Goal: Task Accomplishment & Management: Complete application form

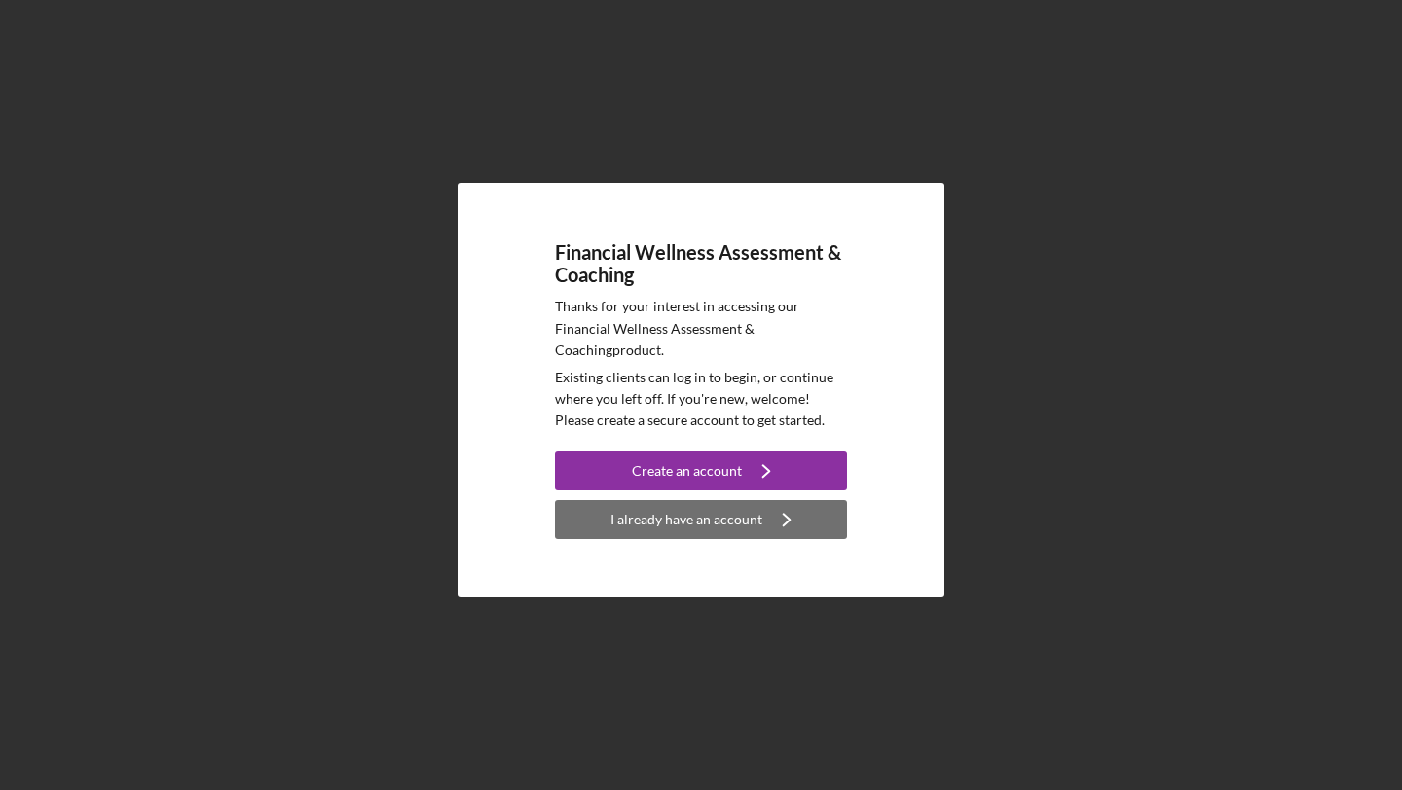
click at [790, 516] on icon "Icon/Navigate" at bounding box center [786, 520] width 49 height 49
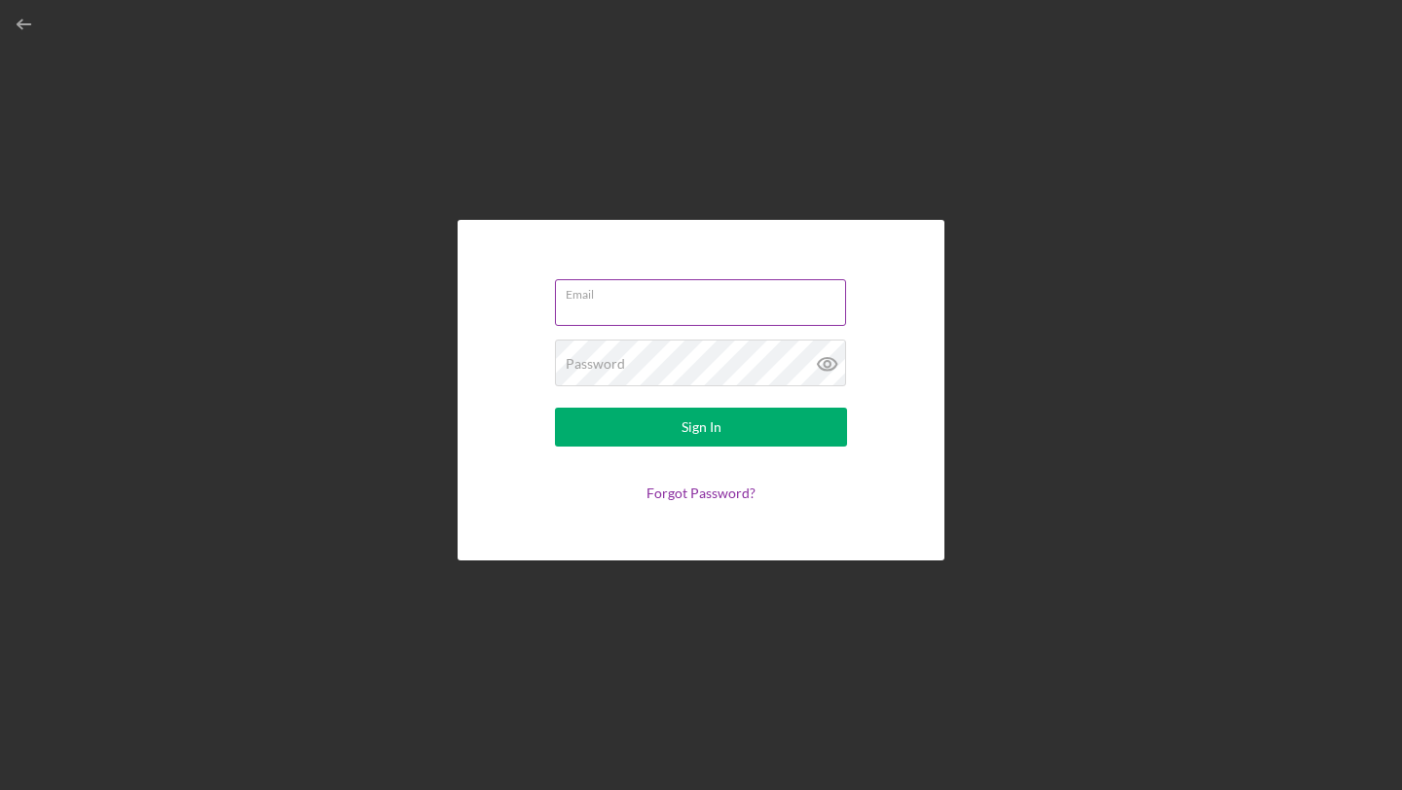
click at [635, 313] on input "Email" at bounding box center [700, 302] width 291 height 47
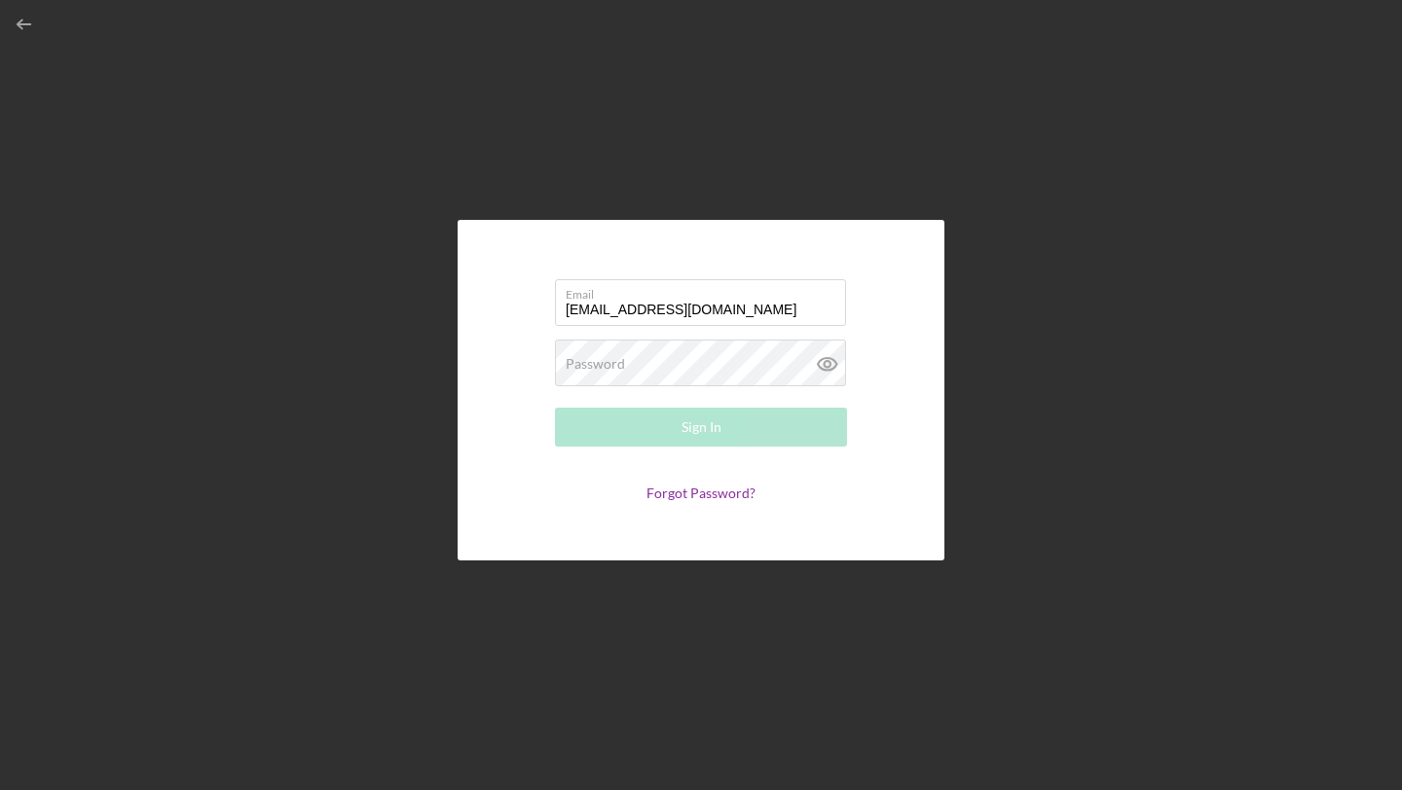
type input "[EMAIL_ADDRESS][DOMAIN_NAME]"
click at [712, 506] on form "Email [EMAIL_ADDRESS][DOMAIN_NAME] Password Required Sign In Forgot Password?" at bounding box center [700, 390] width 389 height 243
click at [697, 494] on link "Forgot Password?" at bounding box center [700, 493] width 109 height 17
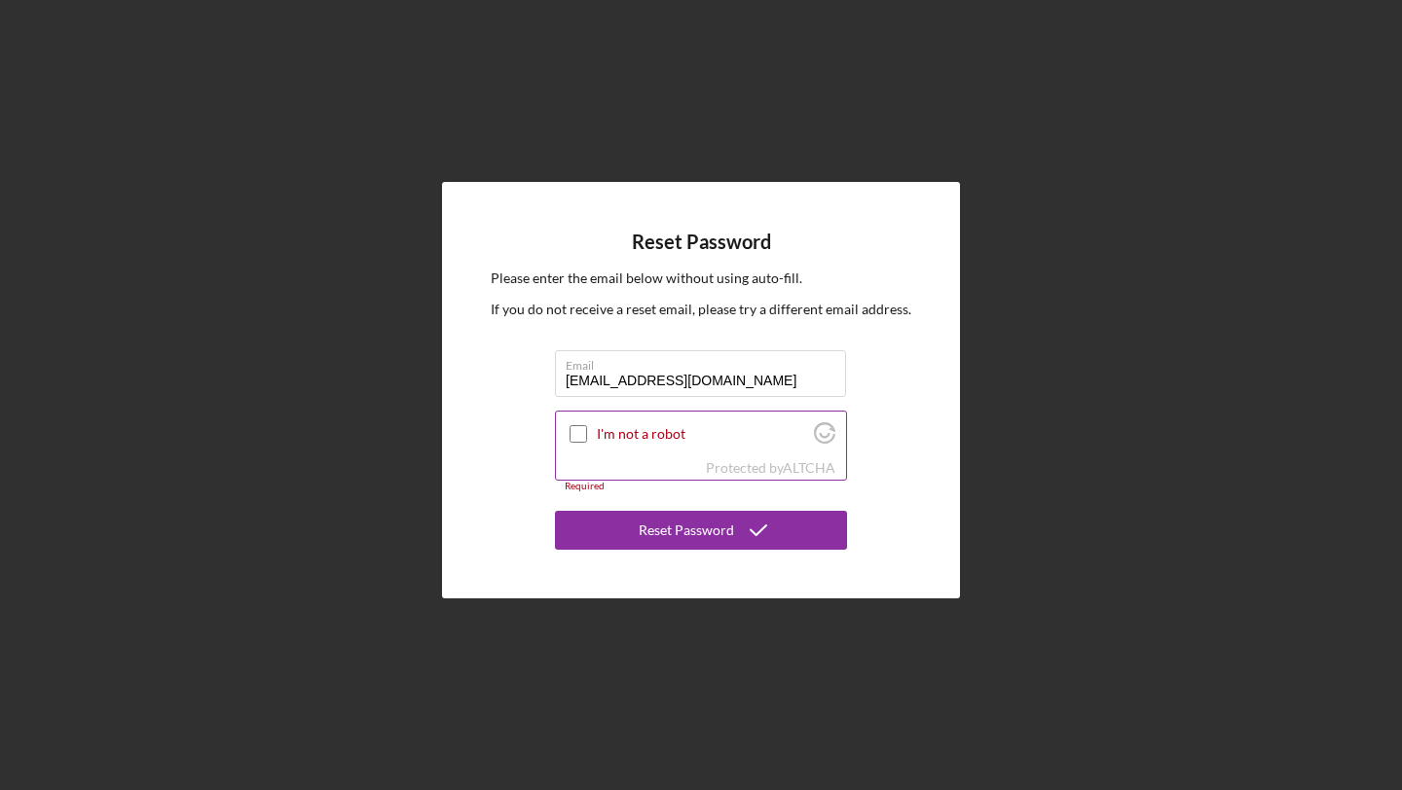
type input "[EMAIL_ADDRESS][DOMAIN_NAME]"
click at [584, 424] on div at bounding box center [578, 434] width 23 height 23
click at [583, 433] on input "I'm not a robot" at bounding box center [579, 434] width 18 height 18
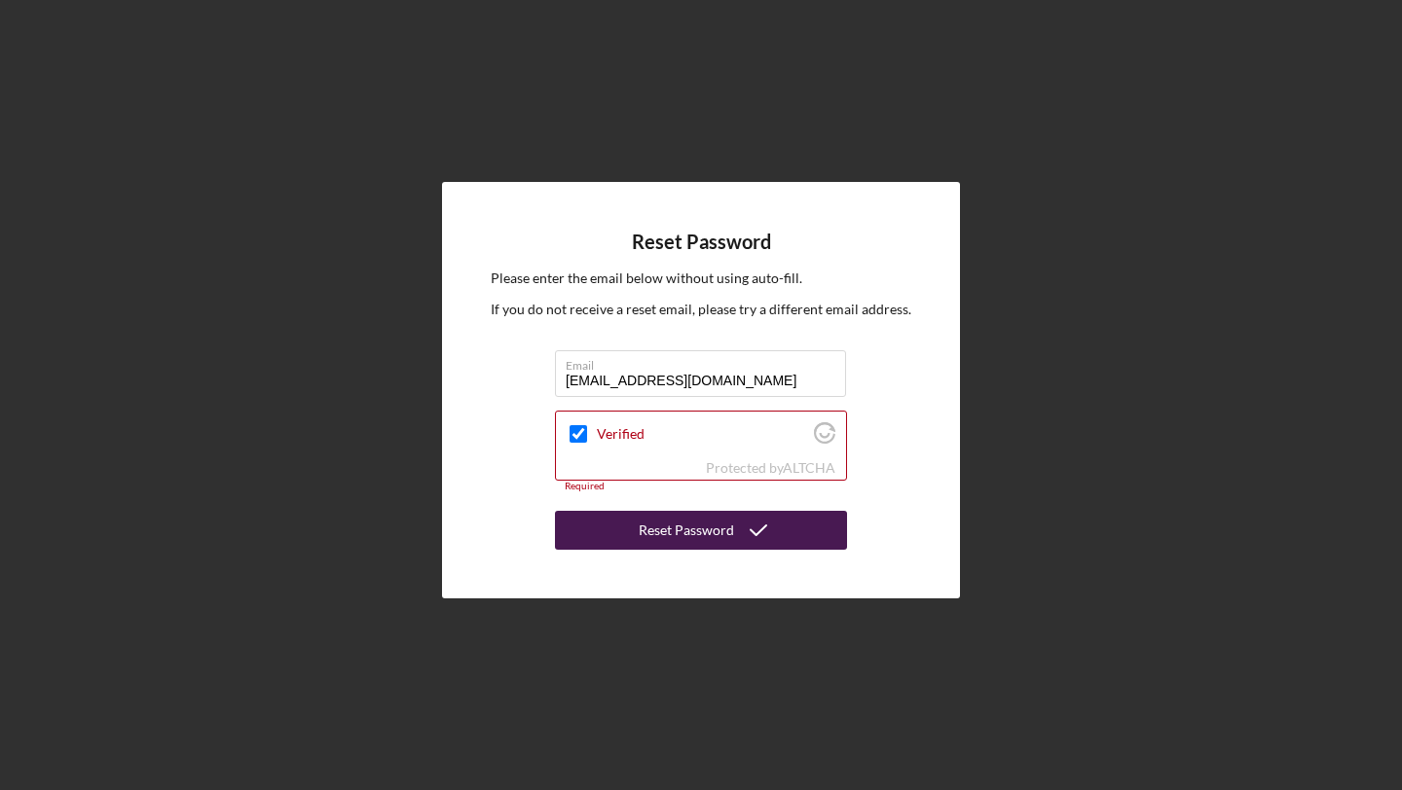
click at [618, 531] on button "Reset Password" at bounding box center [701, 530] width 292 height 39
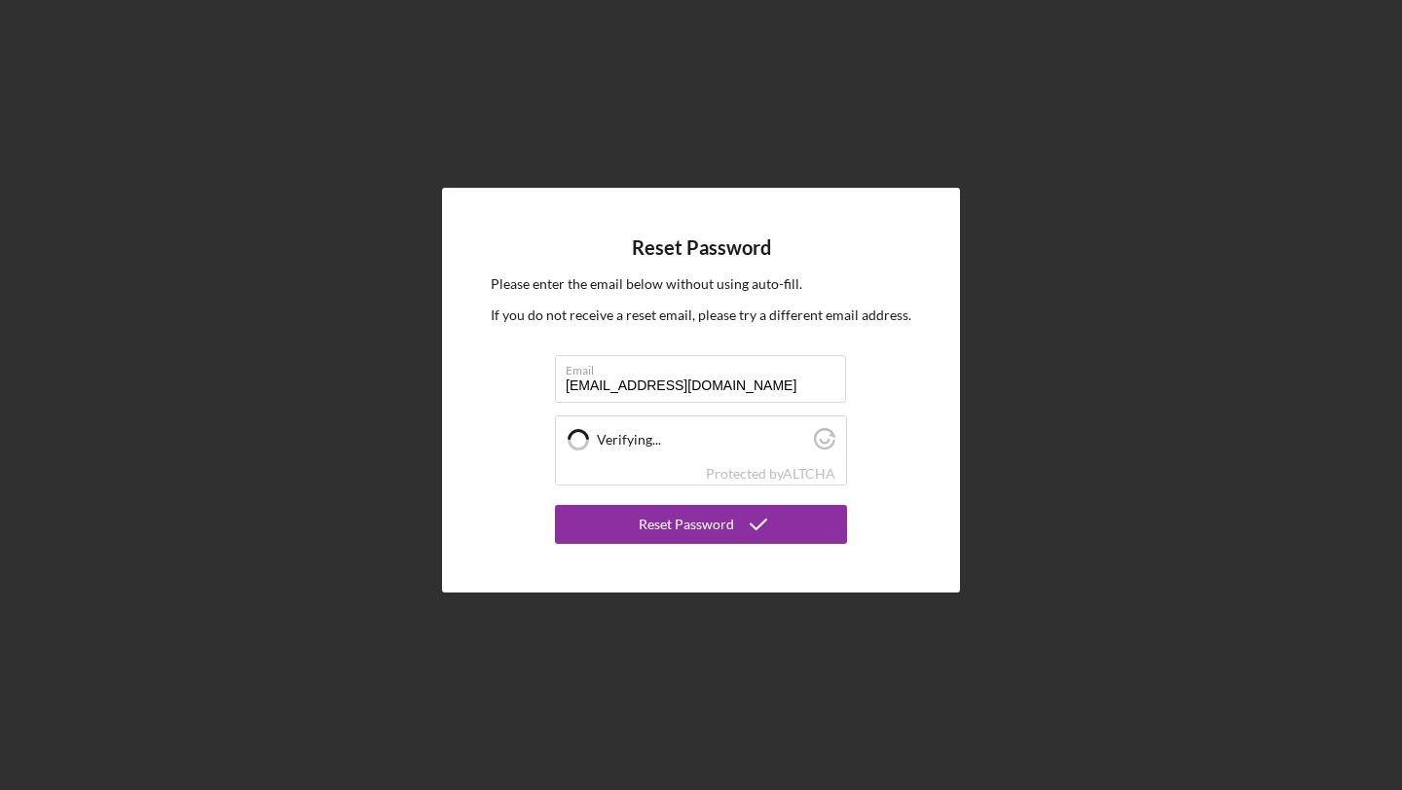
checkbox input "true"
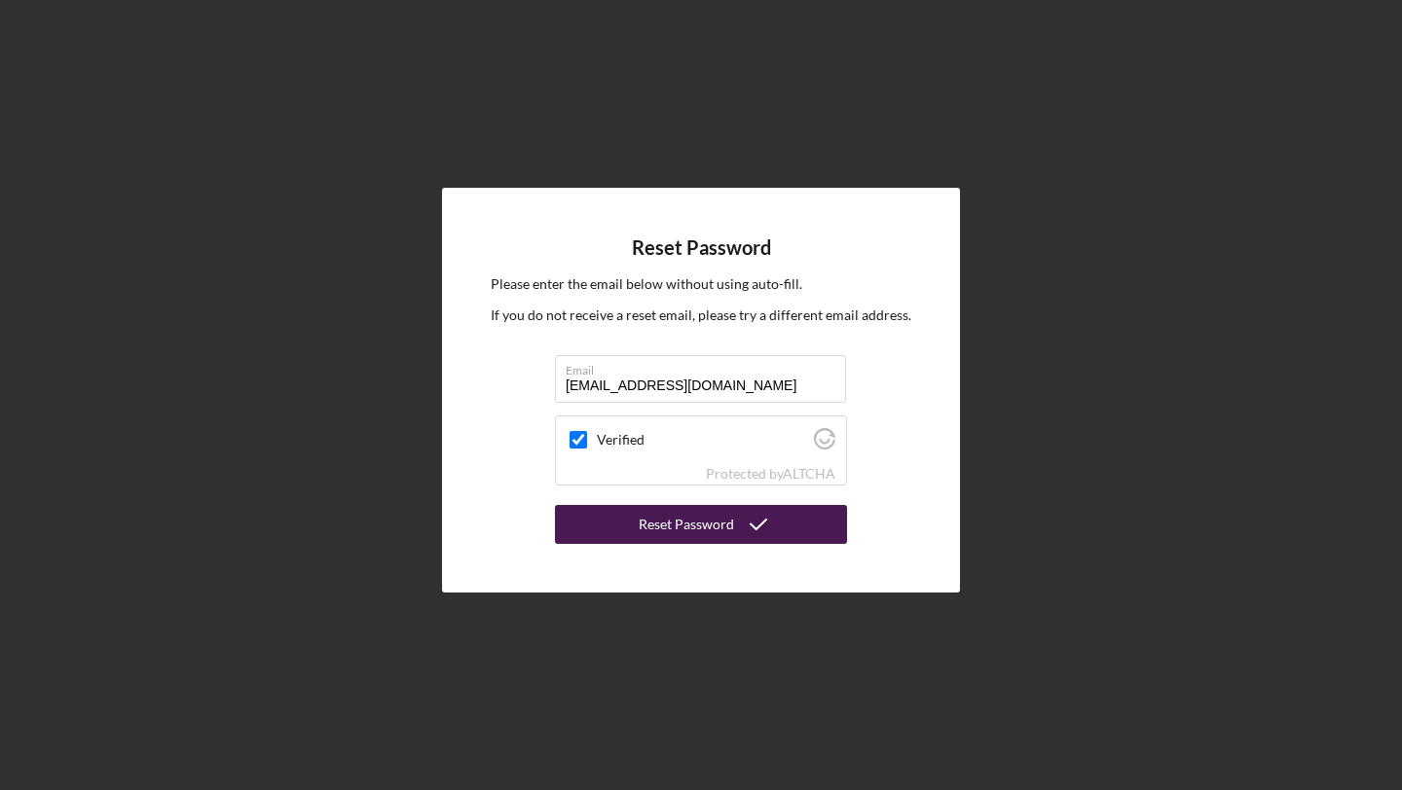
click at [676, 529] on div "Reset Password" at bounding box center [686, 524] width 95 height 39
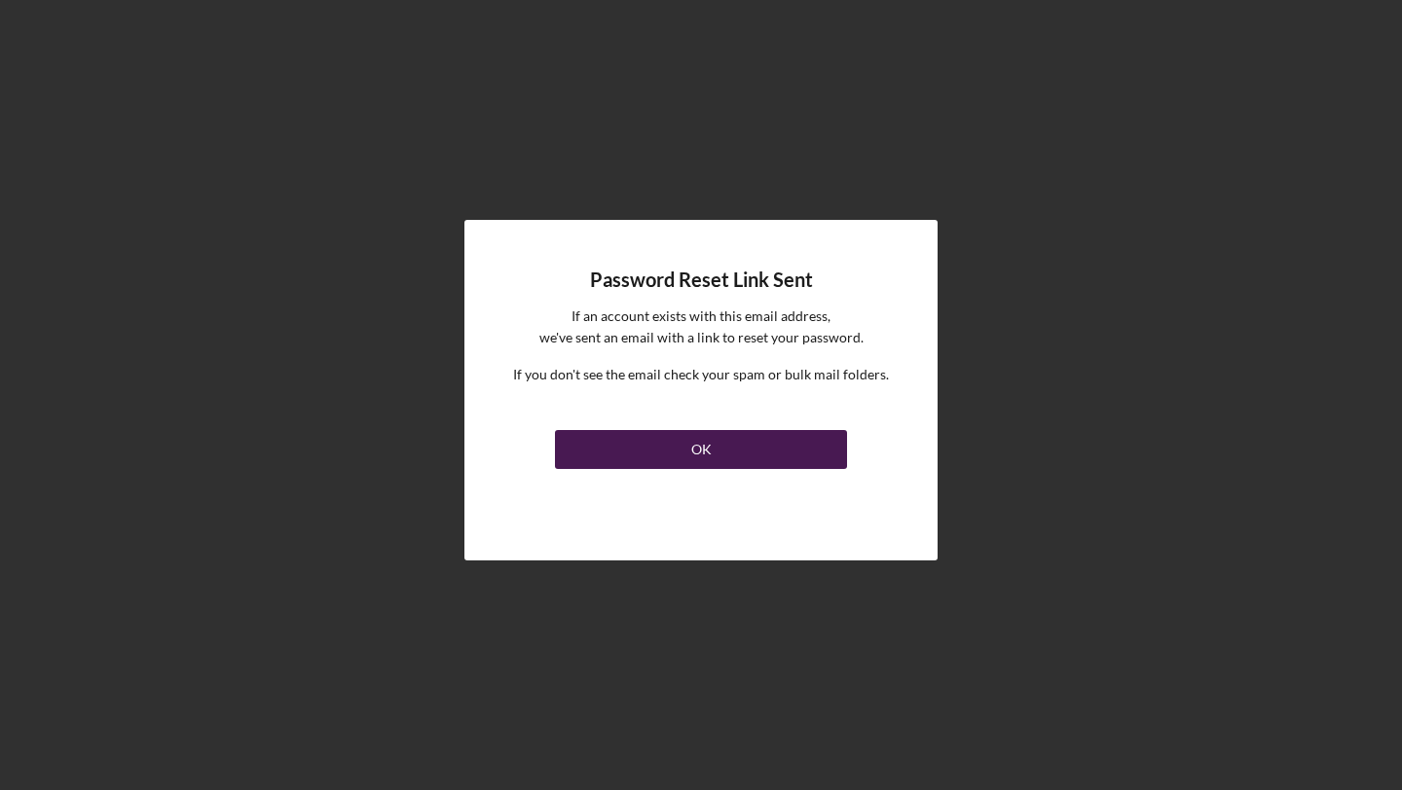
click at [679, 437] on button "OK" at bounding box center [701, 449] width 292 height 39
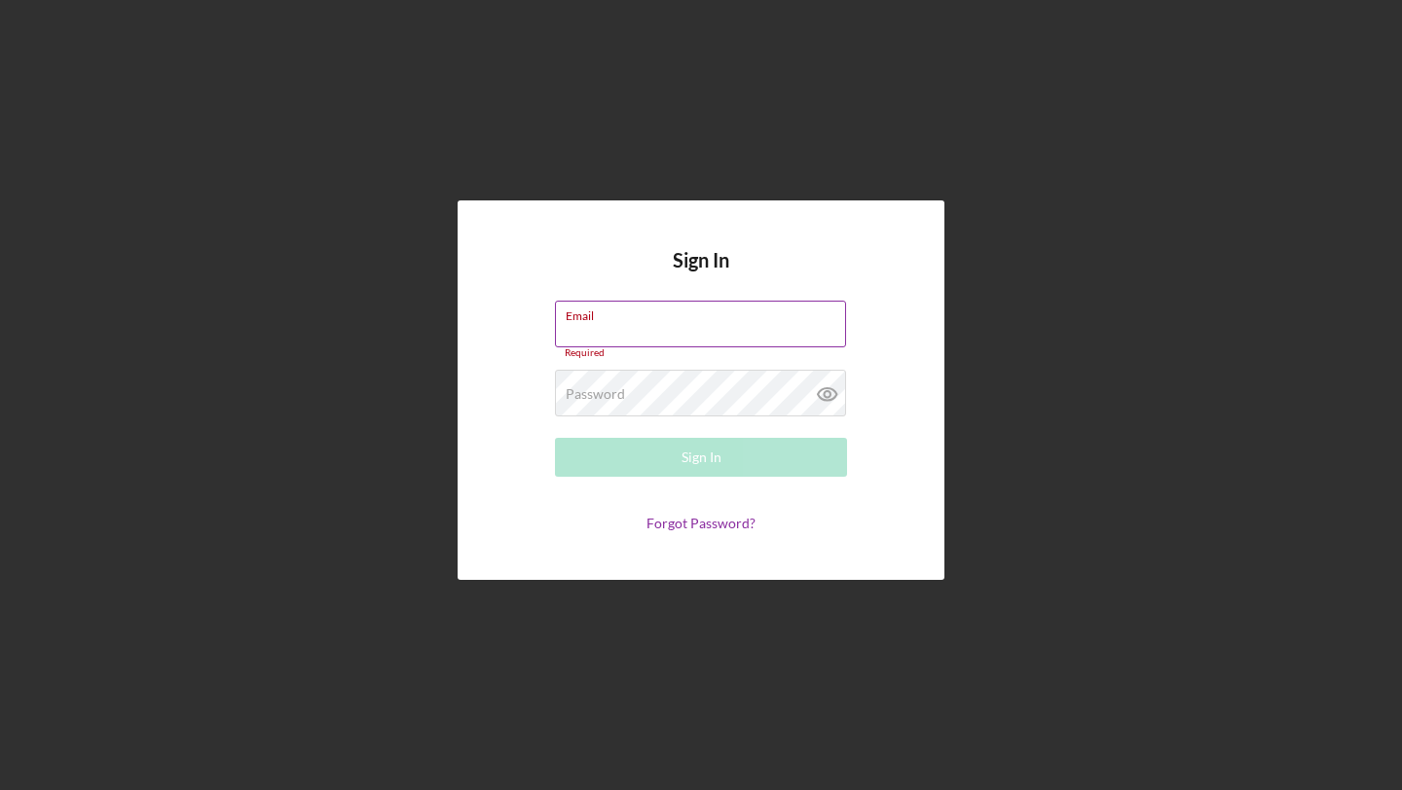
click at [602, 319] on label "Email" at bounding box center [706, 312] width 280 height 21
click at [602, 319] on input "Email" at bounding box center [700, 324] width 291 height 47
click at [602, 334] on input "Email" at bounding box center [700, 324] width 291 height 47
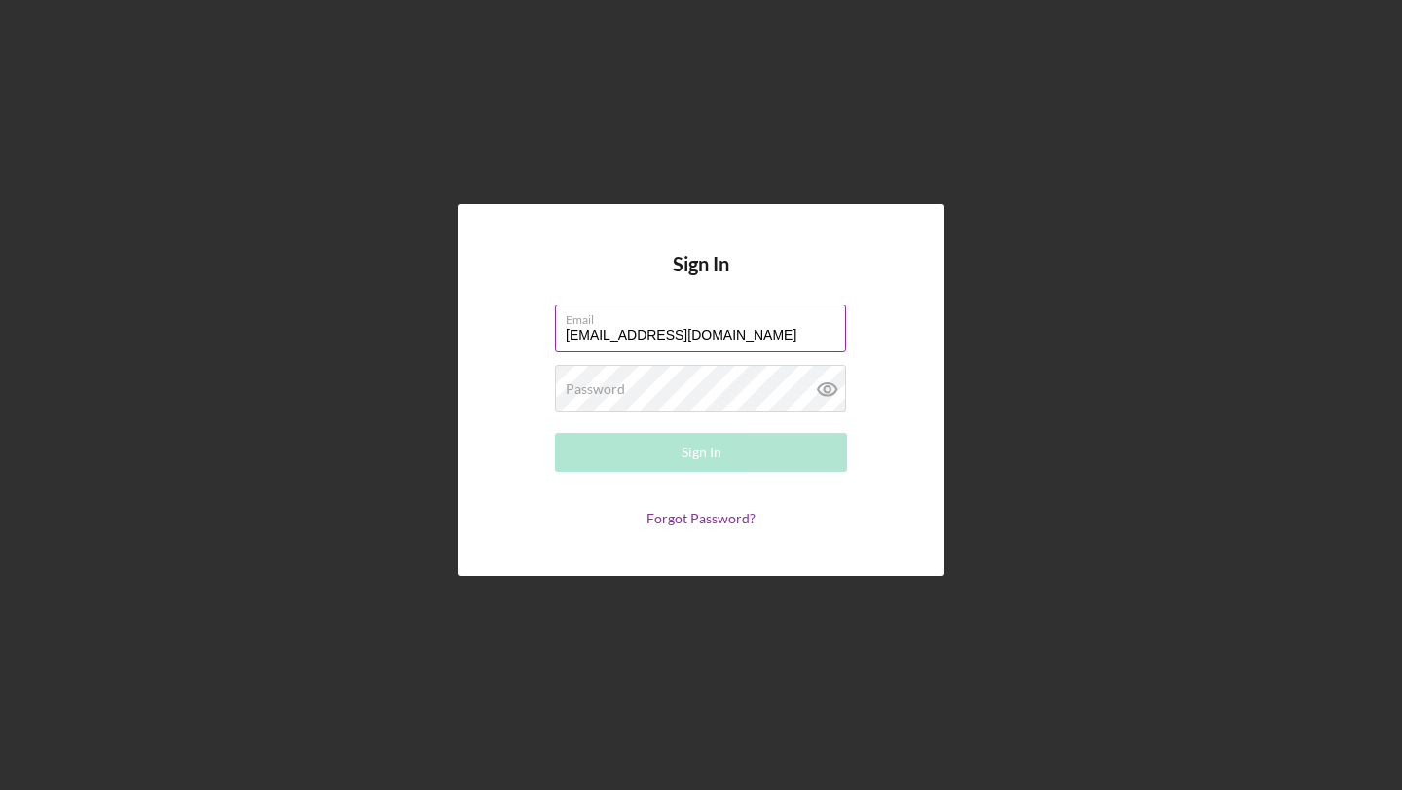
type input "[EMAIL_ADDRESS][DOMAIN_NAME]"
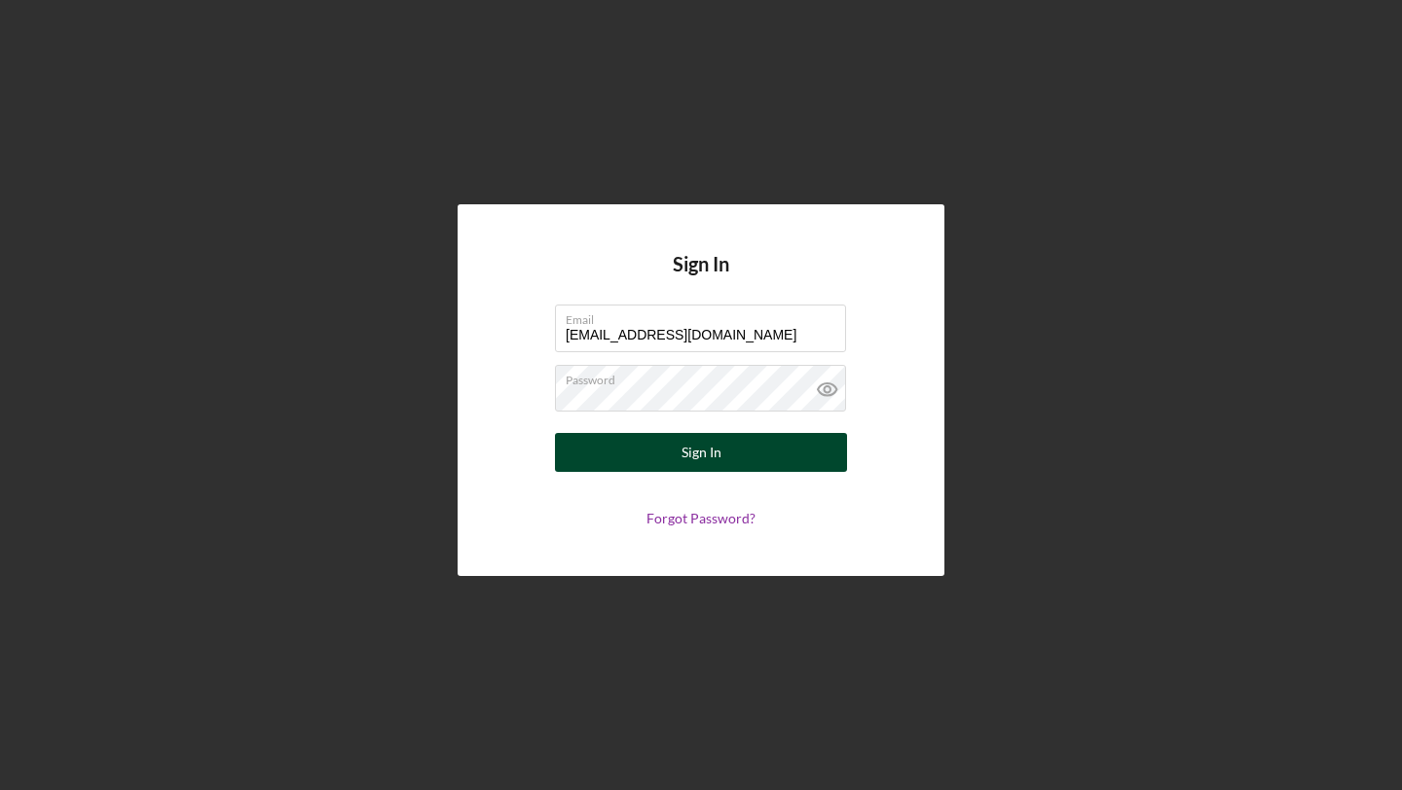
click at [694, 437] on div "Sign In" at bounding box center [701, 452] width 40 height 39
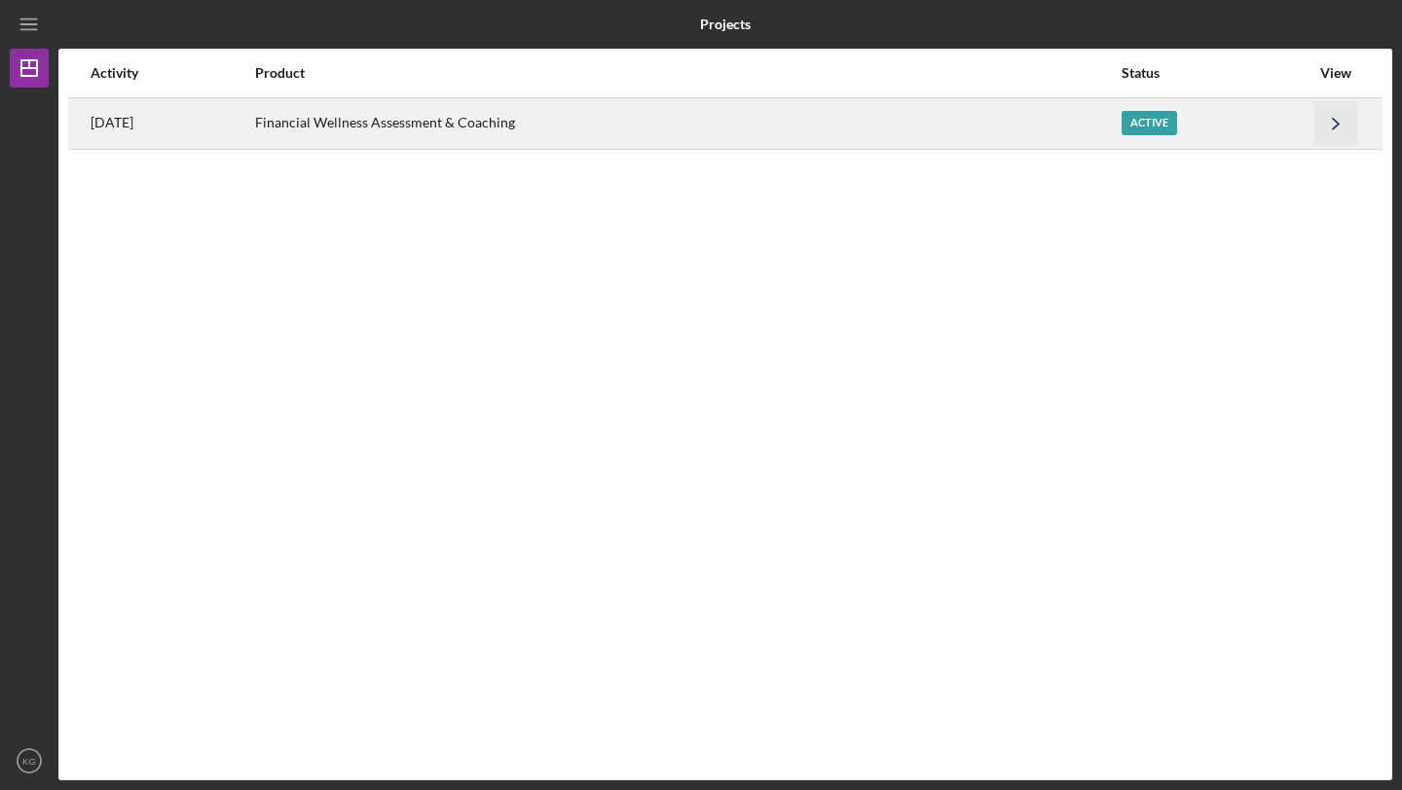
click at [1340, 104] on icon "Icon/Navigate" at bounding box center [1336, 123] width 44 height 44
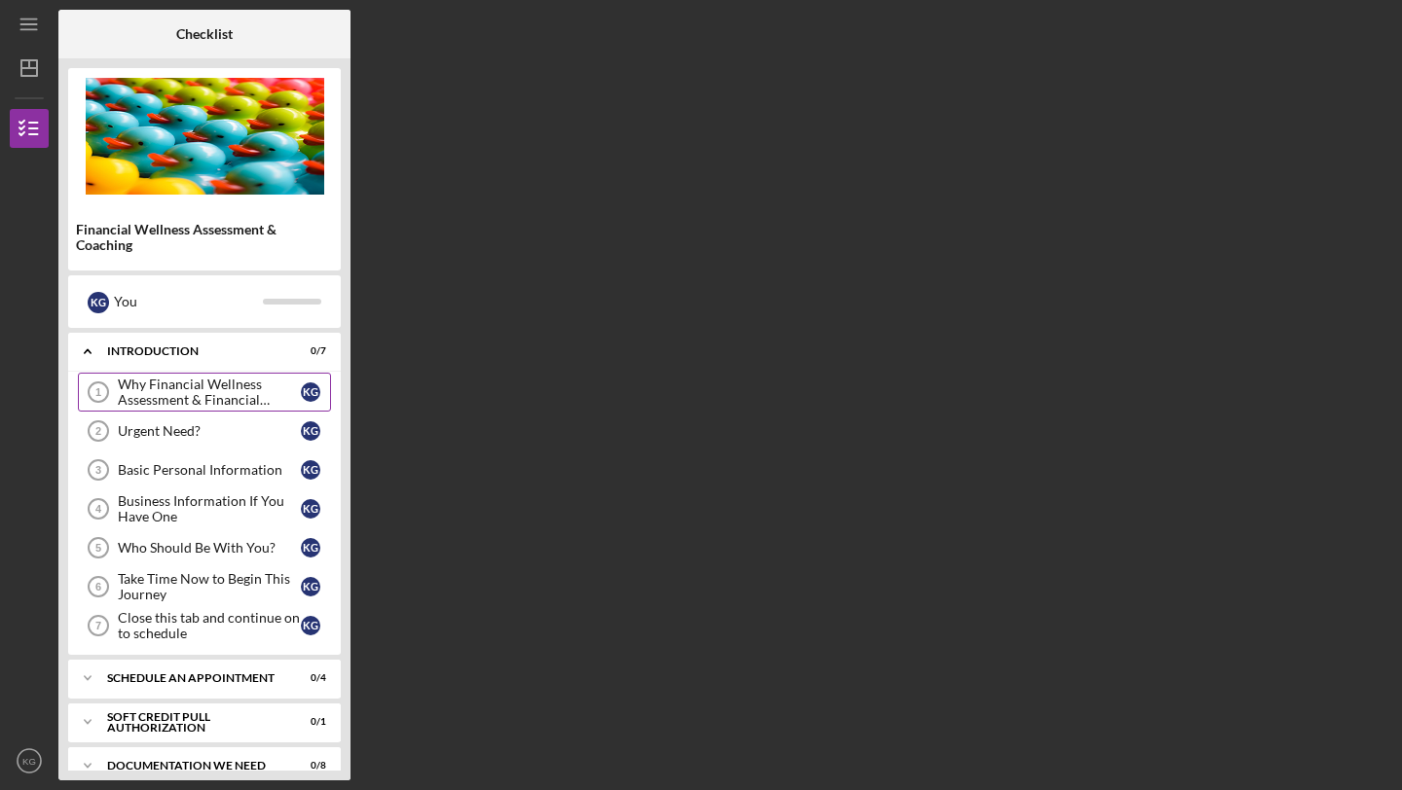
click at [187, 404] on div "Why Financial Wellness Assessment & Financial Coaching?" at bounding box center [209, 392] width 183 height 31
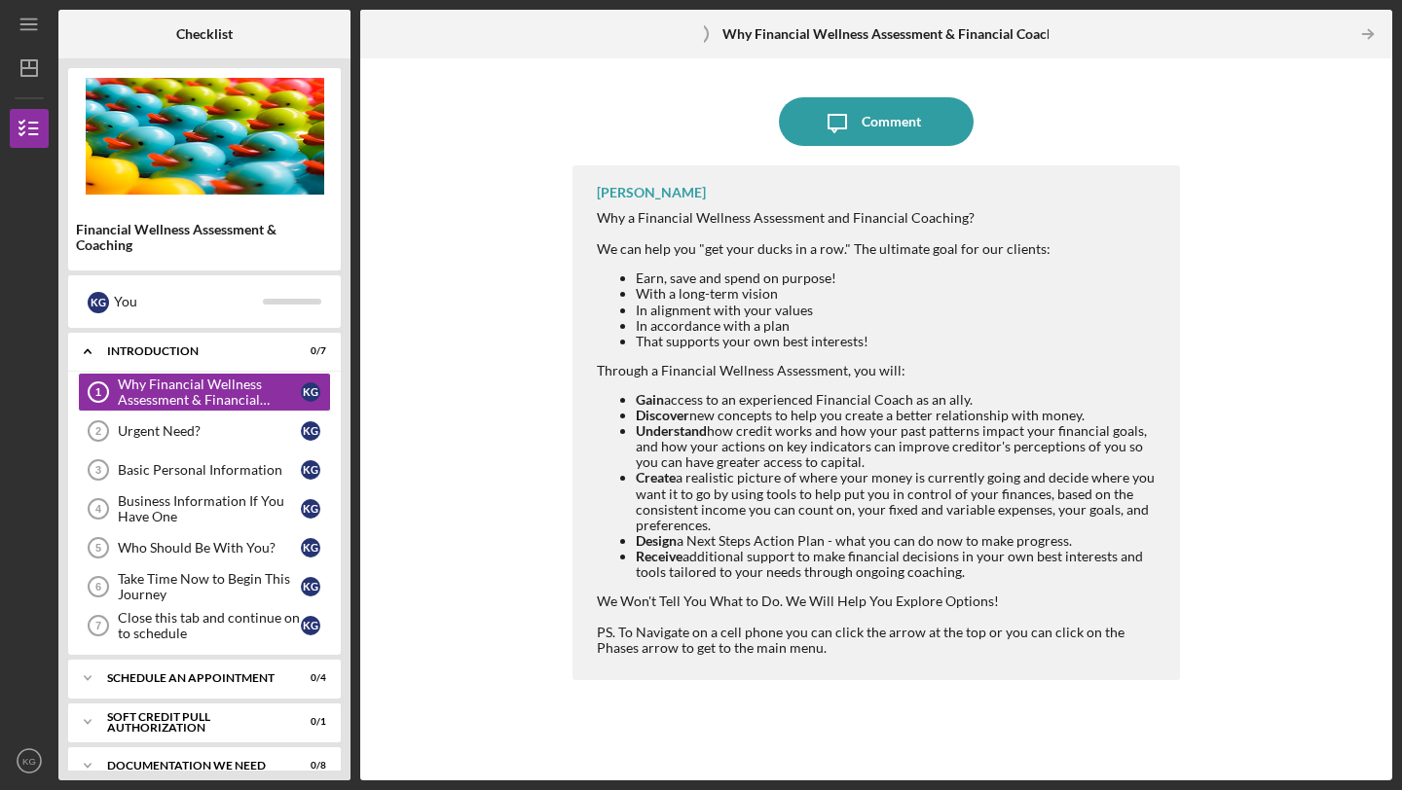
drag, startPoint x: 349, startPoint y: 399, endPoint x: 331, endPoint y: 496, distance: 98.1
click at [331, 496] on div "Financial Wellness Assessment & Coaching K G You Icon/Expander Introduction 0 /…" at bounding box center [204, 419] width 292 height 722
click at [215, 419] on link "Urgent Need? 2 Urgent Need? K G" at bounding box center [204, 431] width 253 height 39
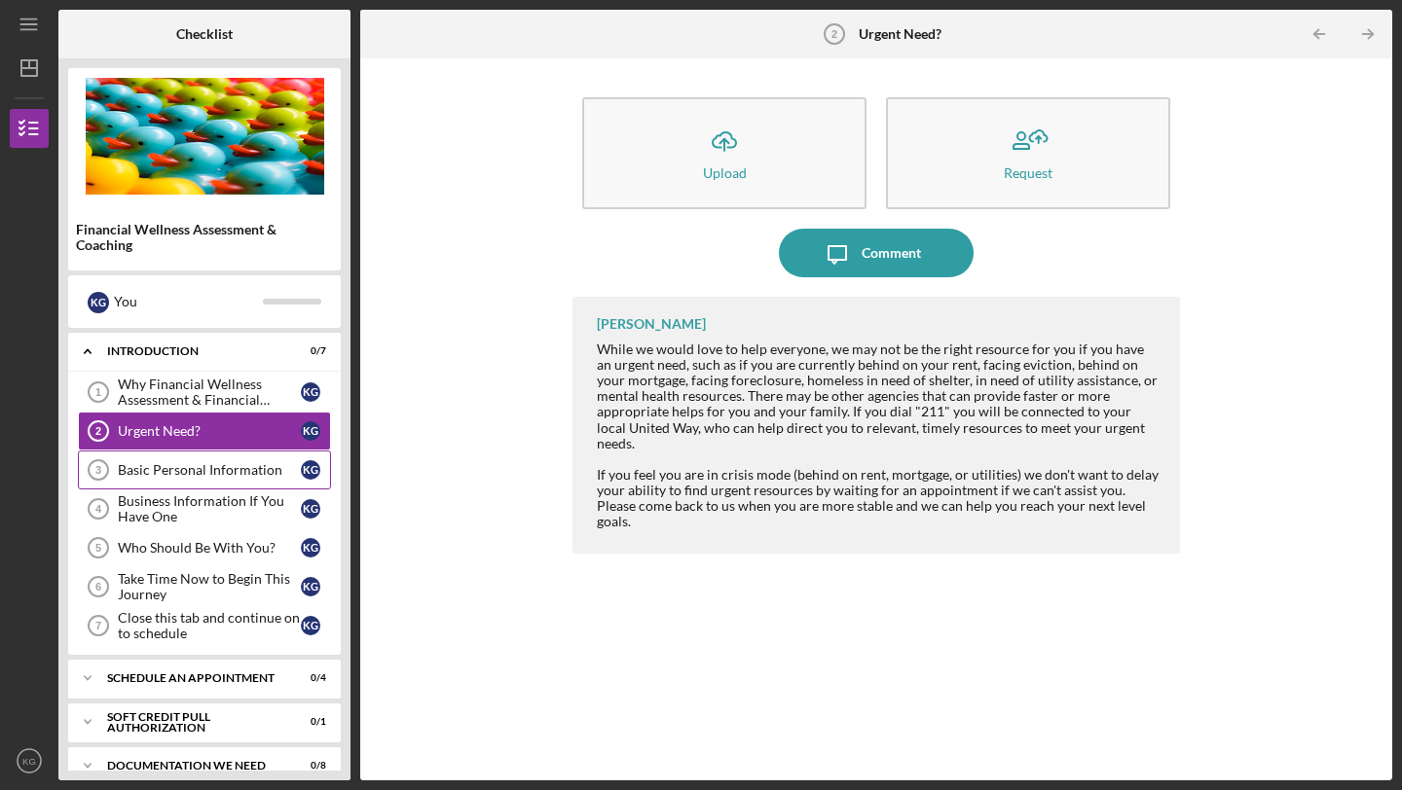
click at [203, 468] on div "Basic Personal Information" at bounding box center [209, 470] width 183 height 16
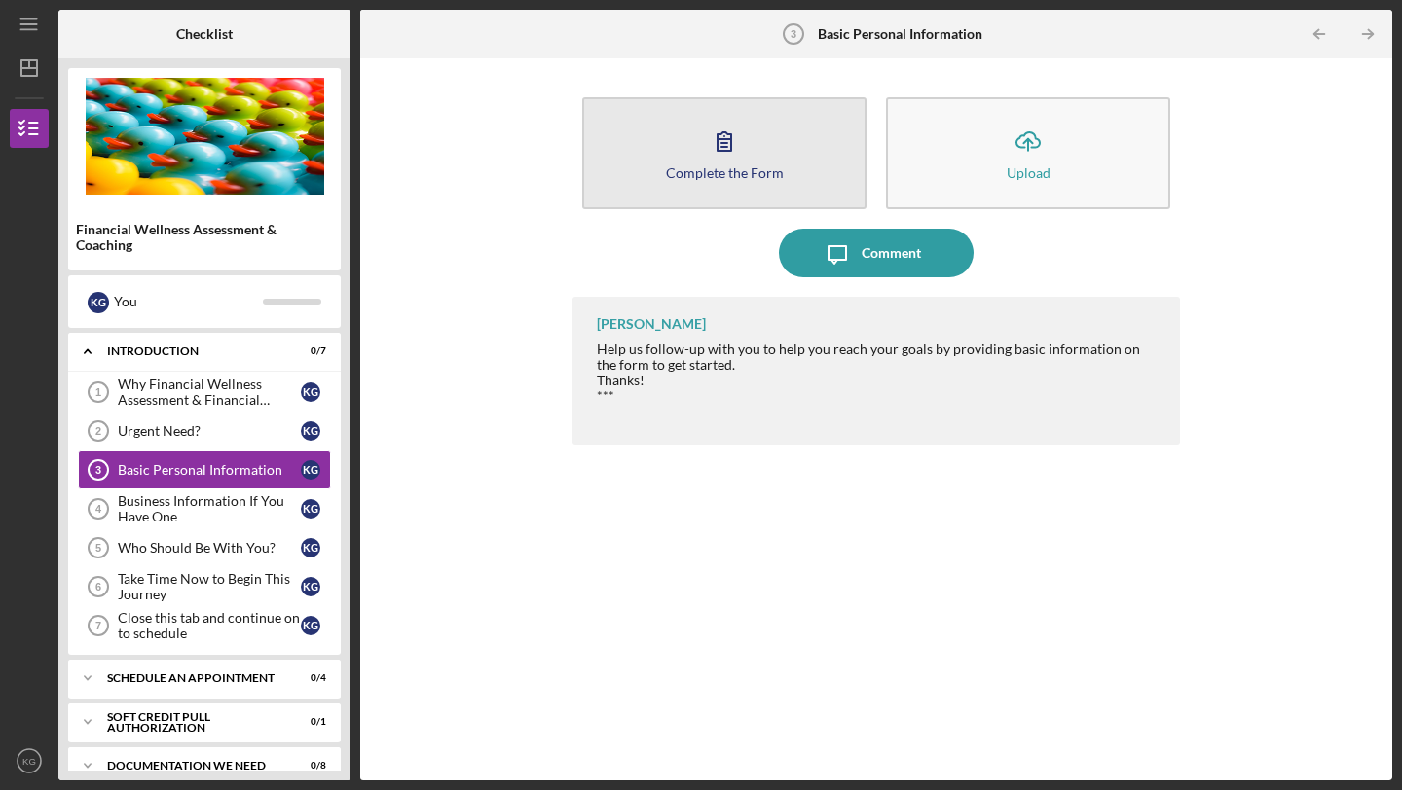
click at [717, 132] on icon "button" at bounding box center [724, 141] width 49 height 49
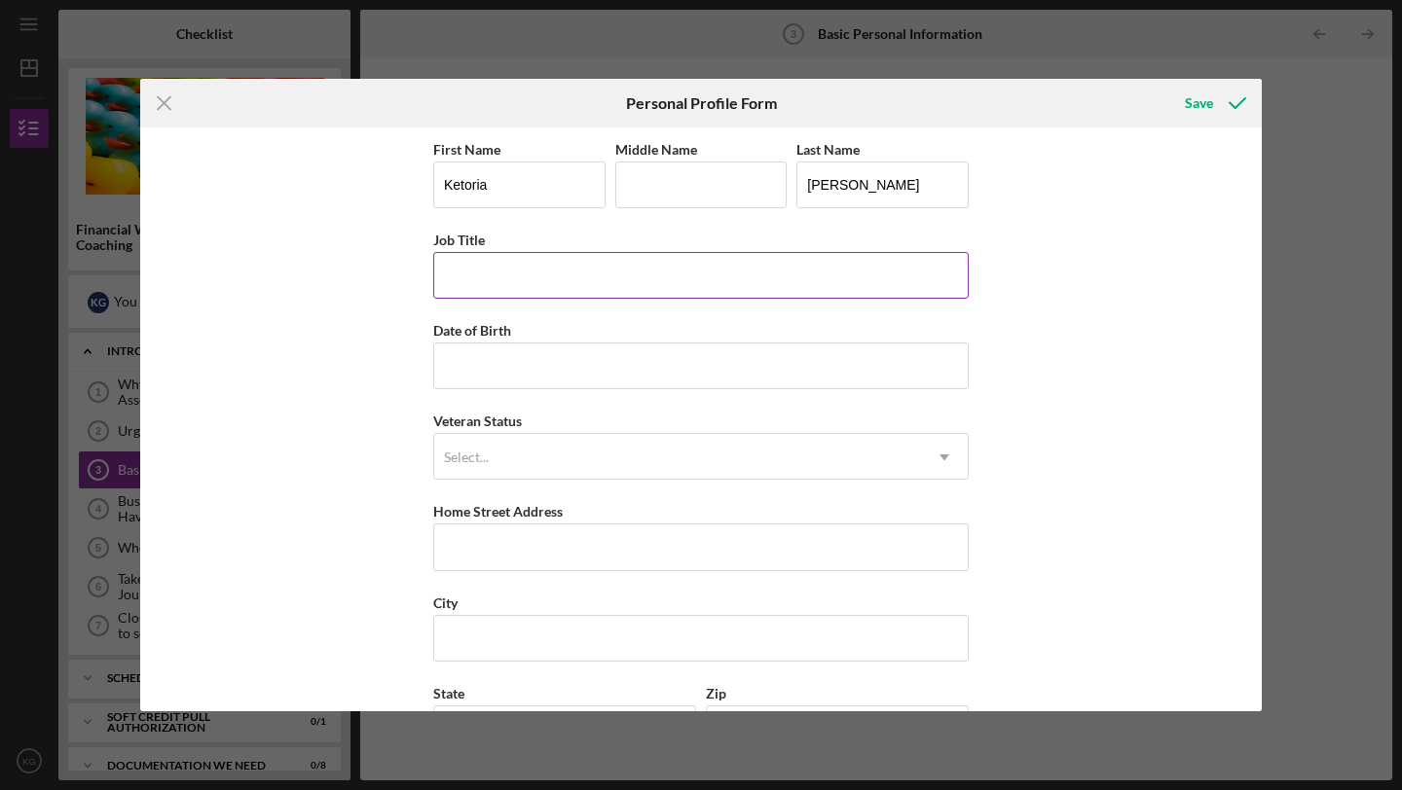
click at [588, 268] on input "Job Title" at bounding box center [700, 275] width 535 height 47
type input "Owner of Serenity Steps 123"
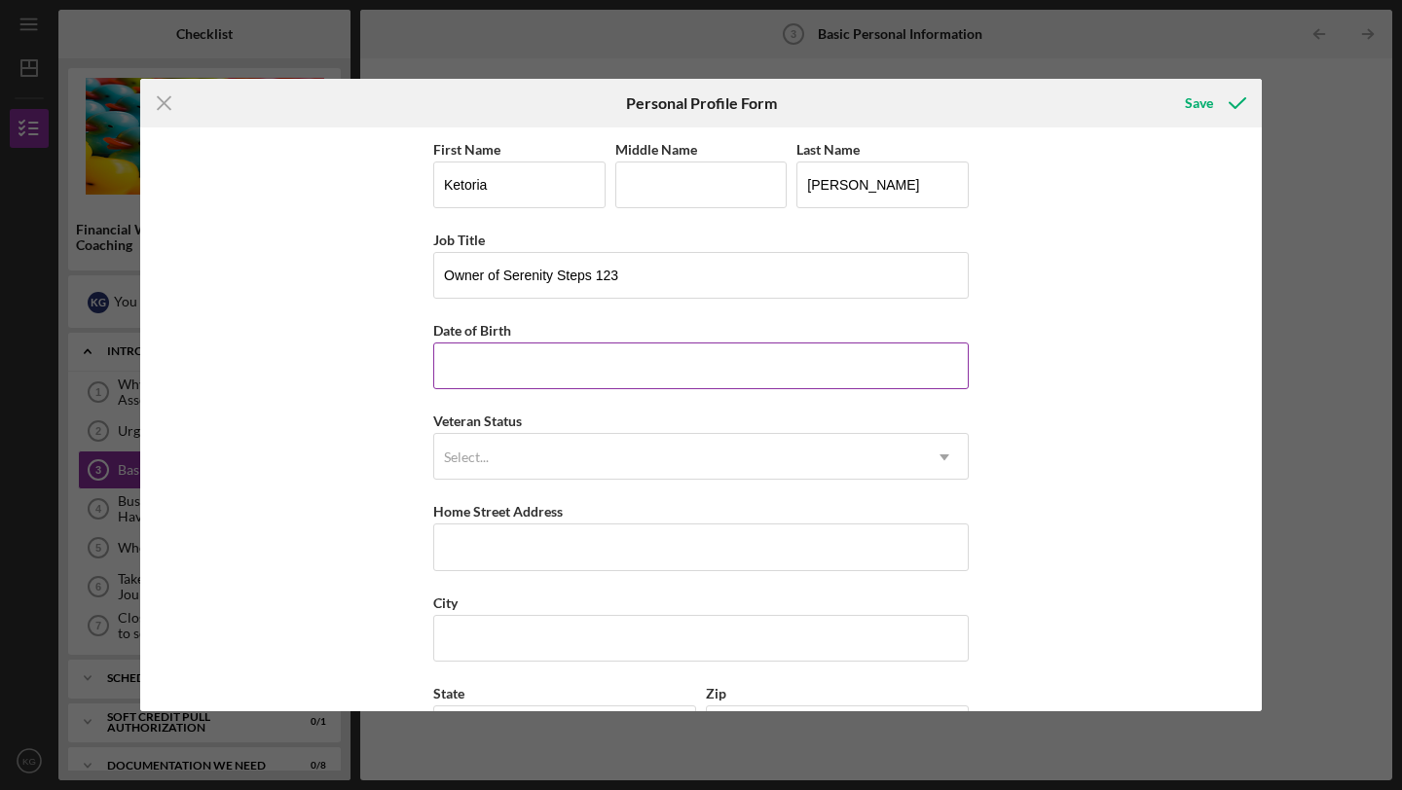
click at [530, 361] on input "Date of Birth" at bounding box center [700, 366] width 535 height 47
type input "[DATE]"
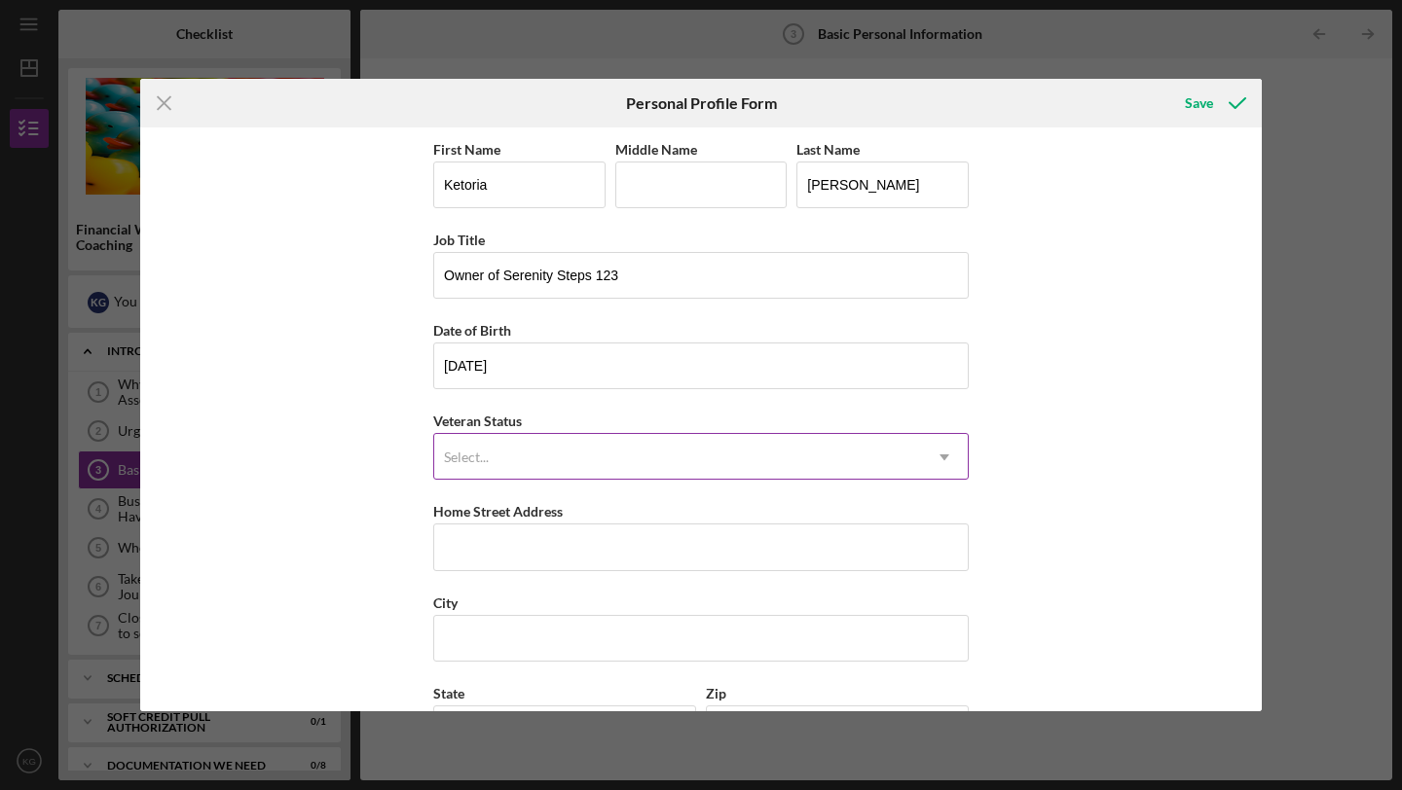
click at [506, 447] on div "Select..." at bounding box center [677, 457] width 487 height 45
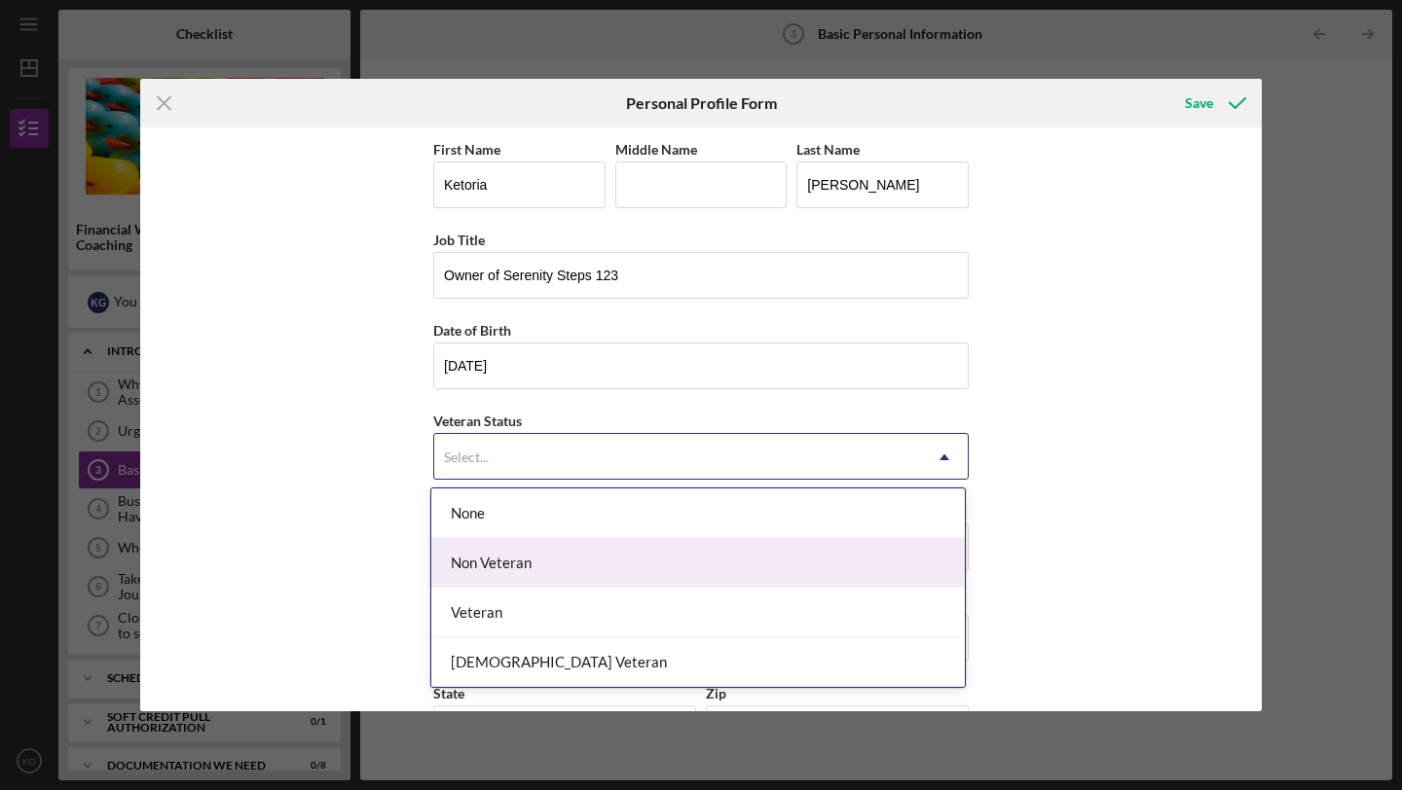
click at [510, 554] on div "Non Veteran" at bounding box center [697, 563] width 533 height 50
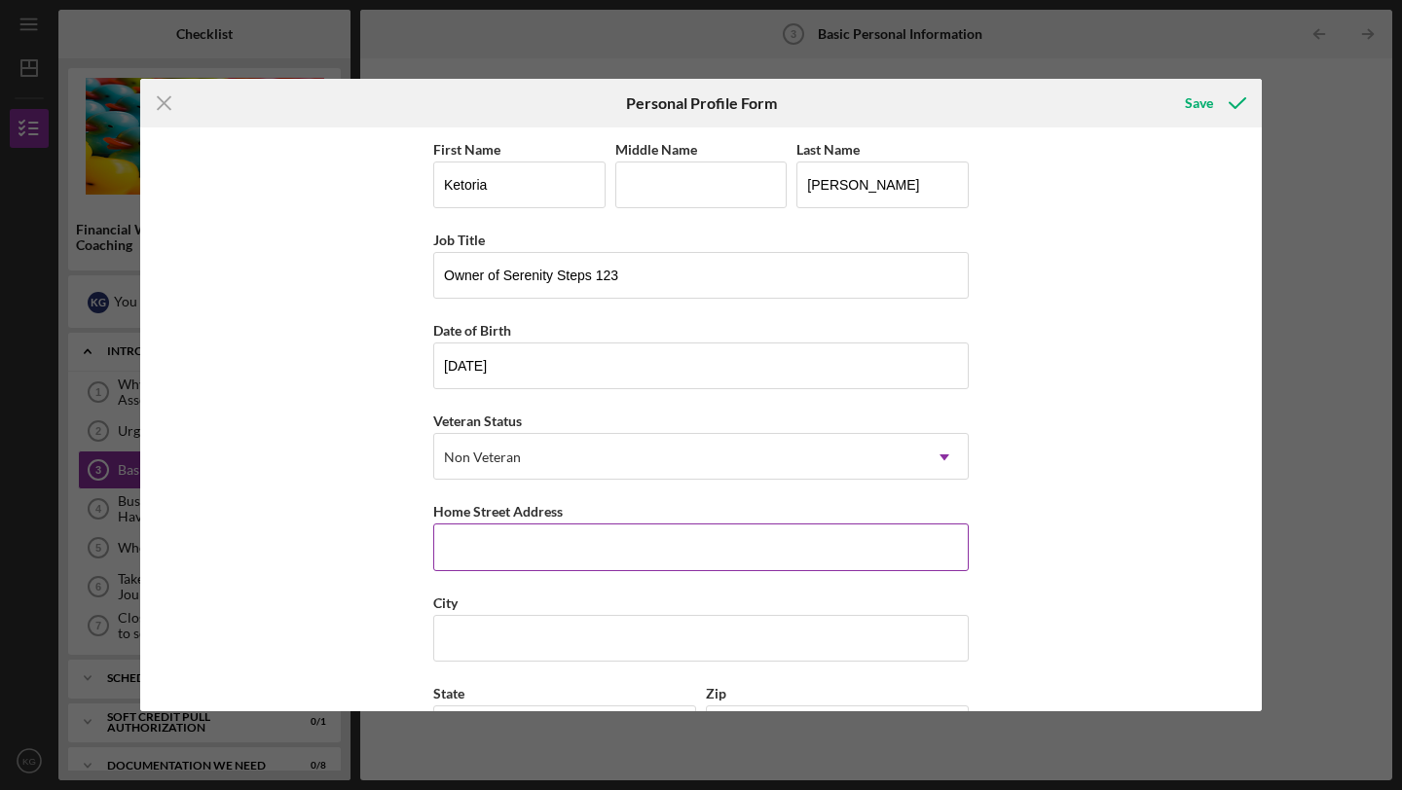
click at [523, 547] on input "Home Street Address" at bounding box center [700, 547] width 535 height 47
type input "8 Antioch Dr."
type input "[GEOGRAPHIC_DATA]"
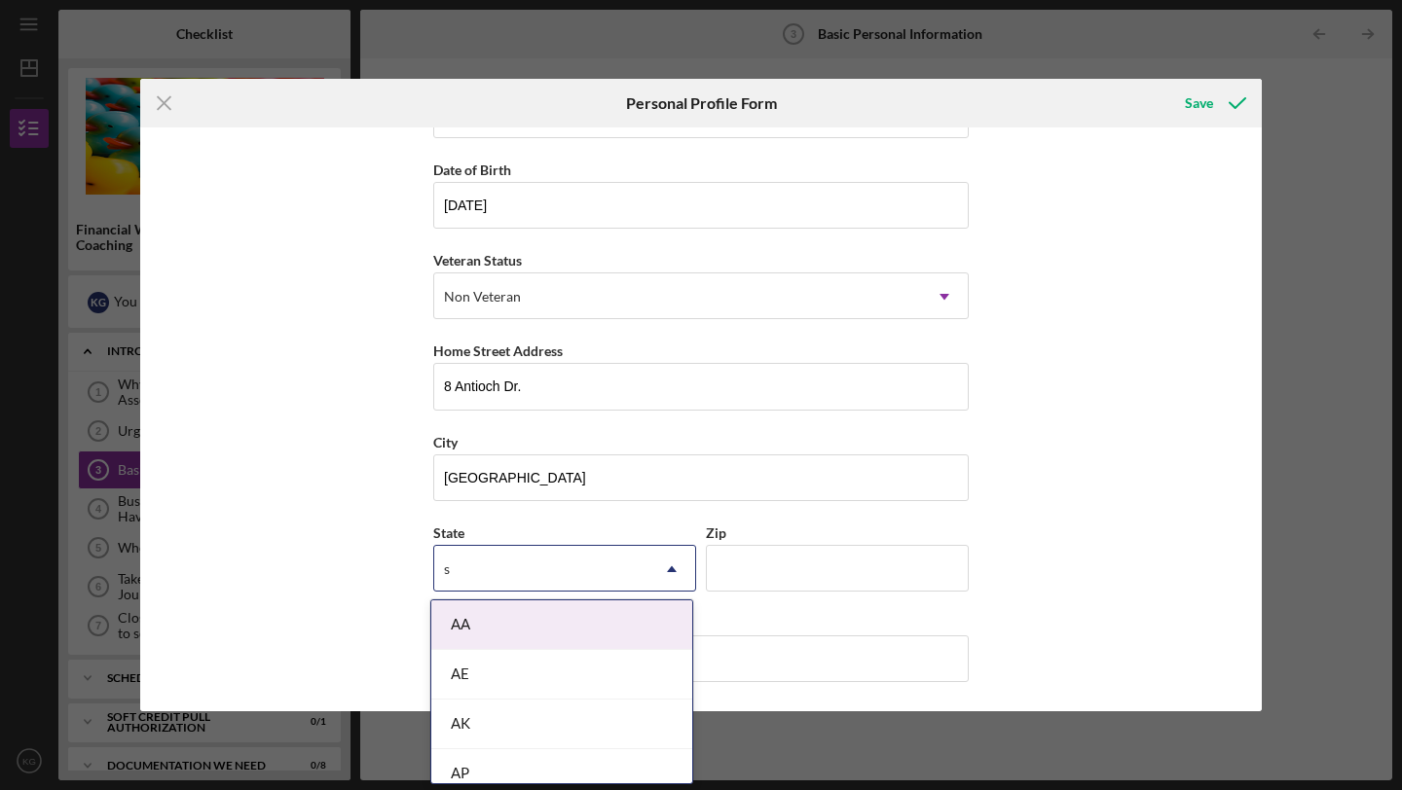
type input "sc"
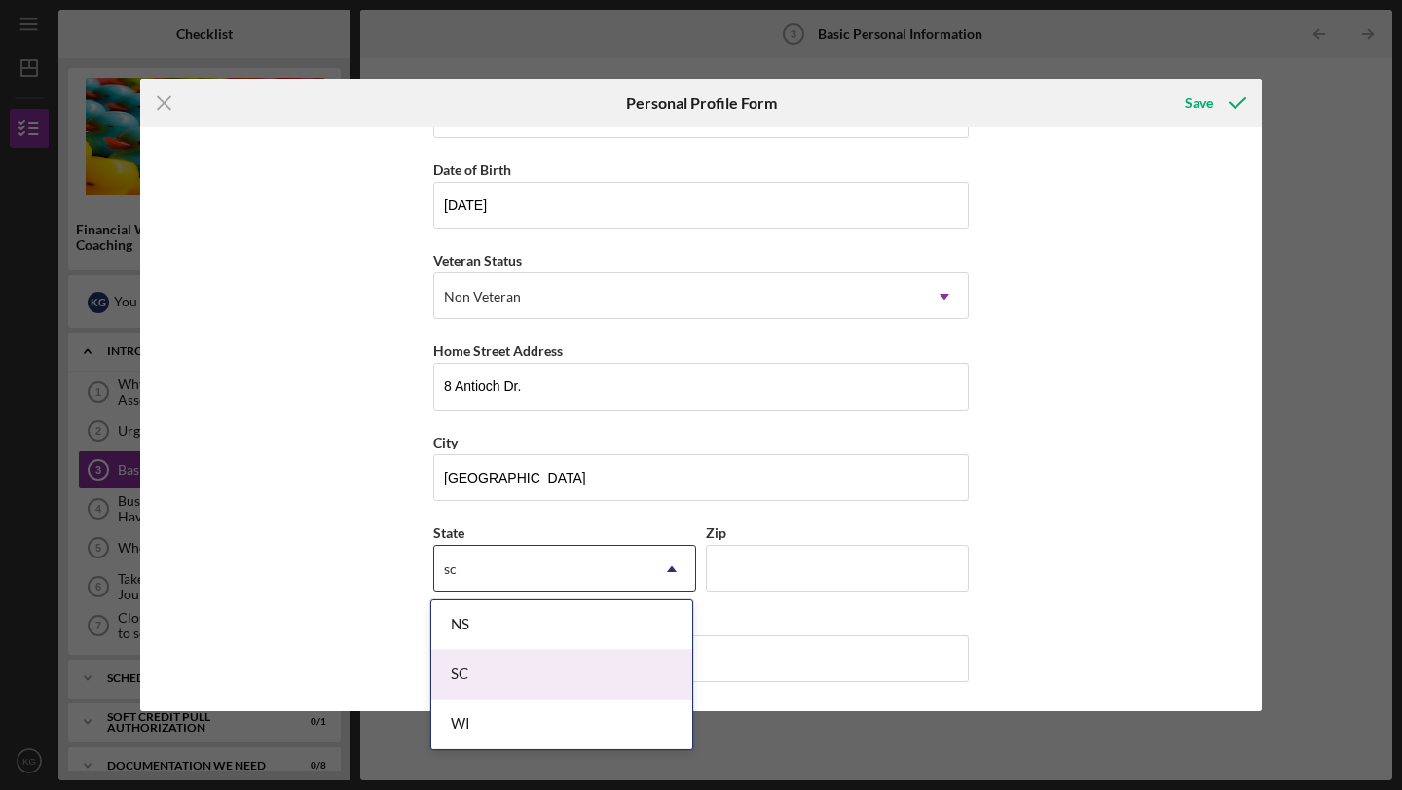
click at [508, 682] on div "SC" at bounding box center [561, 675] width 261 height 50
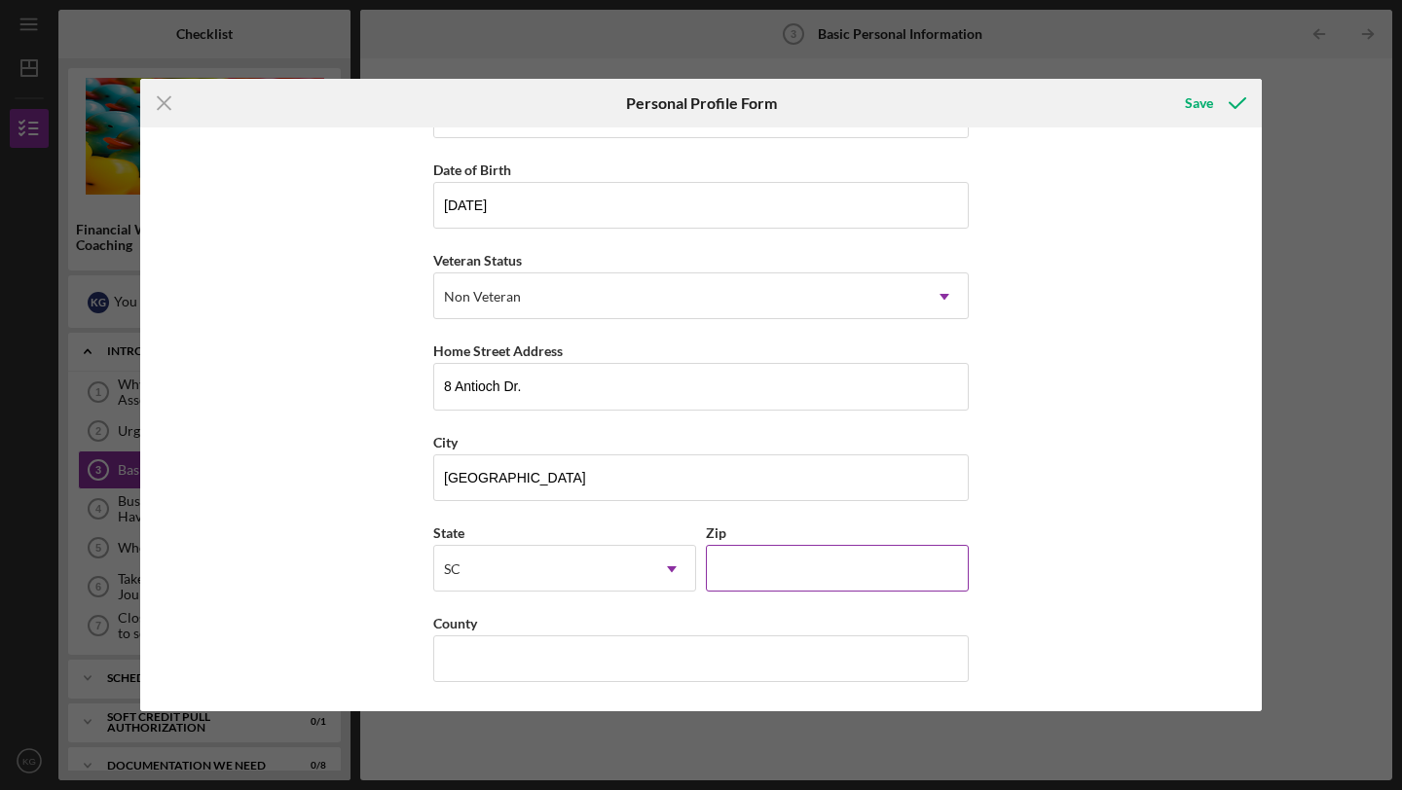
click at [773, 558] on input "Zip" at bounding box center [837, 568] width 263 height 47
type input "29605"
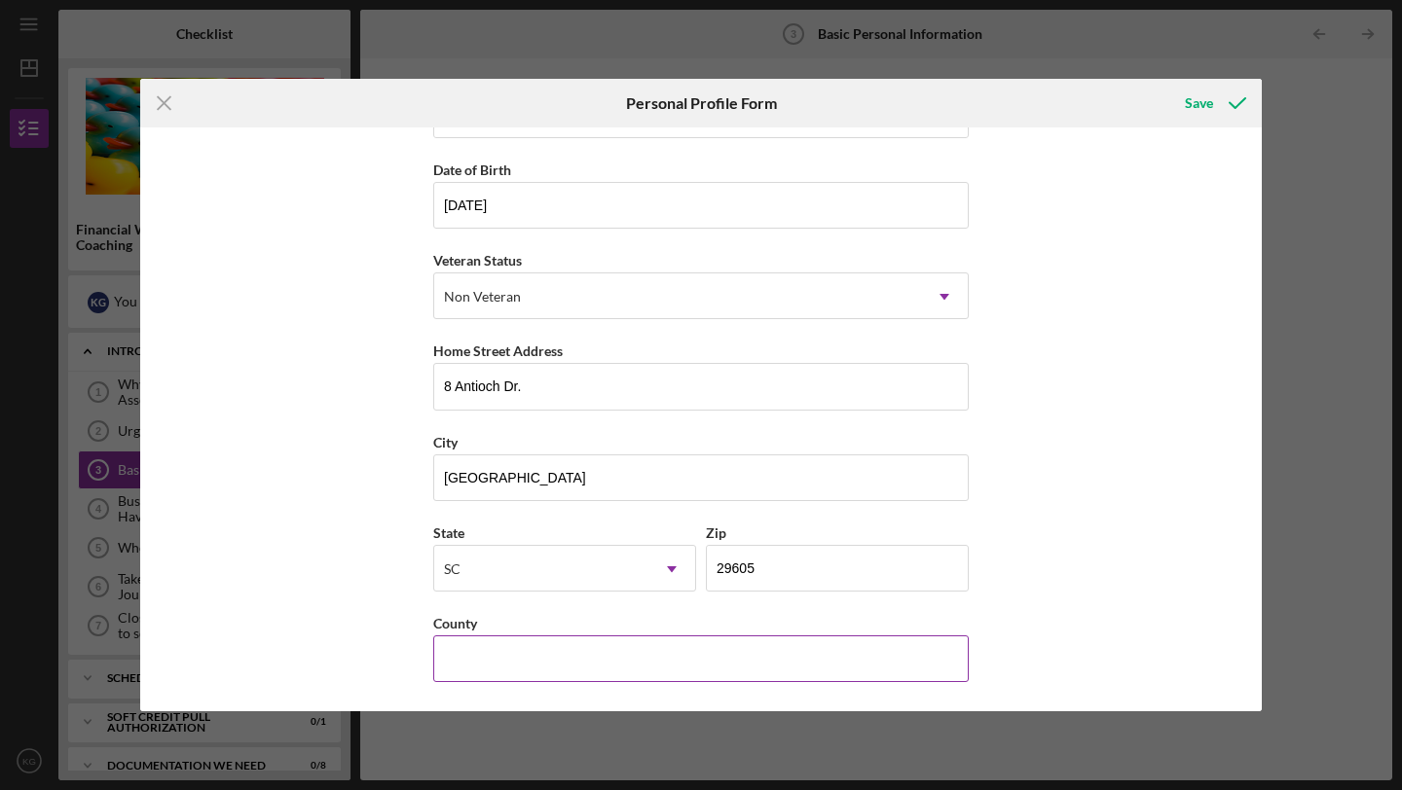
click at [734, 677] on input "County" at bounding box center [700, 659] width 535 height 47
type input "[GEOGRAPHIC_DATA]"
click at [1205, 99] on div "Save" at bounding box center [1199, 103] width 28 height 39
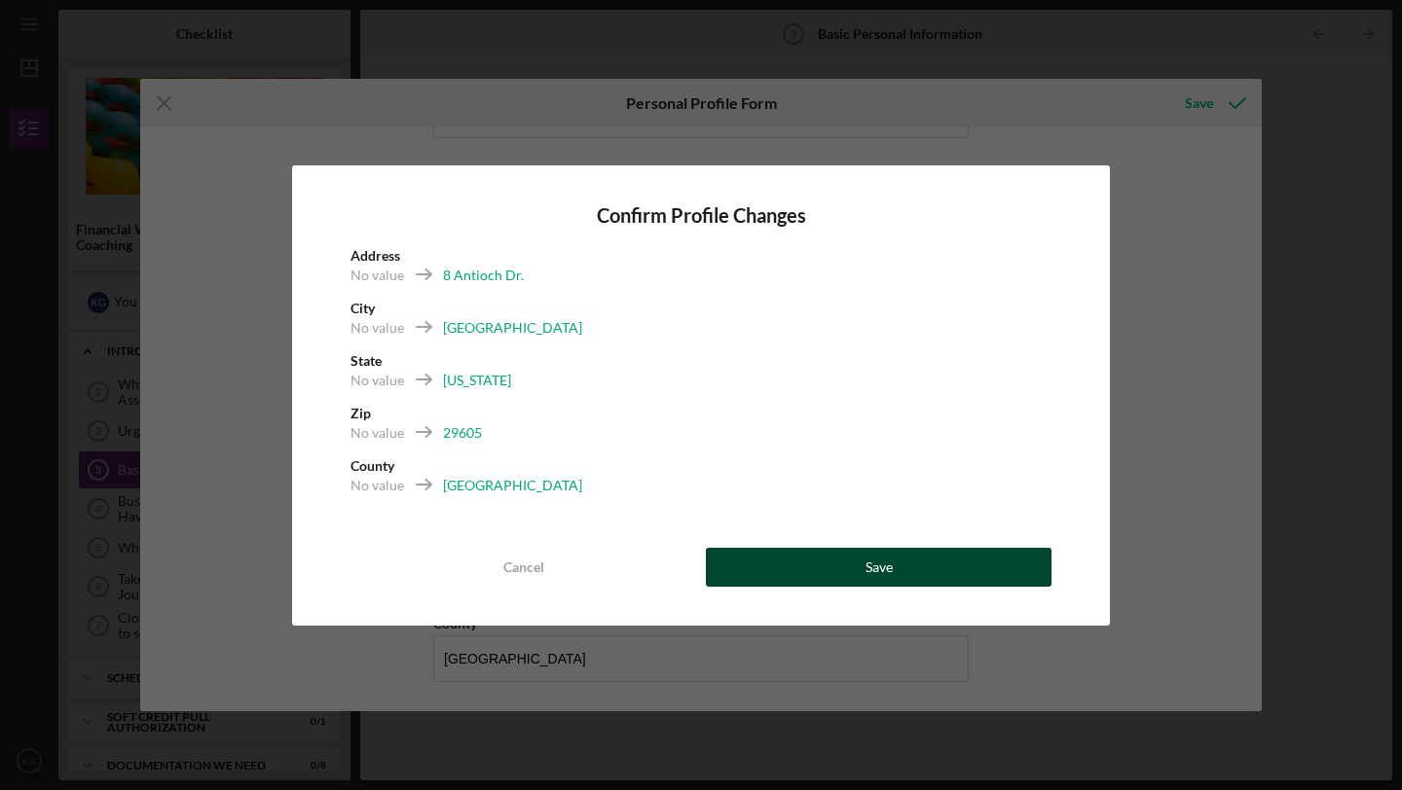
click at [910, 564] on button "Save" at bounding box center [879, 567] width 346 height 39
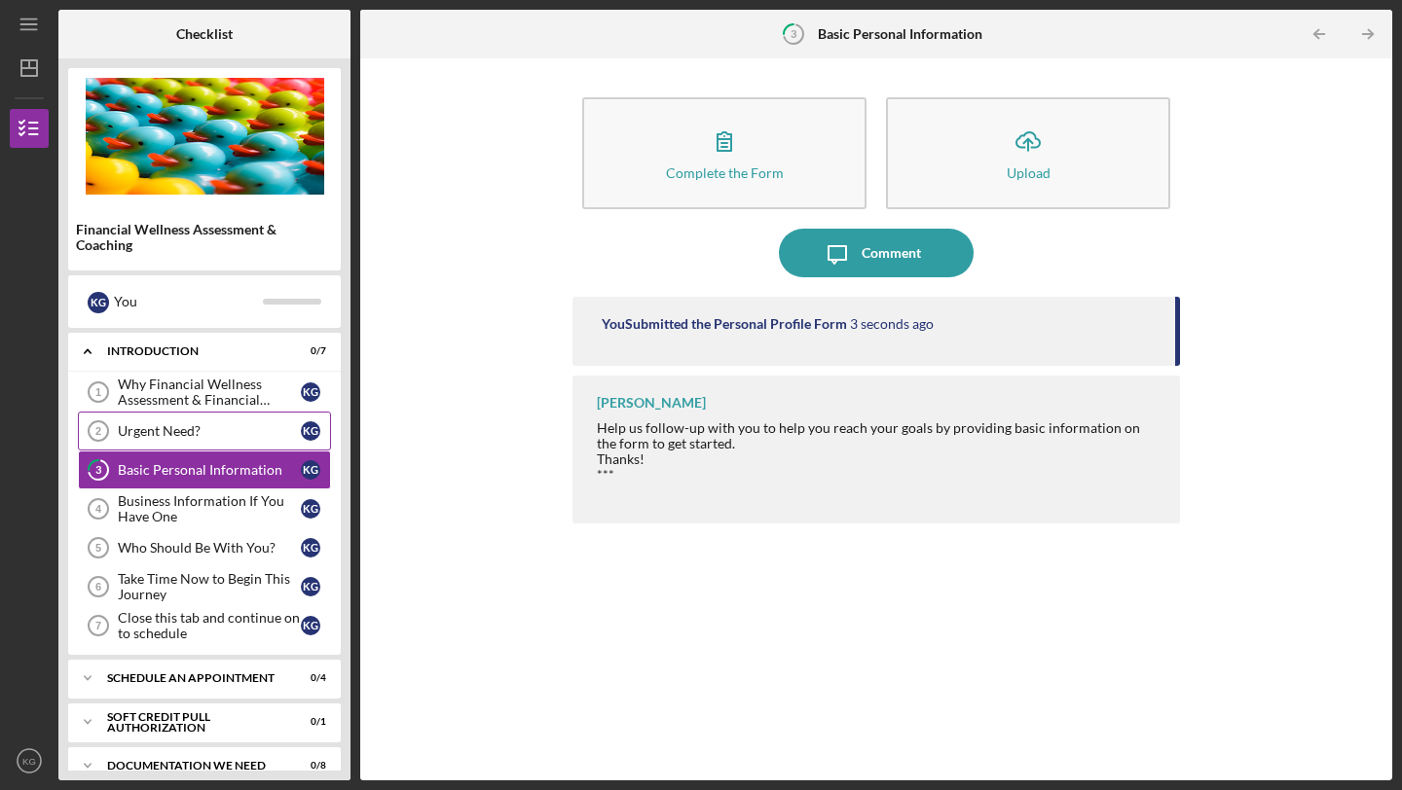
click at [228, 432] on div "Urgent Need?" at bounding box center [209, 431] width 183 height 16
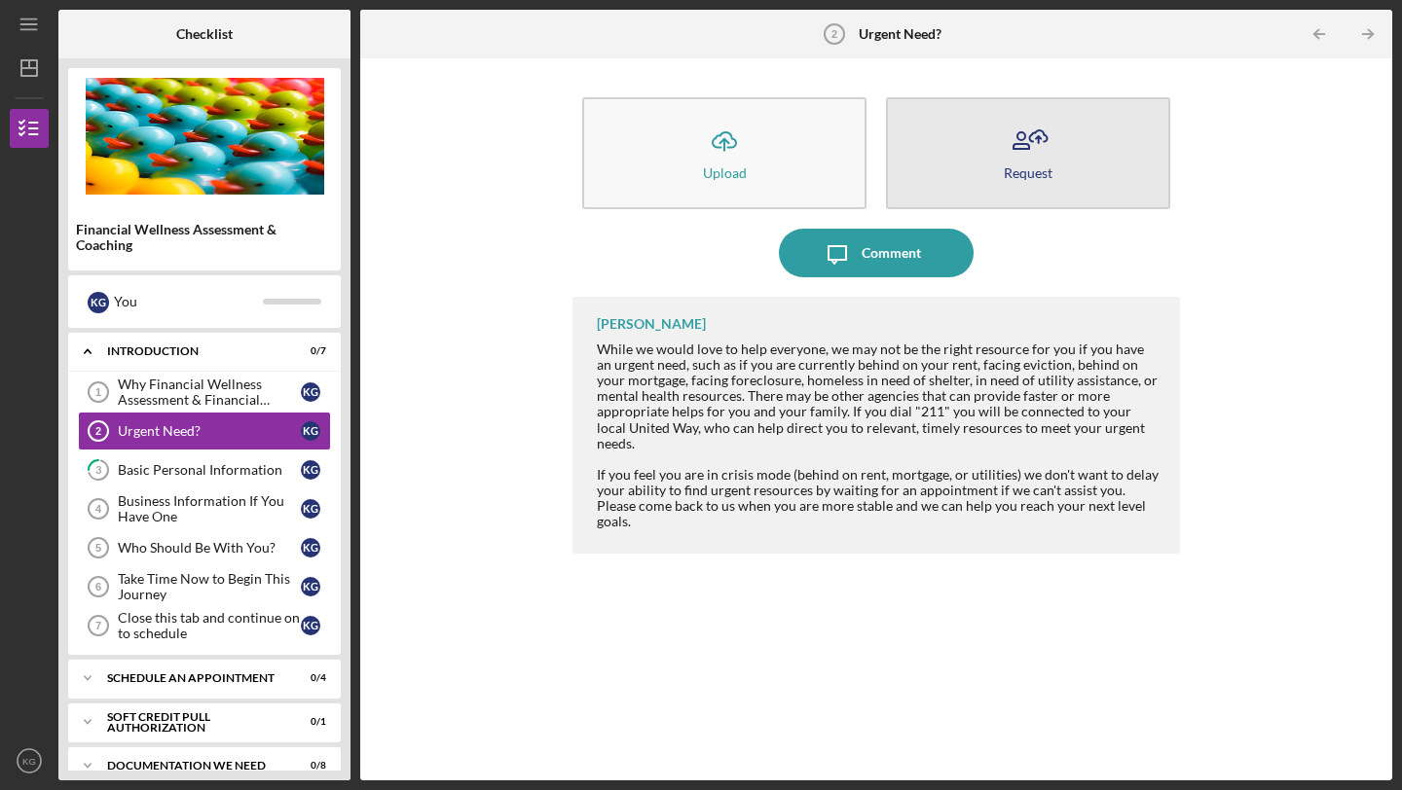
click at [1009, 165] on div "Request" at bounding box center [1028, 172] width 49 height 15
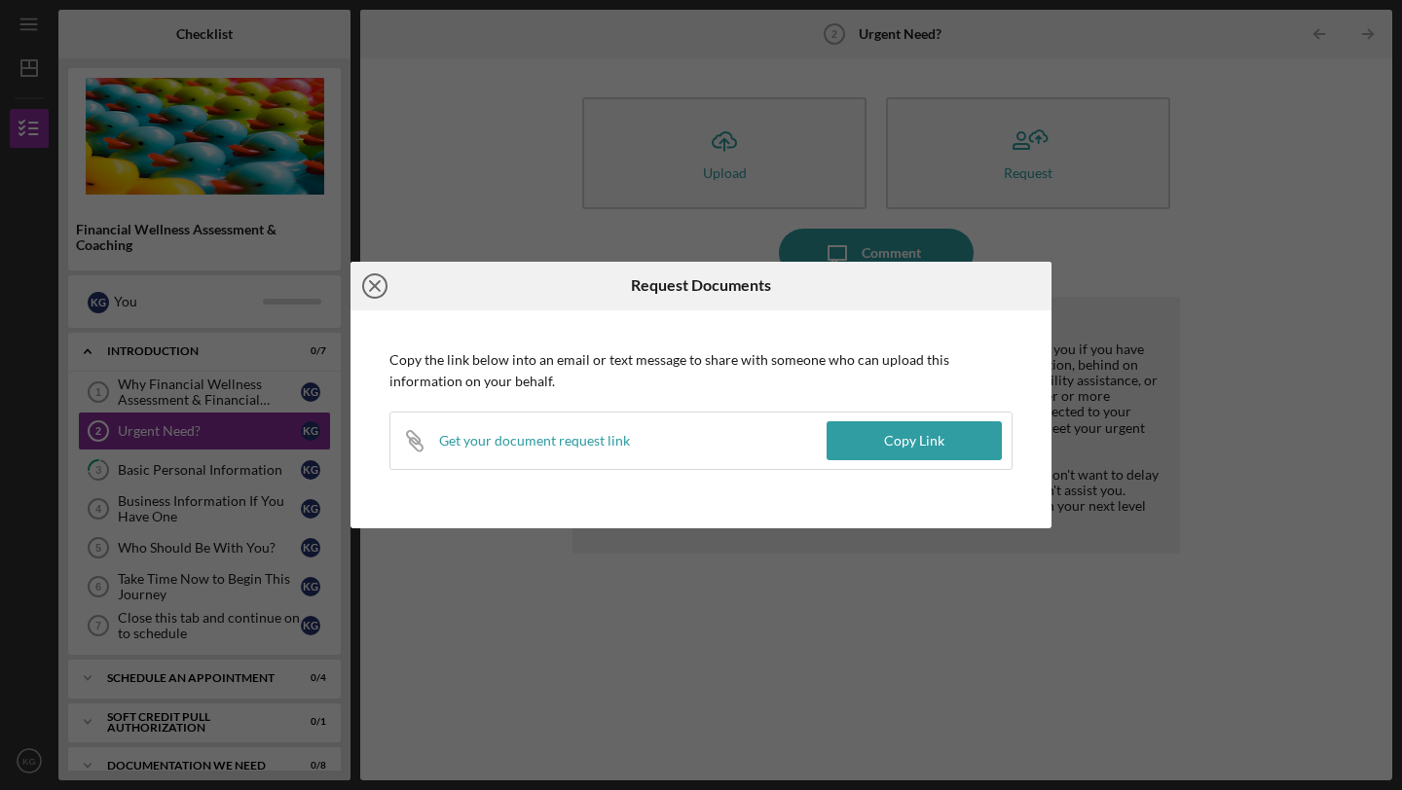
click at [370, 281] on line at bounding box center [375, 286] width 10 height 10
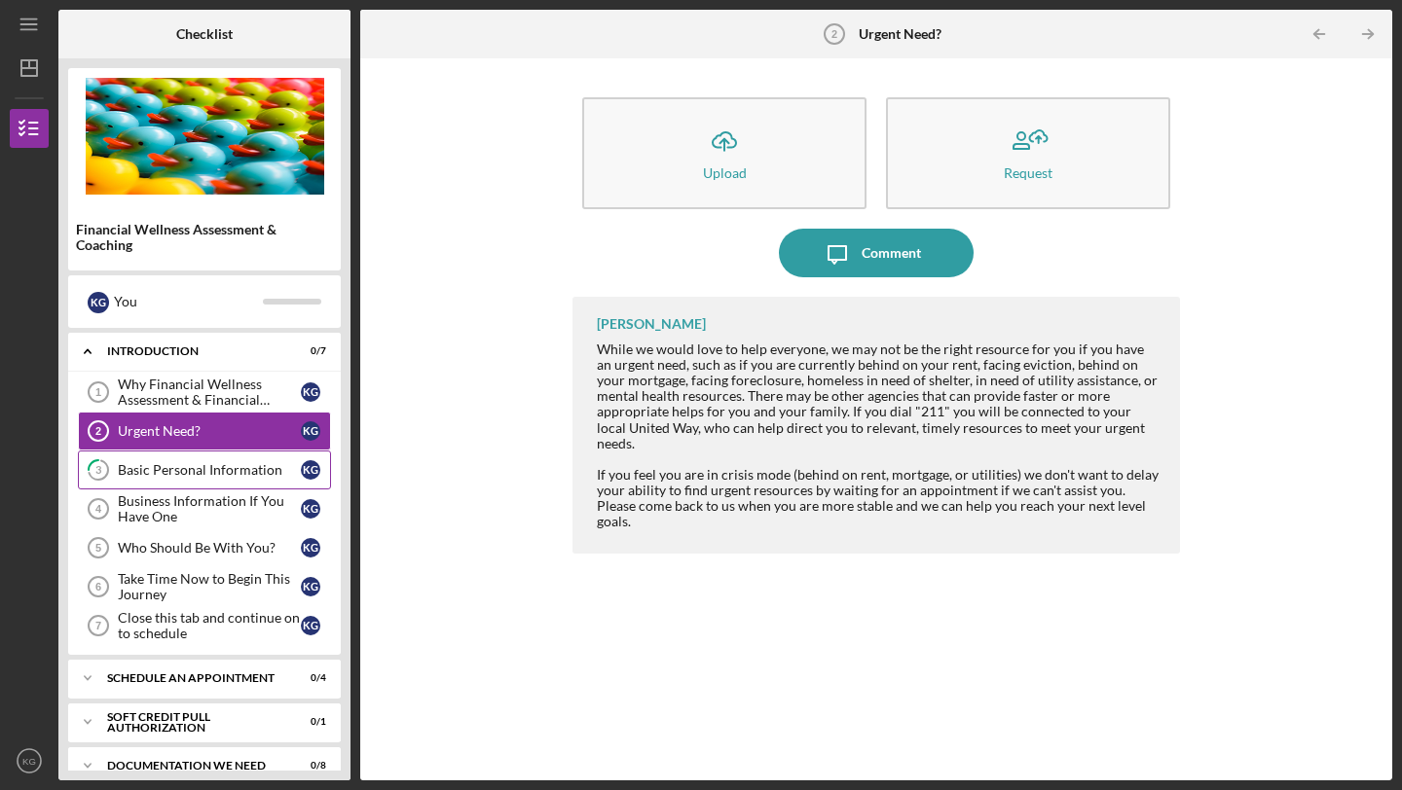
click at [273, 471] on div "Basic Personal Information" at bounding box center [209, 470] width 183 height 16
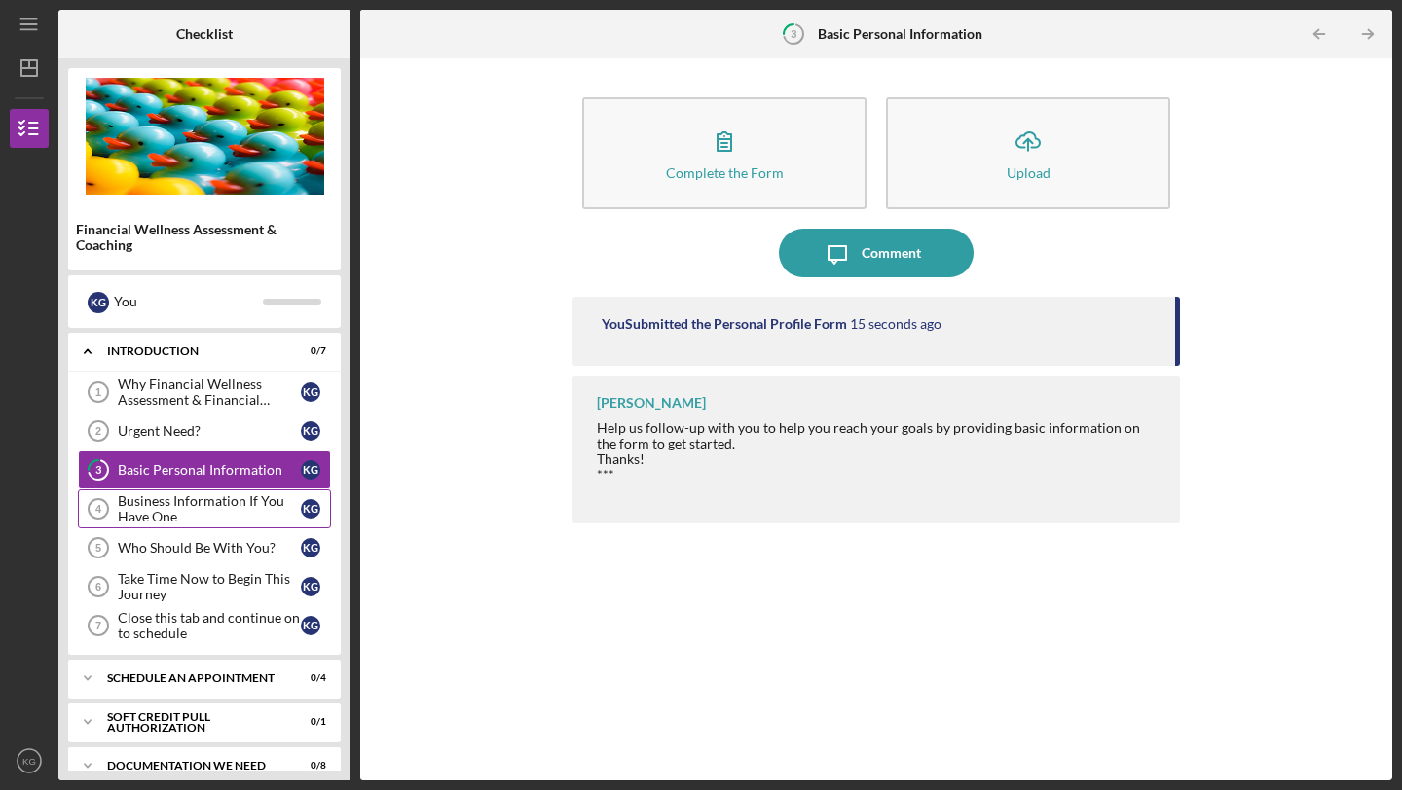
click at [265, 518] on div "Business Information If You Have One" at bounding box center [209, 509] width 183 height 31
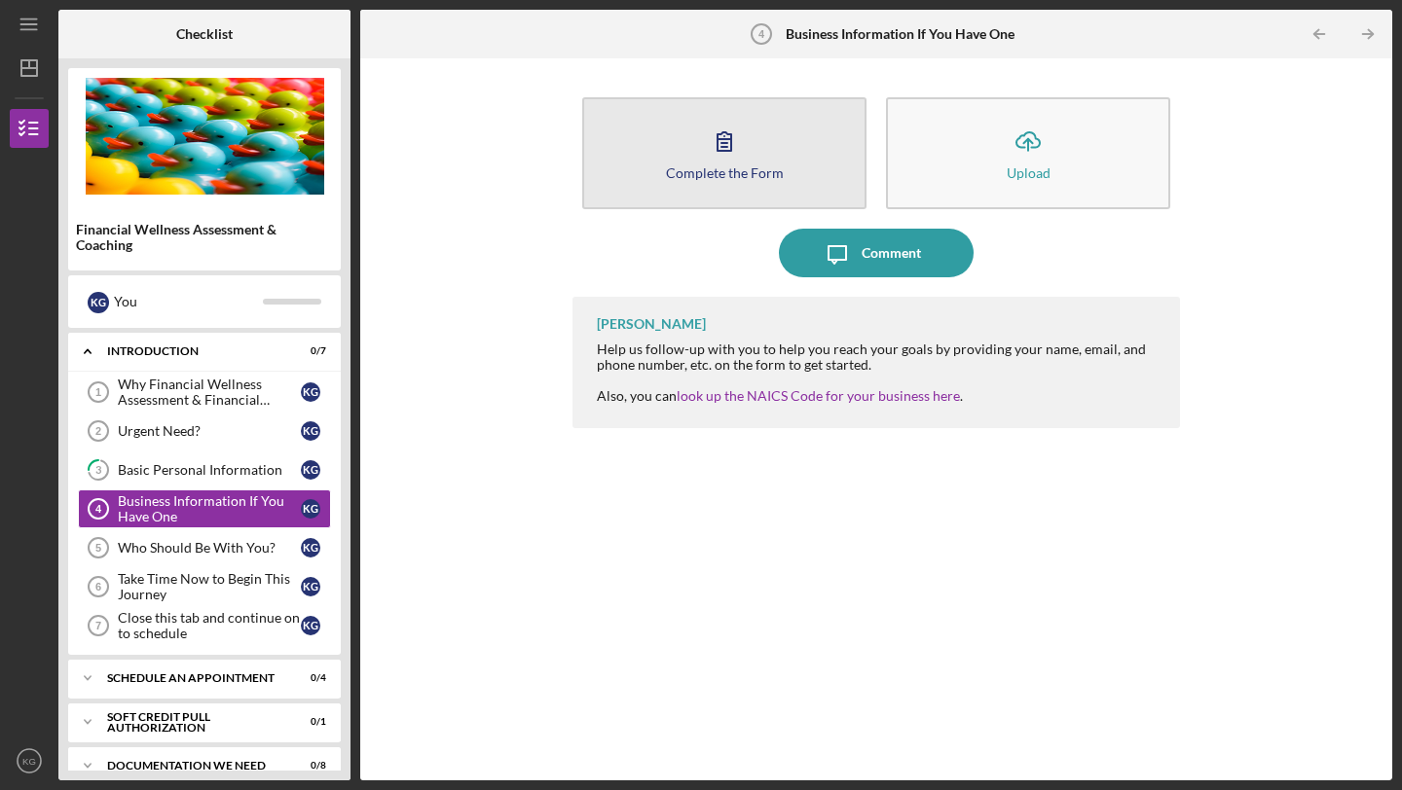
click at [728, 140] on icon "button" at bounding box center [724, 141] width 49 height 49
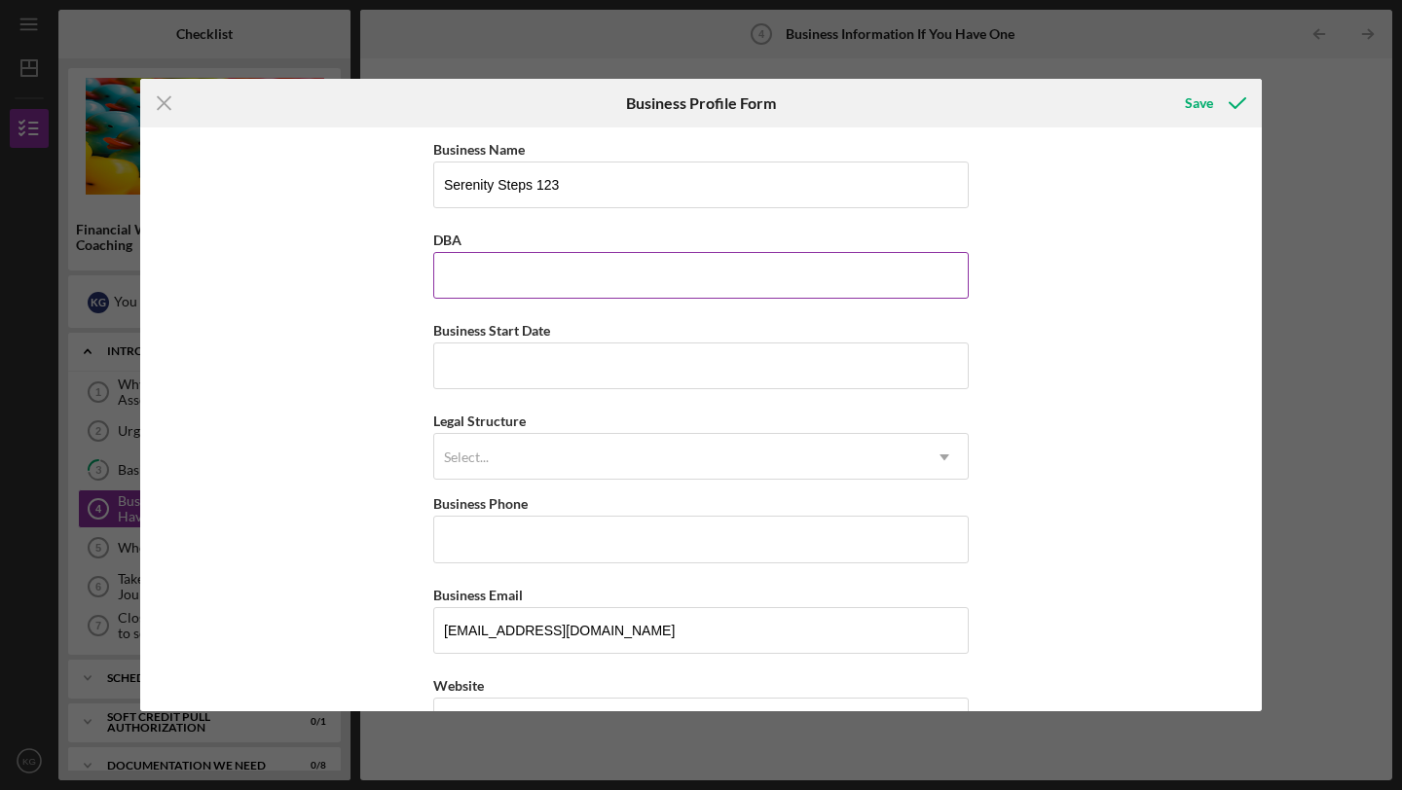
click at [583, 276] on input "DBA" at bounding box center [700, 275] width 535 height 47
type input "U"
type input "Sole Proprietor"
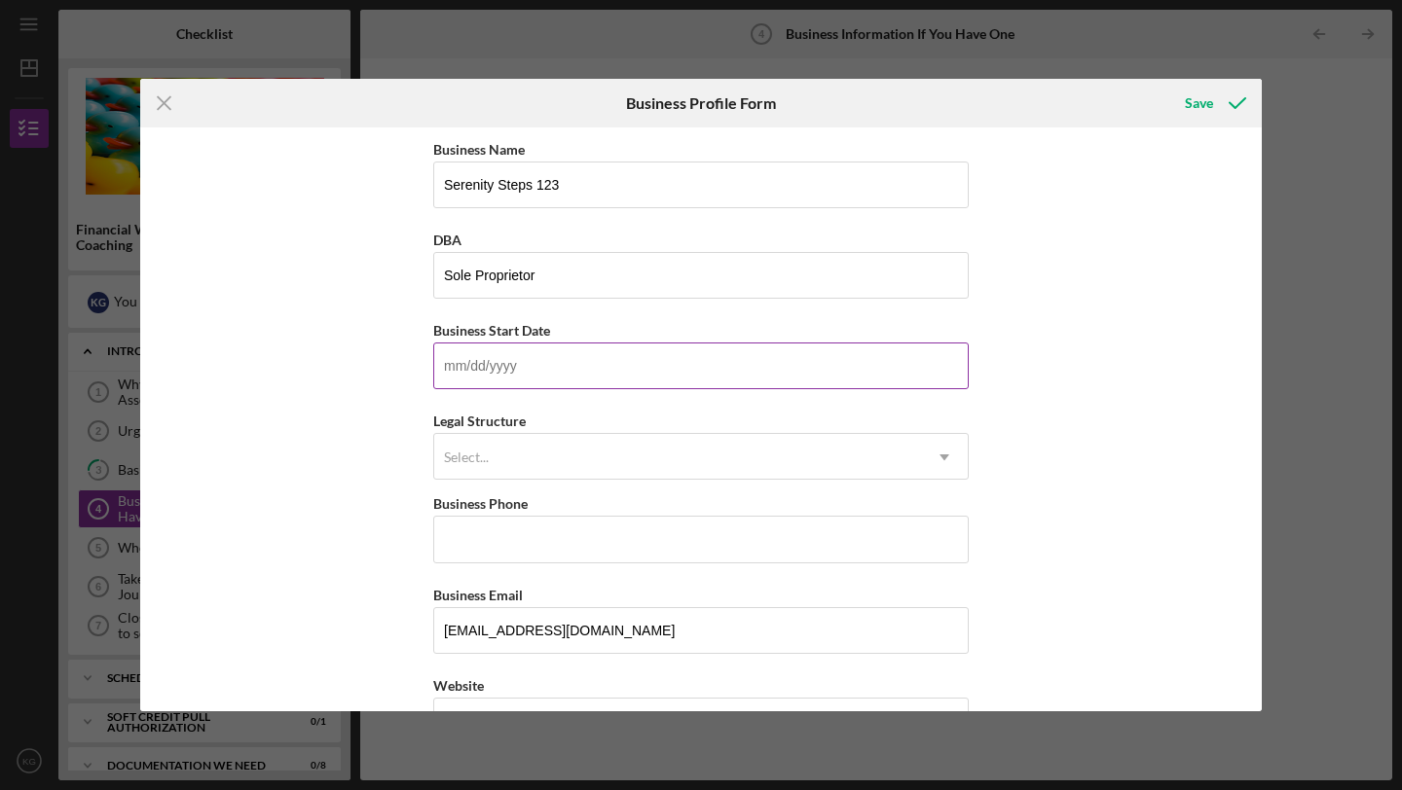
click at [540, 386] on input "Business Start Date" at bounding box center [700, 366] width 535 height 47
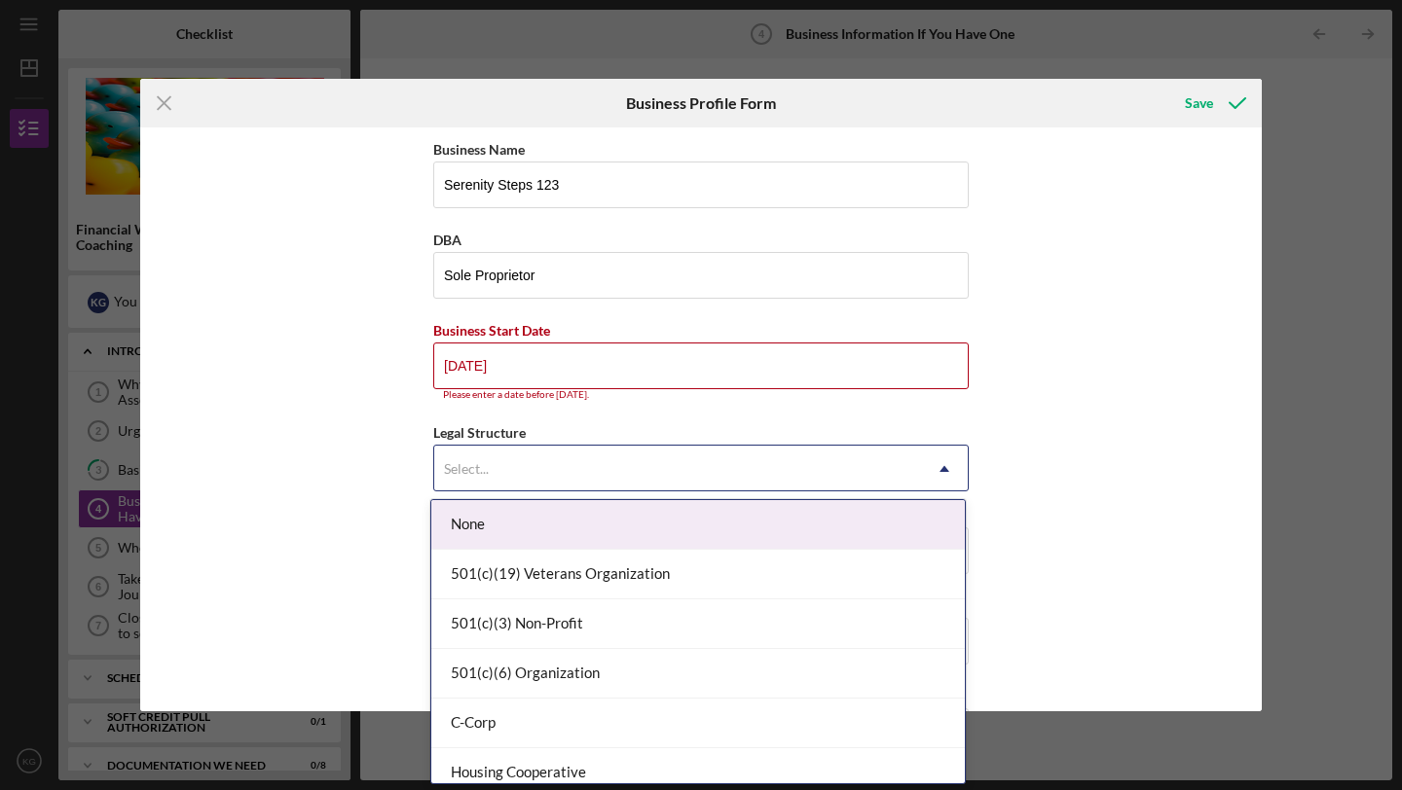
click at [486, 456] on div "Select..." at bounding box center [677, 469] width 487 height 45
click at [534, 365] on input "[DATE]" at bounding box center [700, 366] width 535 height 47
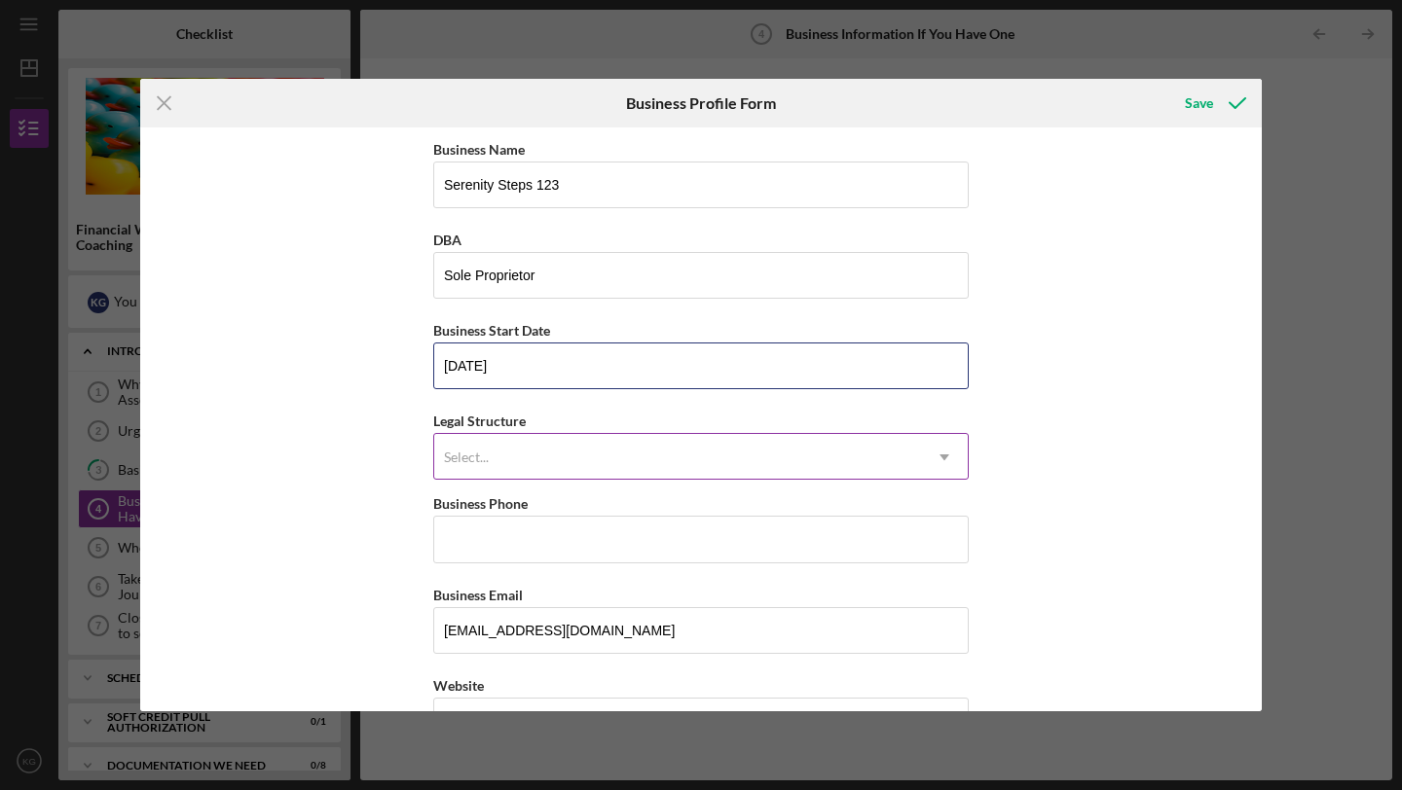
type input "[DATE]"
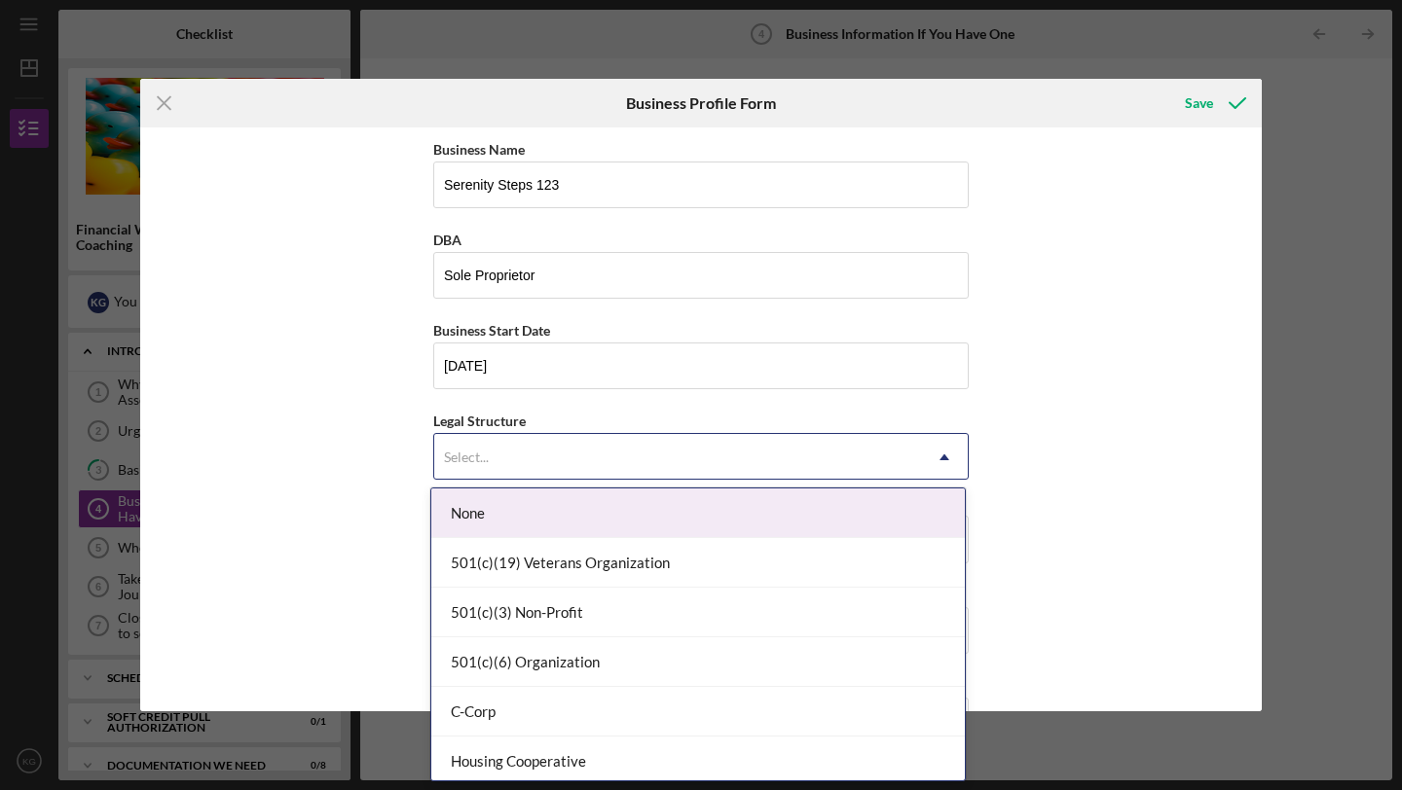
click at [524, 454] on div "Select..." at bounding box center [677, 457] width 487 height 45
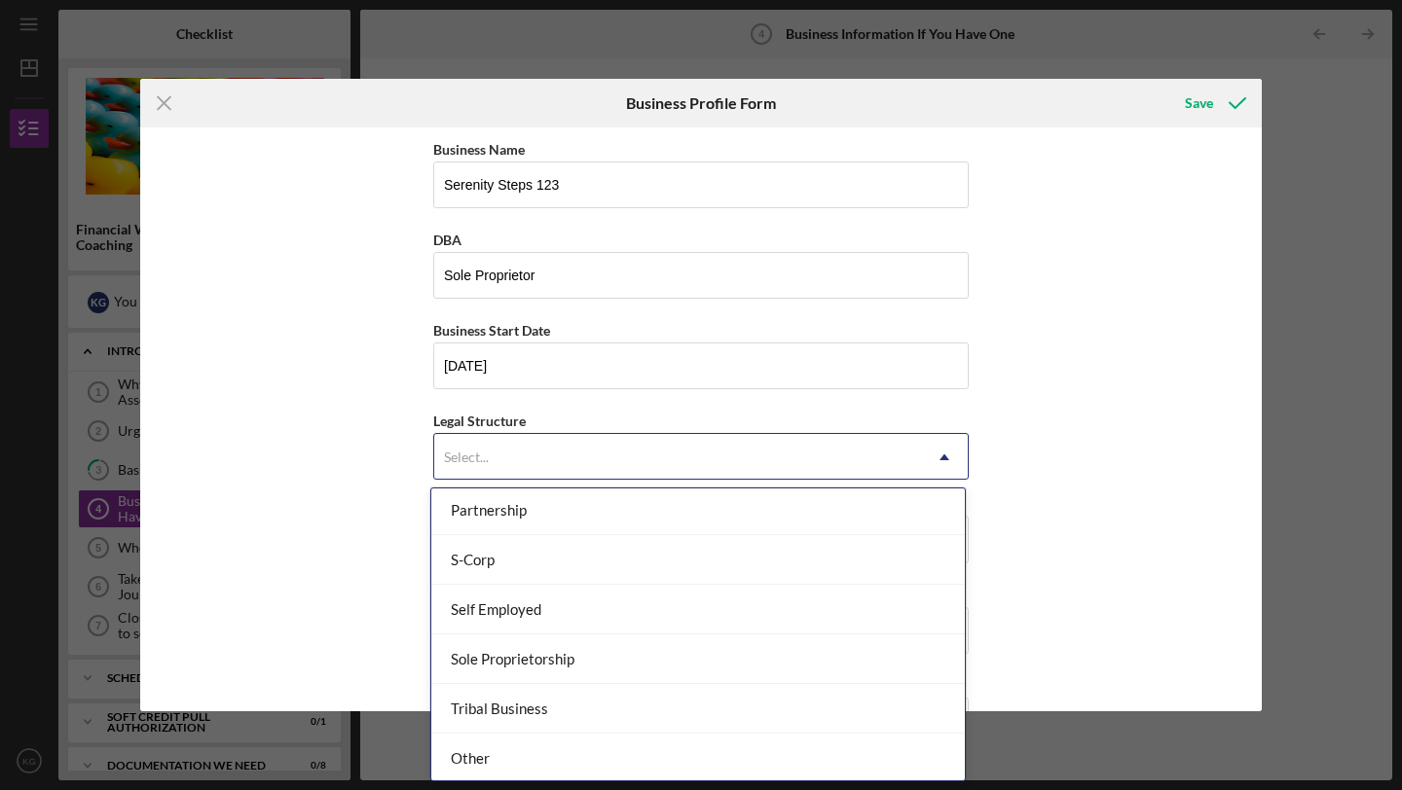
scroll to position [453, 0]
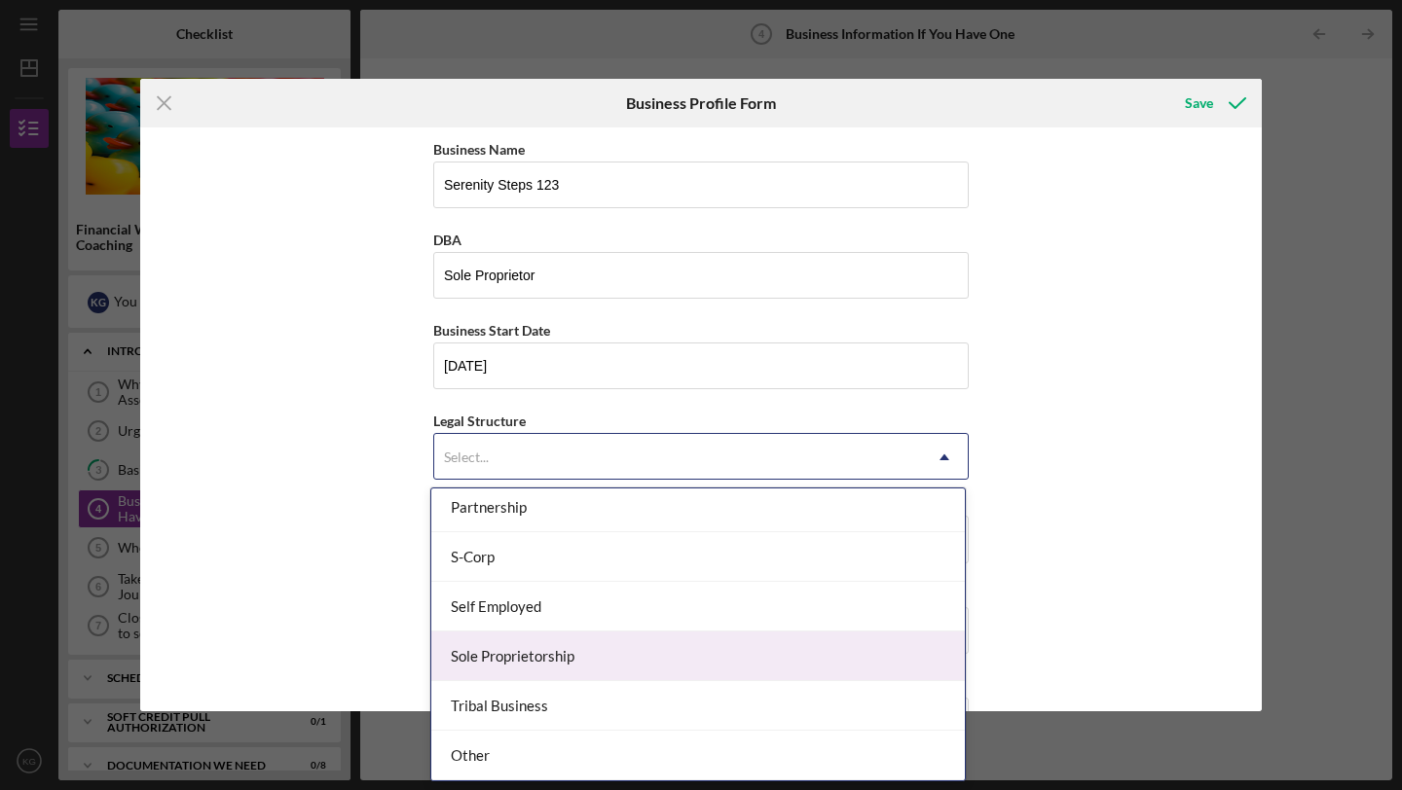
click at [742, 672] on div "Sole Proprietorship" at bounding box center [697, 657] width 533 height 50
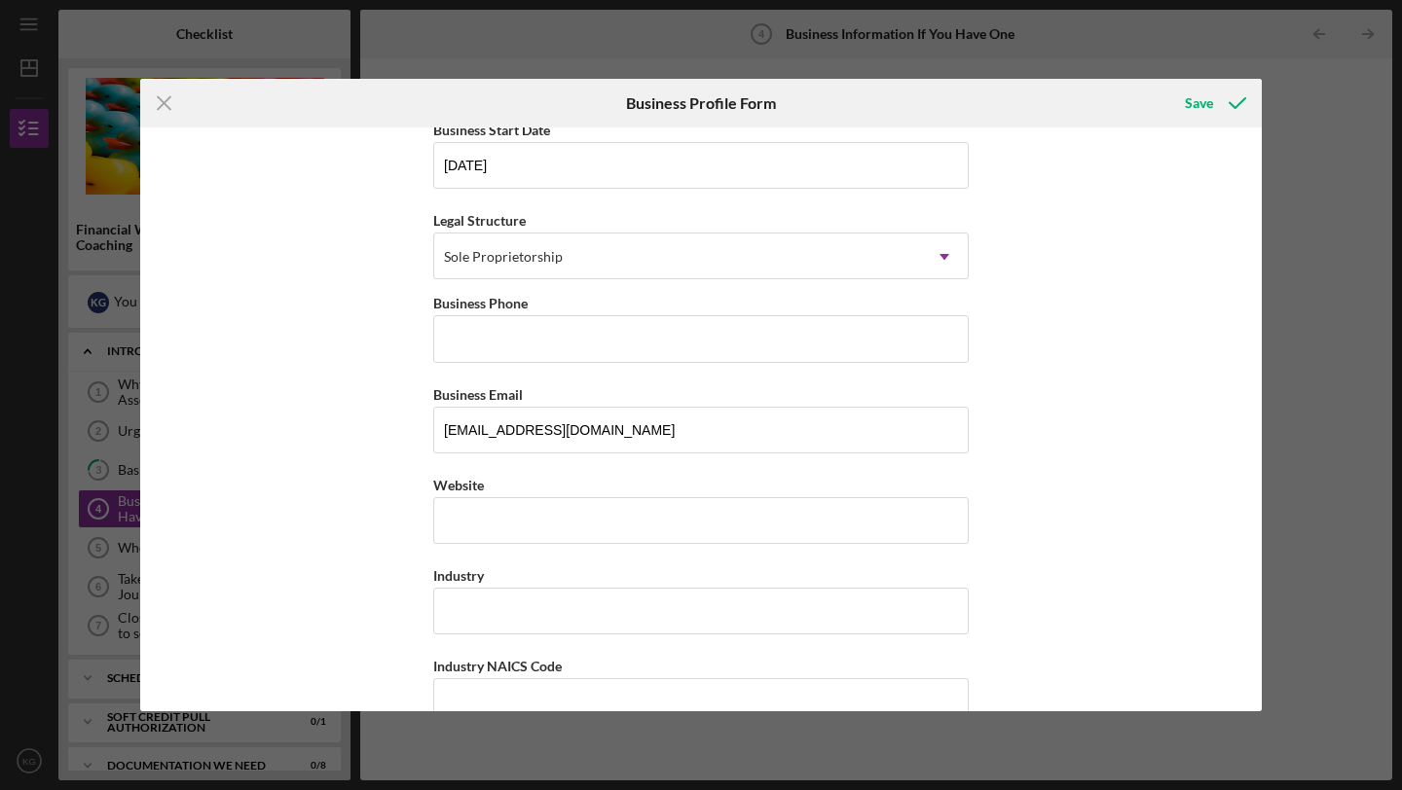
scroll to position [196, 0]
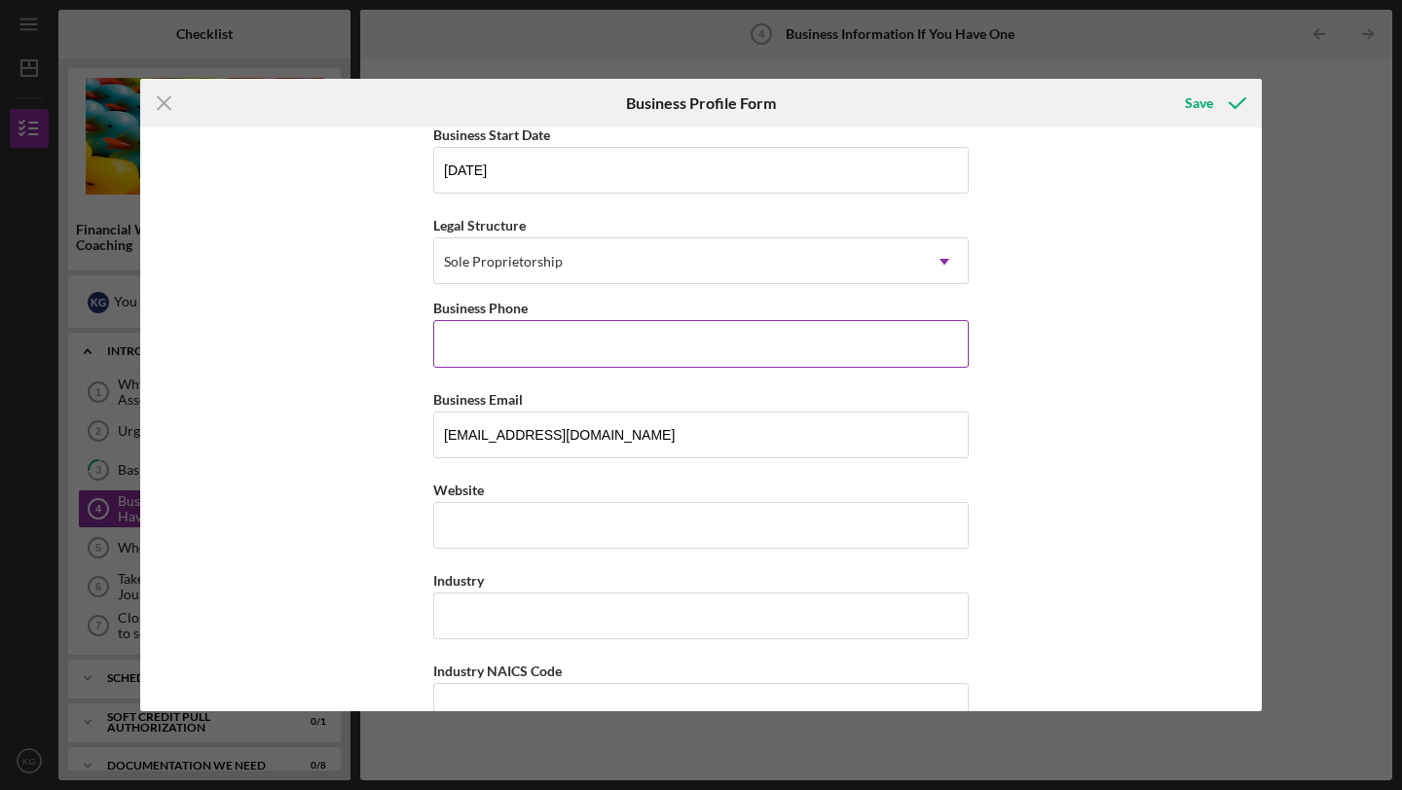
click at [798, 335] on input "Business Phone" at bounding box center [700, 343] width 535 height 47
type input "[PHONE_NUMBER]"
drag, startPoint x: 1255, startPoint y: 309, endPoint x: 1231, endPoint y: 452, distance: 145.2
click at [1231, 452] on div "Business Name Serenity Steps 123 DBA Sole Proprietor Business Start Date [DATE]…" at bounding box center [700, 420] width 1121 height 584
click at [1229, 354] on div "Business Name Serenity Steps 123 DBA Sole Proprietor Business Start Date [DATE]…" at bounding box center [700, 420] width 1121 height 584
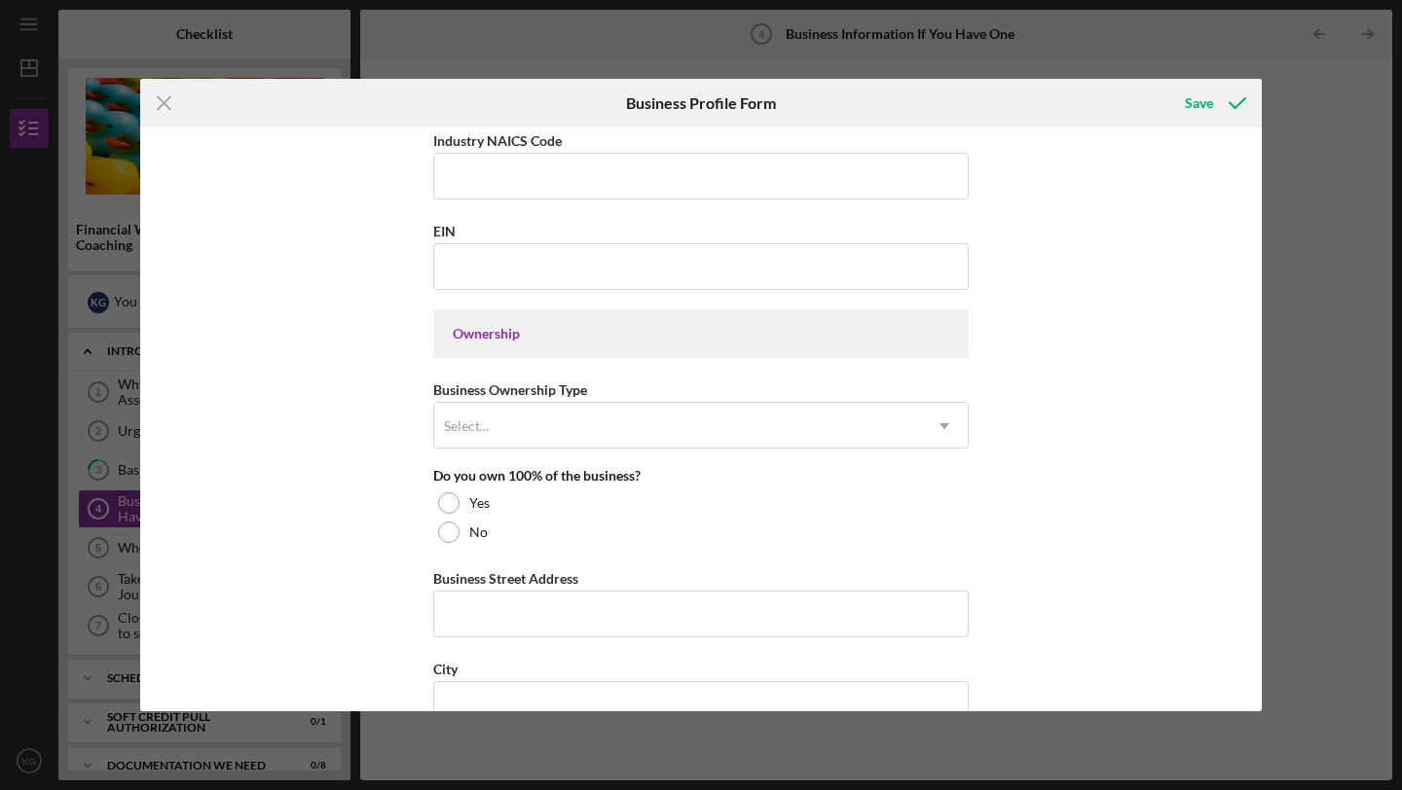
scroll to position [728, 0]
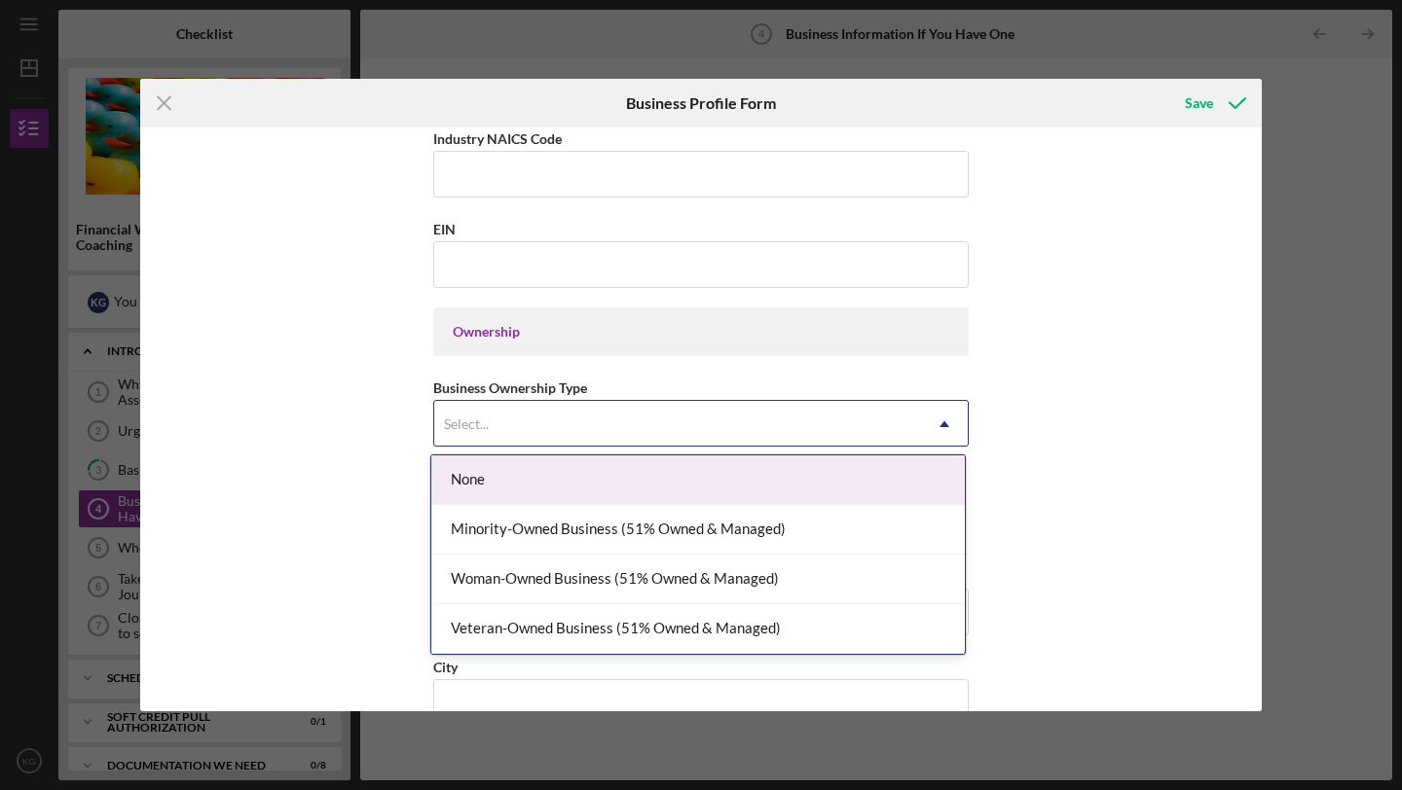
click at [789, 428] on div "Select..." at bounding box center [677, 424] width 487 height 45
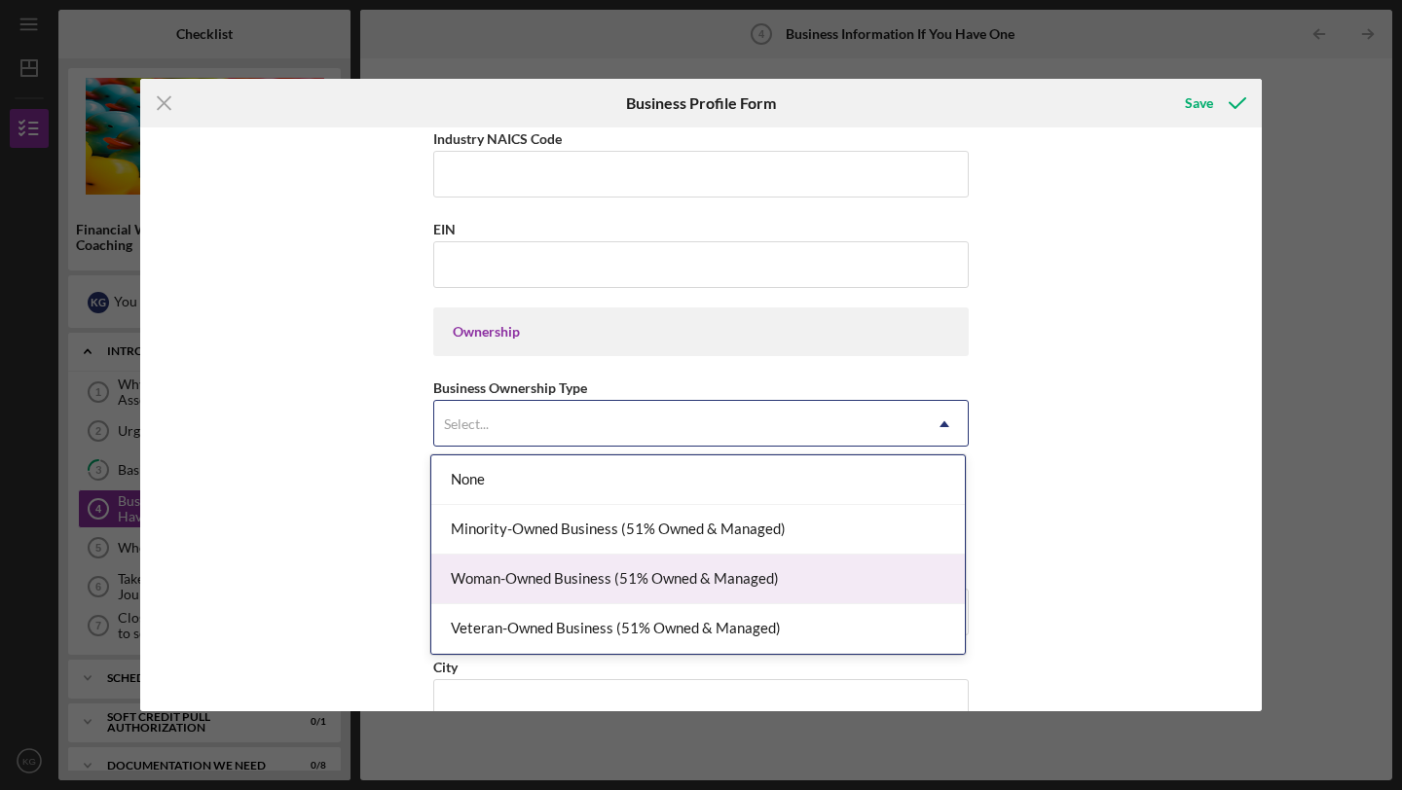
click at [793, 589] on div "Woman-Owned Business (51% Owned & Managed)" at bounding box center [697, 580] width 533 height 50
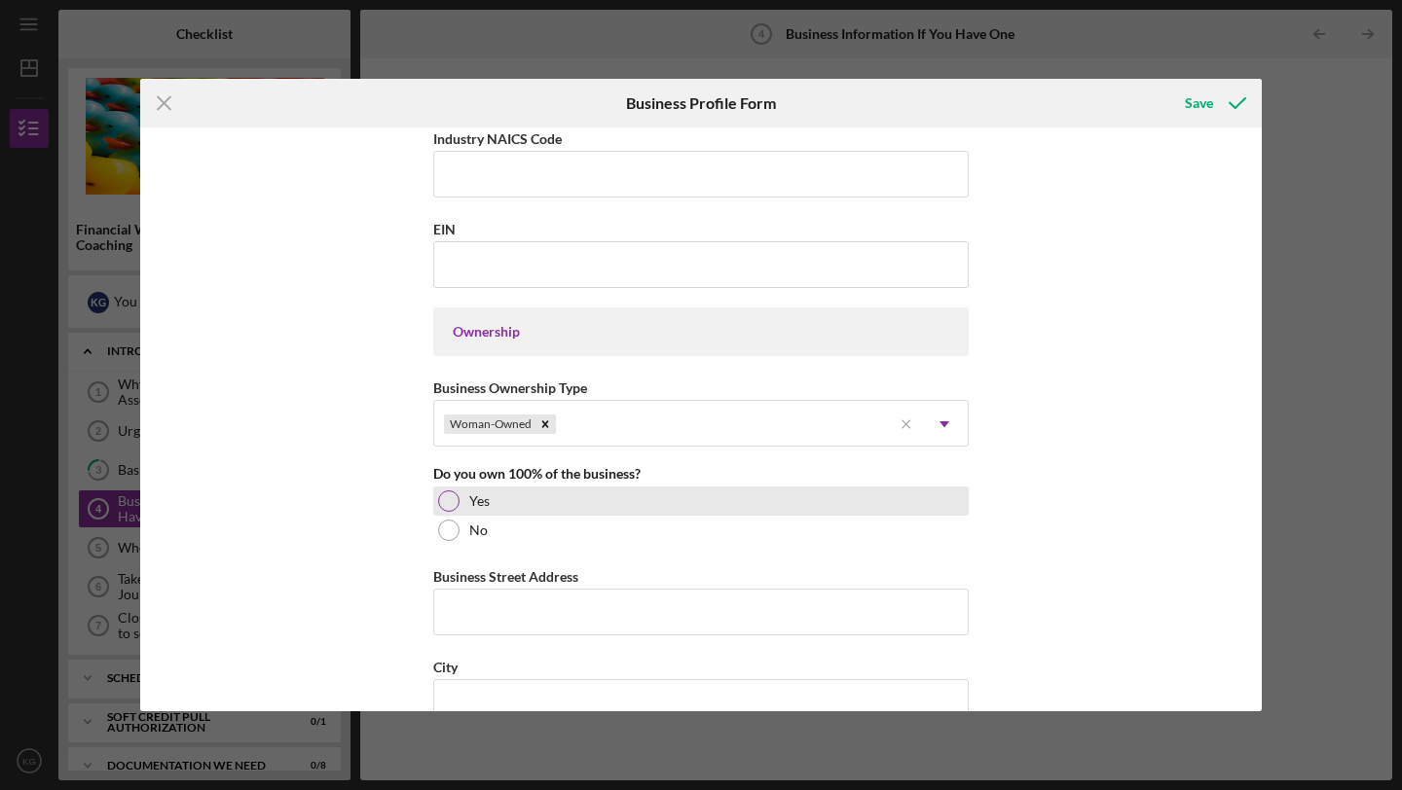
click at [436, 510] on div "Yes" at bounding box center [700, 501] width 535 height 29
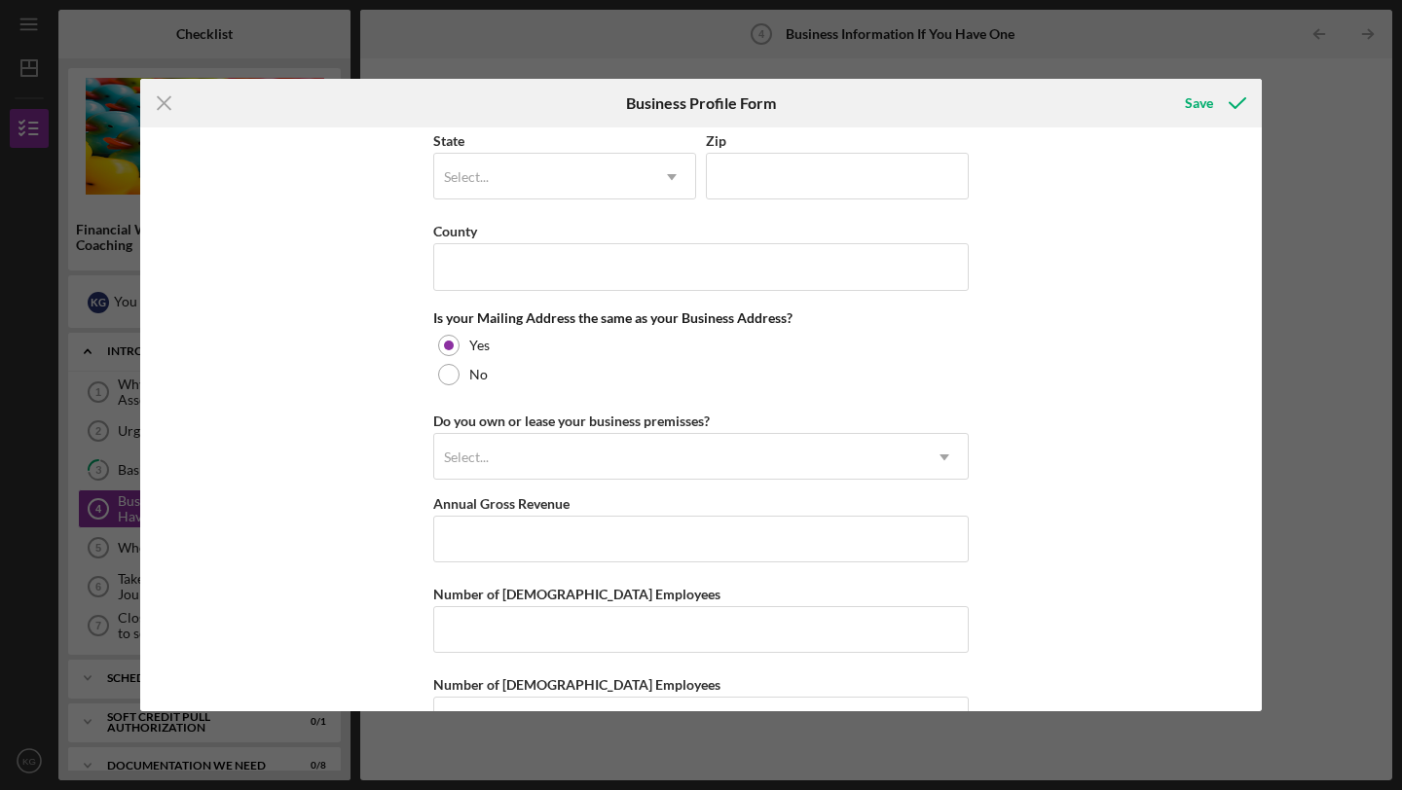
scroll to position [1348, 0]
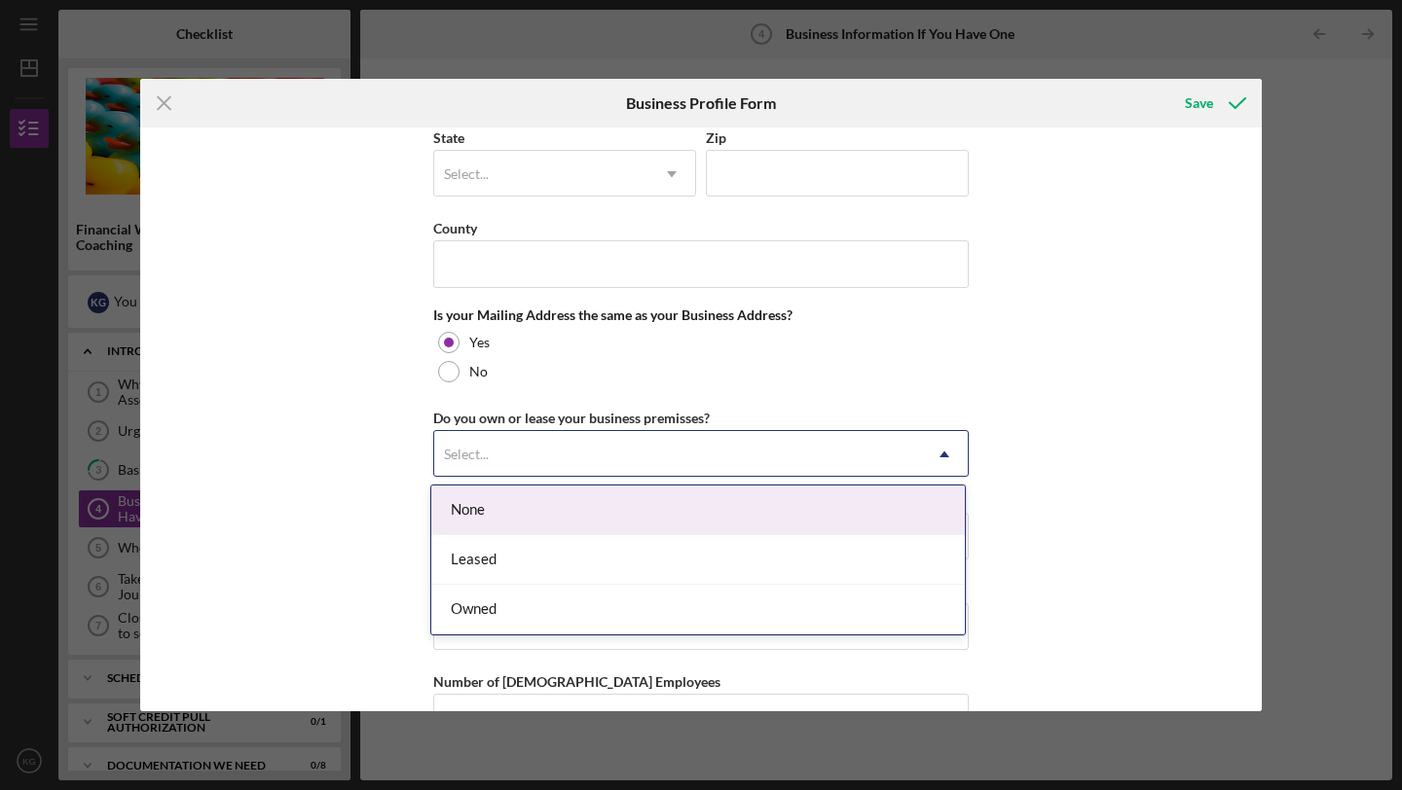
click at [523, 451] on div "Select..." at bounding box center [677, 454] width 487 height 45
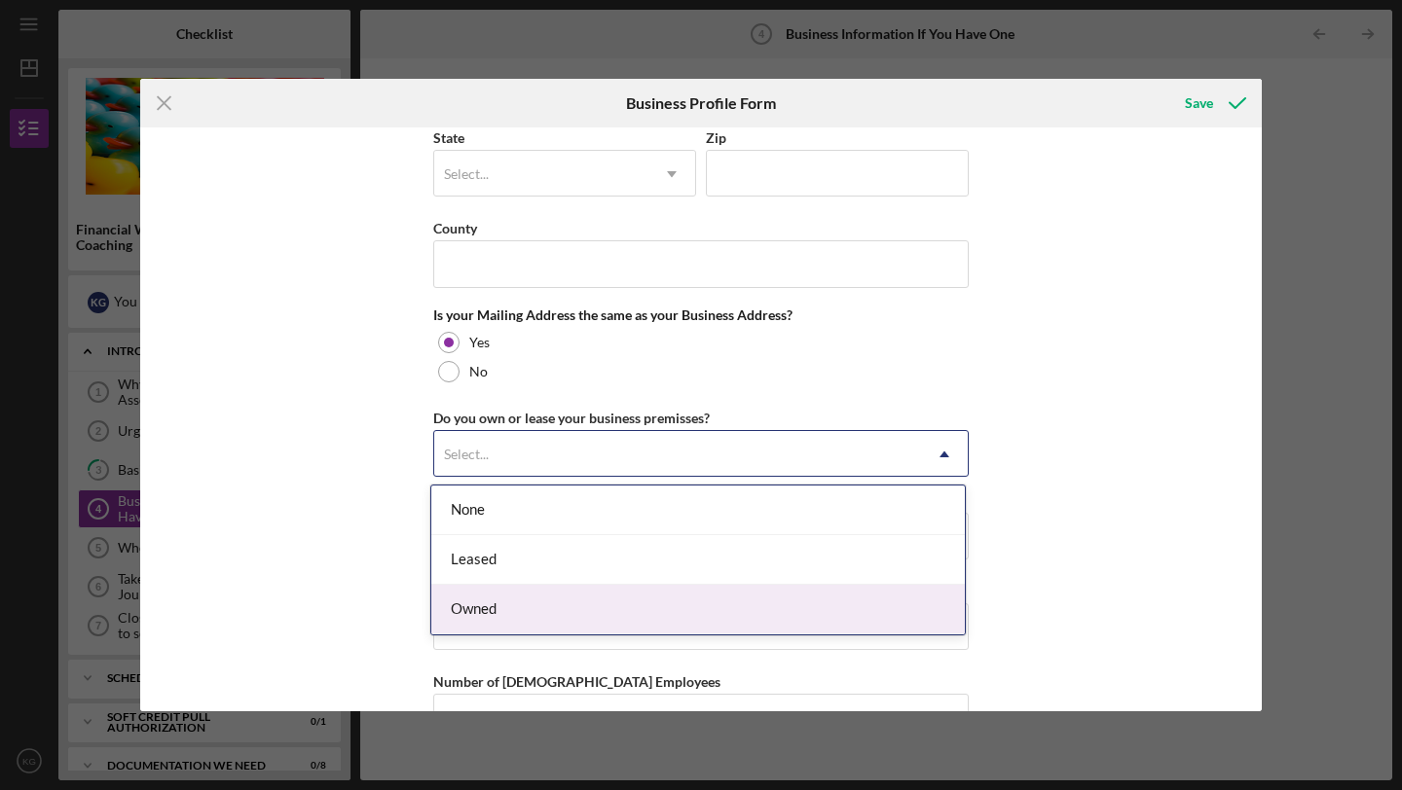
click at [522, 607] on div "Owned" at bounding box center [697, 610] width 533 height 50
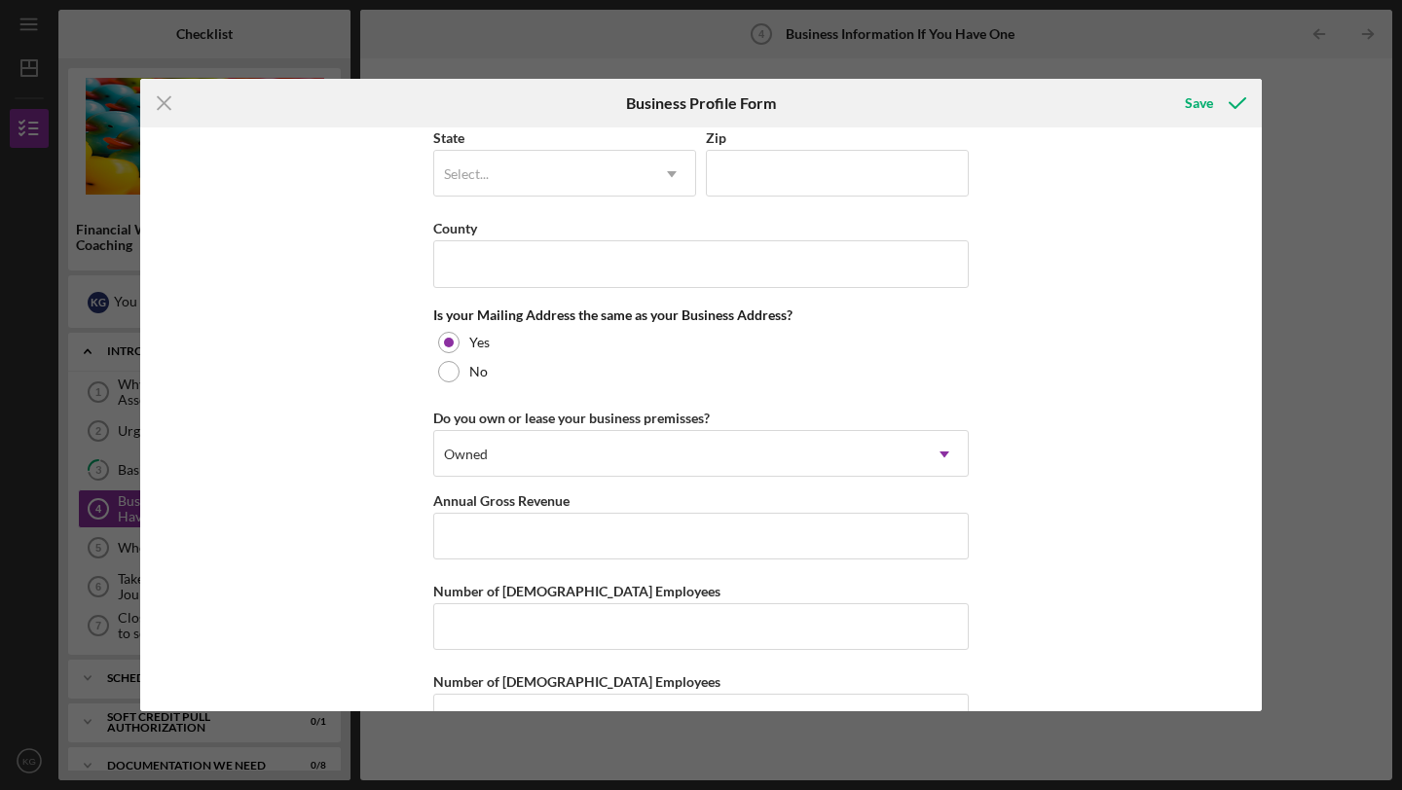
scroll to position [1407, 0]
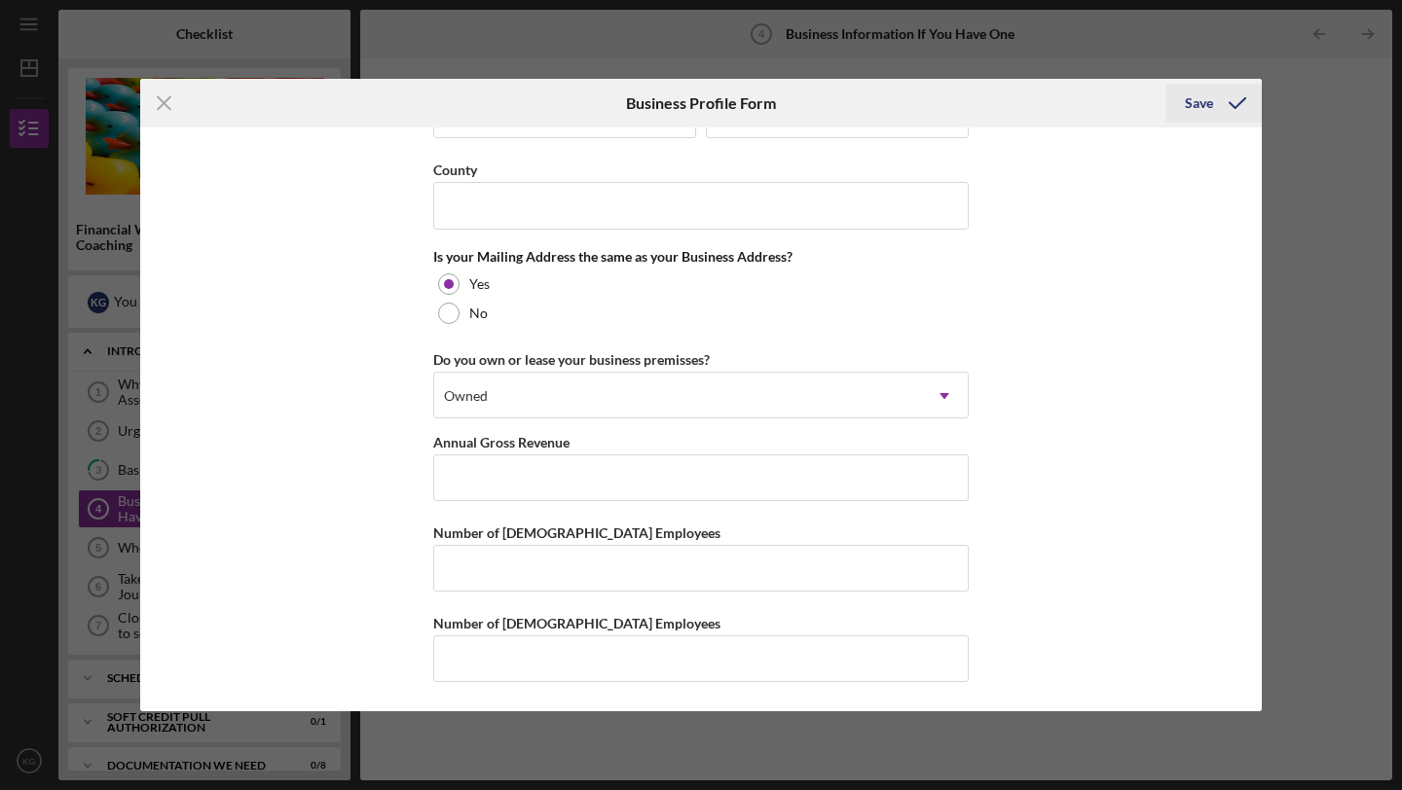
click at [1188, 112] on div "Save" at bounding box center [1199, 103] width 28 height 39
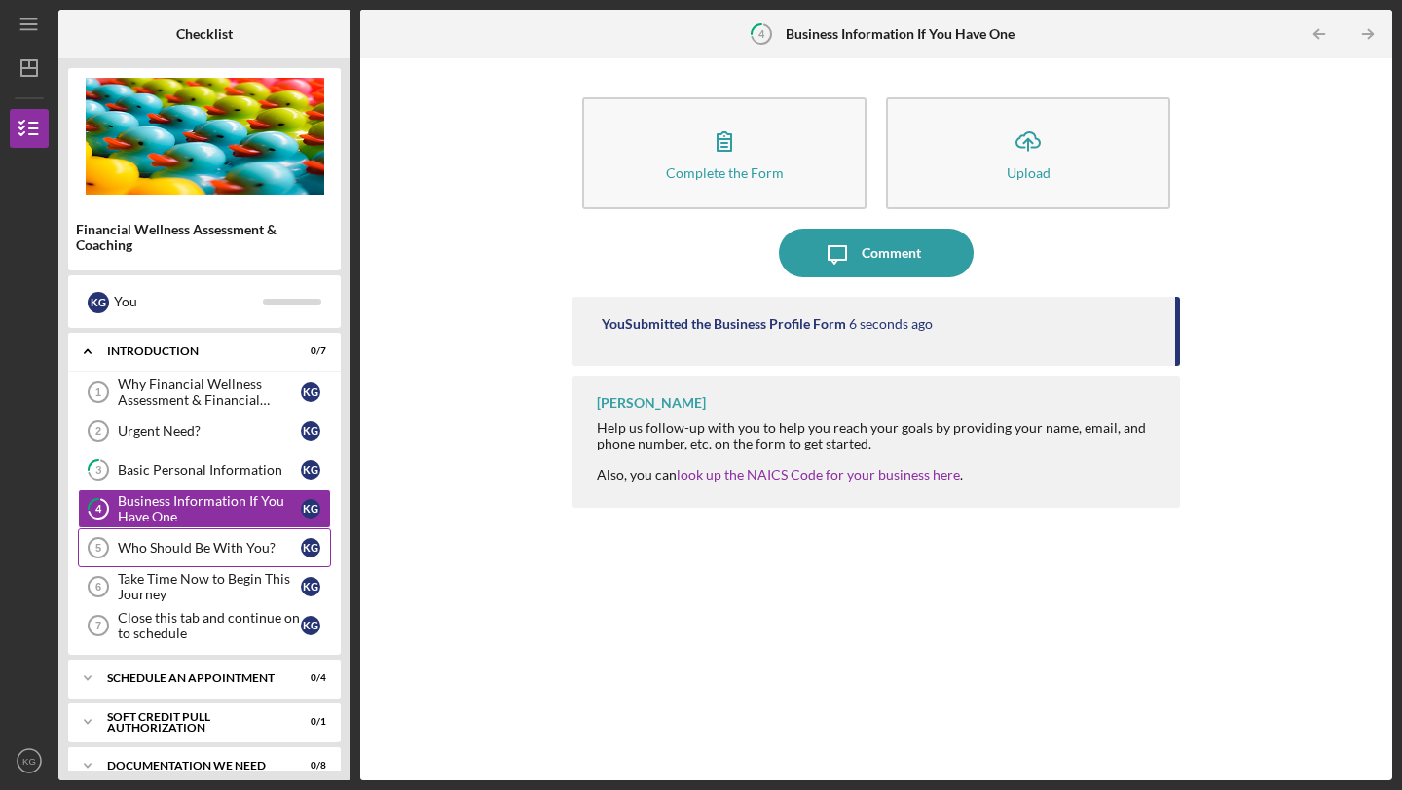
click at [265, 541] on div "Who Should Be With You?" at bounding box center [209, 548] width 183 height 16
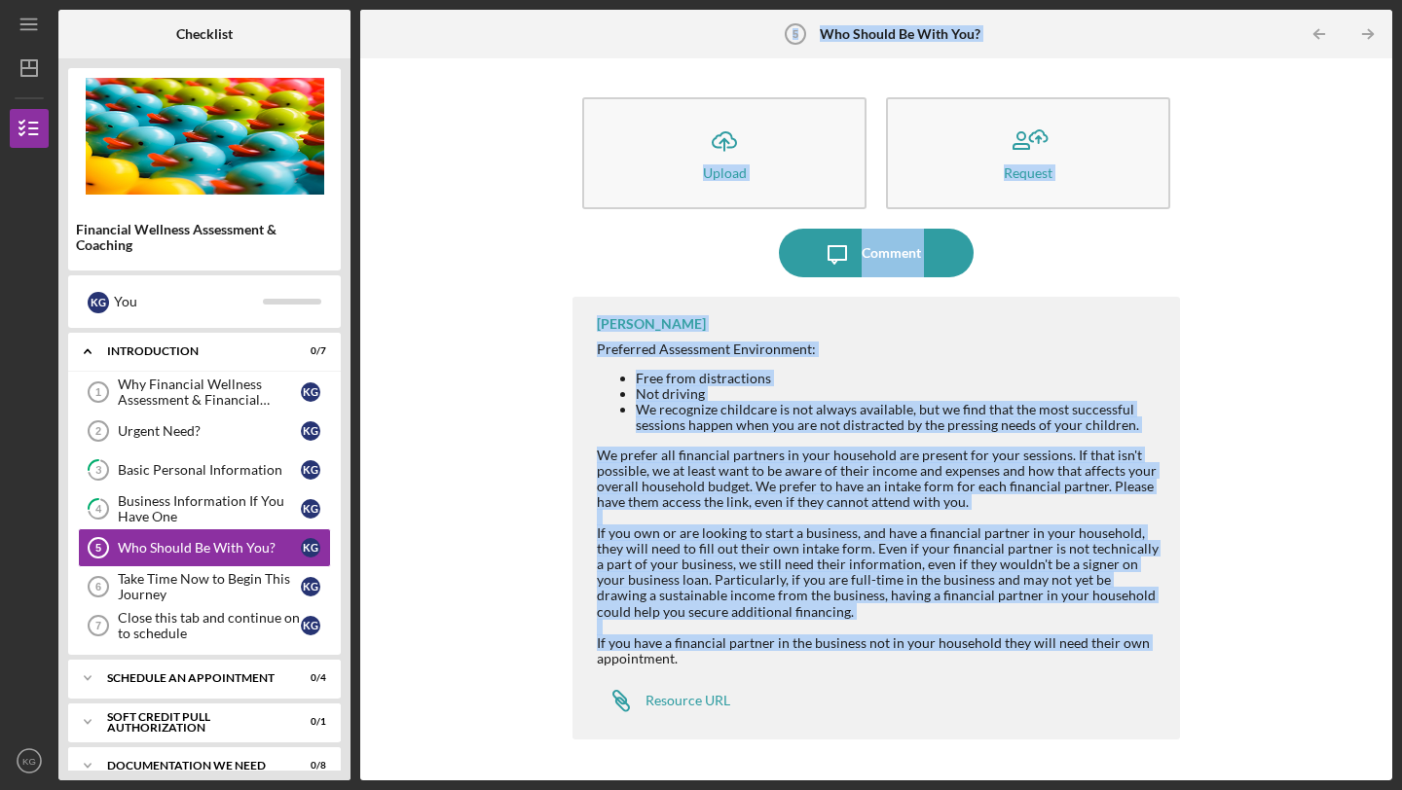
drag, startPoint x: 352, startPoint y: 576, endPoint x: 354, endPoint y: 658, distance: 81.8
click at [354, 658] on div "Checklist Financial Wellness Assessment & Coaching K G You Icon/Expander Introd…" at bounding box center [725, 395] width 1334 height 771
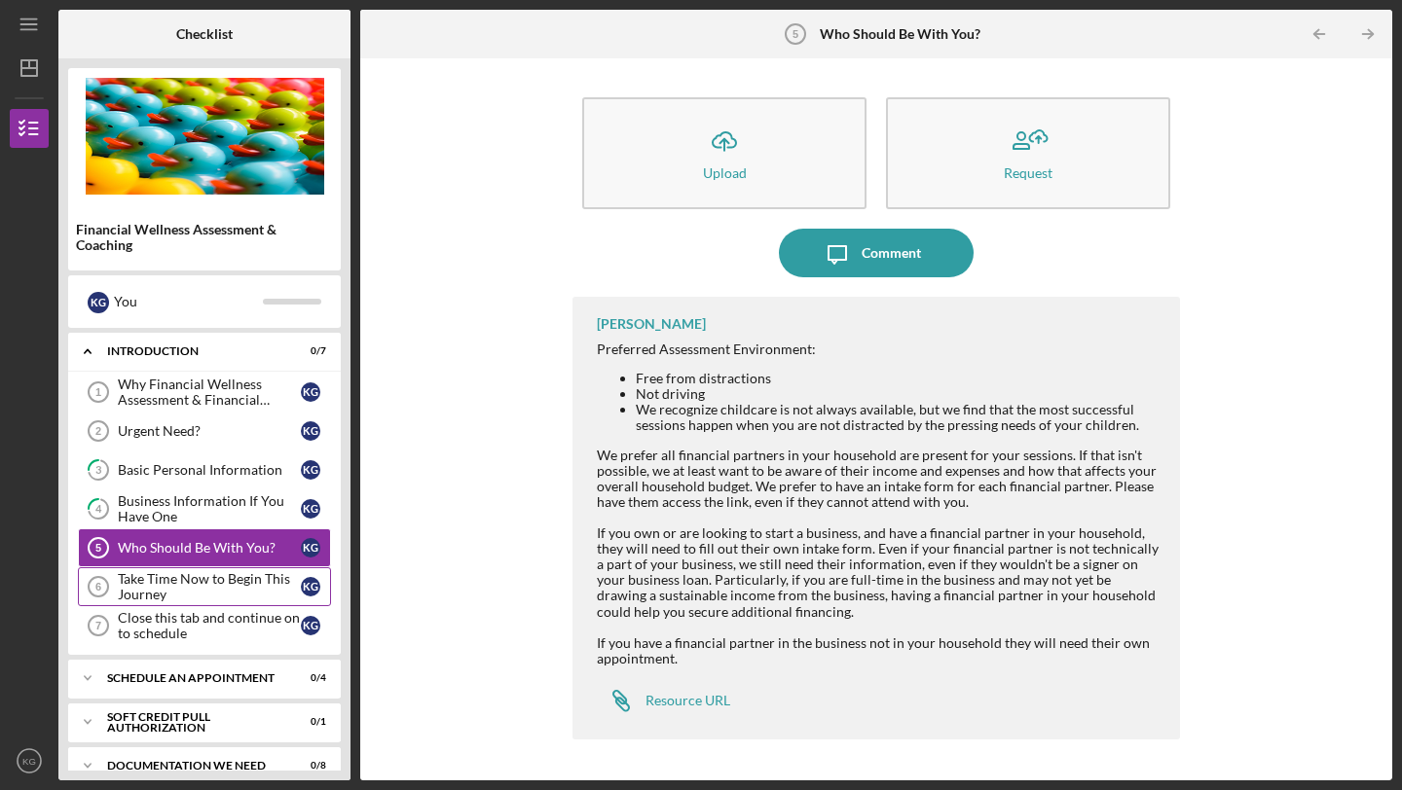
click at [241, 585] on div "Take Time Now to Begin This Journey" at bounding box center [209, 586] width 183 height 31
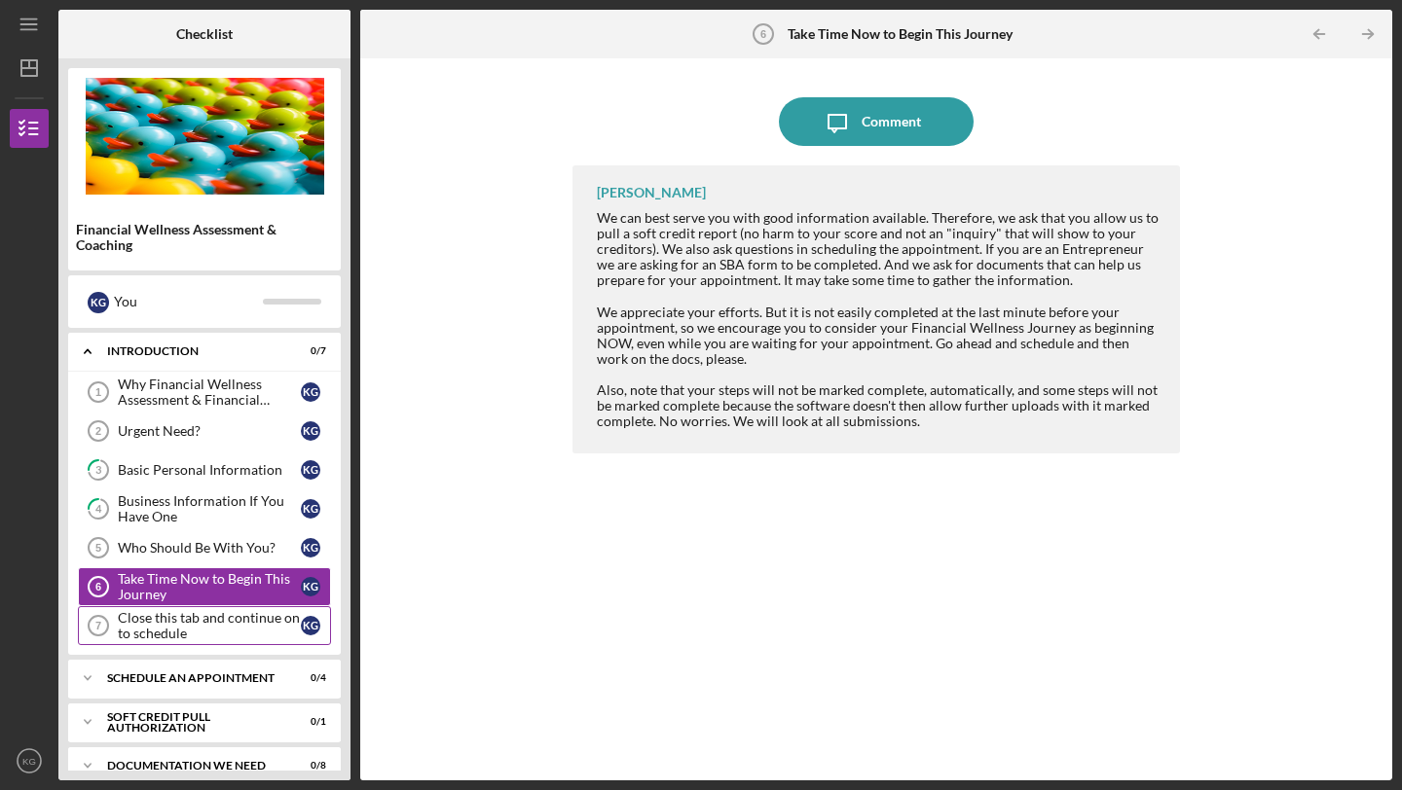
click at [209, 625] on div "Close this tab and continue on to schedule" at bounding box center [209, 625] width 183 height 31
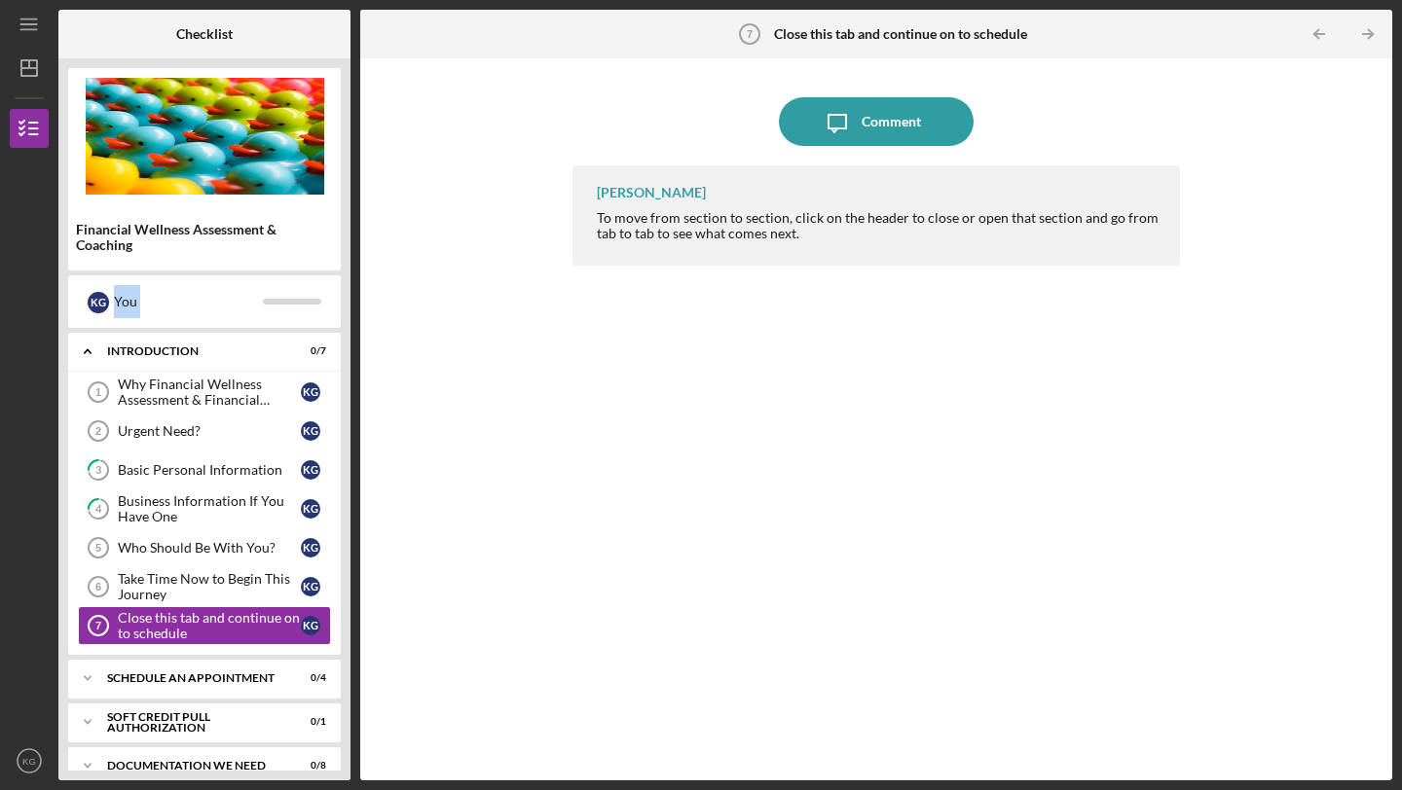
drag, startPoint x: 347, startPoint y: 262, endPoint x: 350, endPoint y: 462, distance: 200.6
click at [351, 466] on div "Checklist Financial Wellness Assessment & Coaching K G You Icon/Expander Introd…" at bounding box center [725, 395] width 1334 height 771
click at [264, 684] on div "Icon/Expander Schedule An Appointment 0 / 4" at bounding box center [204, 678] width 273 height 39
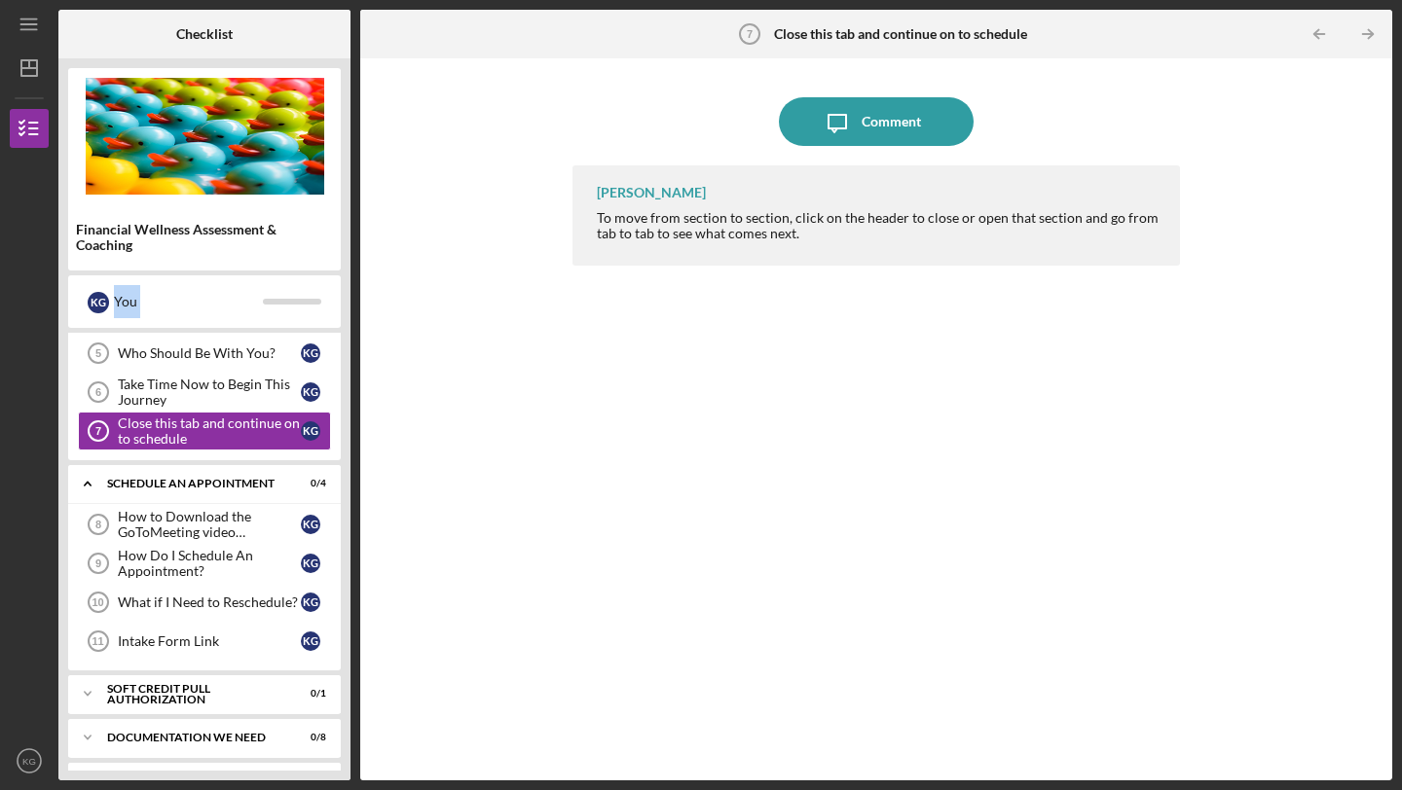
scroll to position [234, 0]
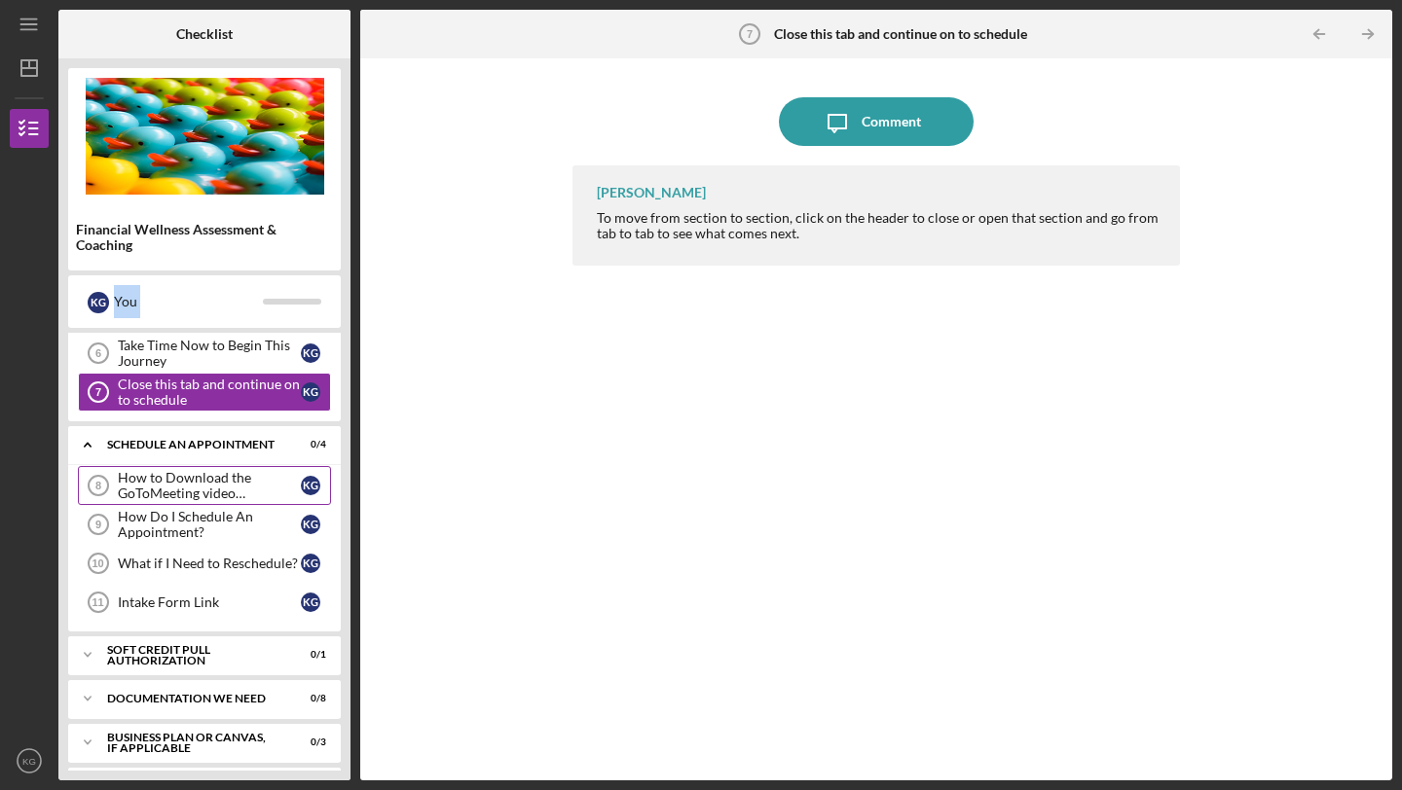
click at [188, 491] on div "How to Download the GoToMeeting video conference application." at bounding box center [209, 485] width 183 height 31
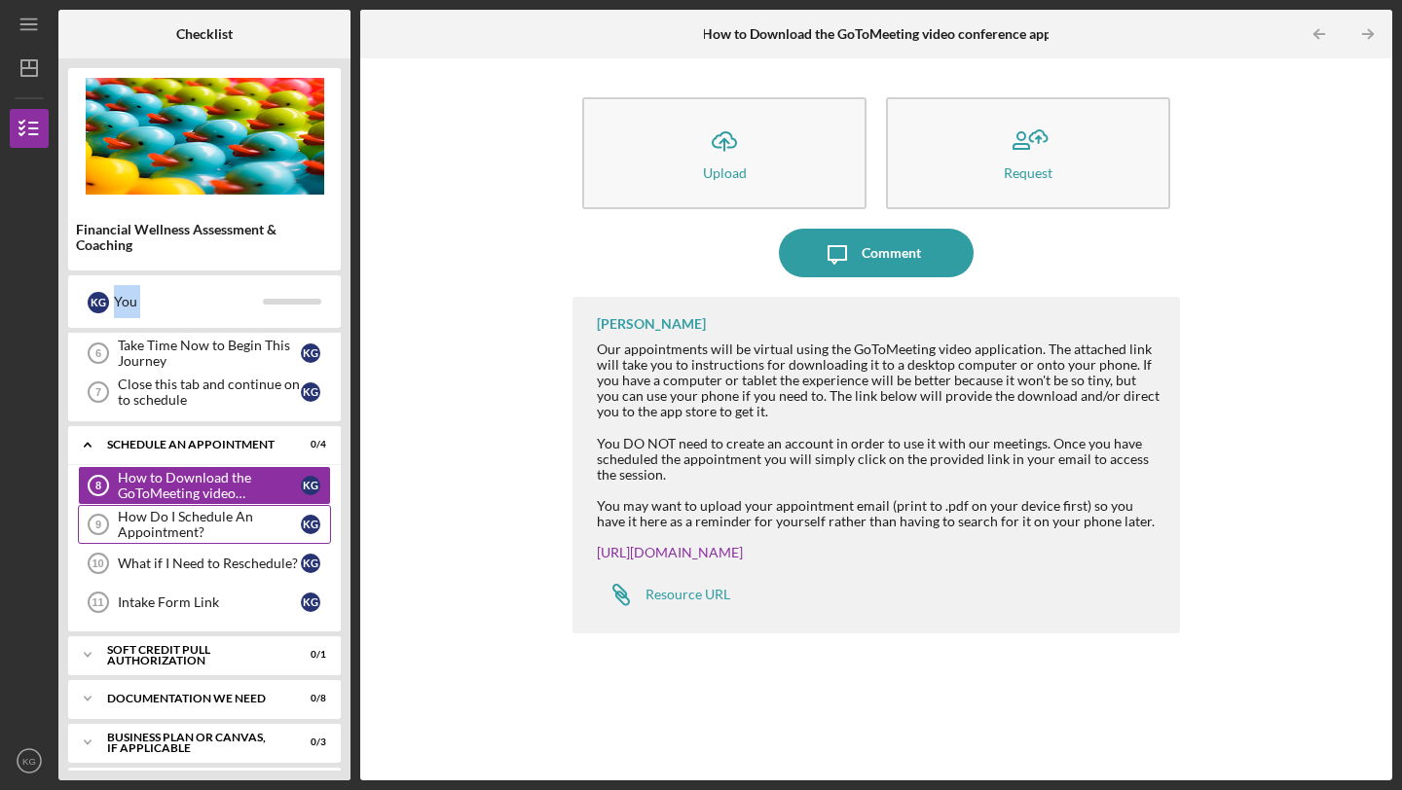
click at [190, 529] on div "How Do I Schedule An Appointment?" at bounding box center [209, 524] width 183 height 31
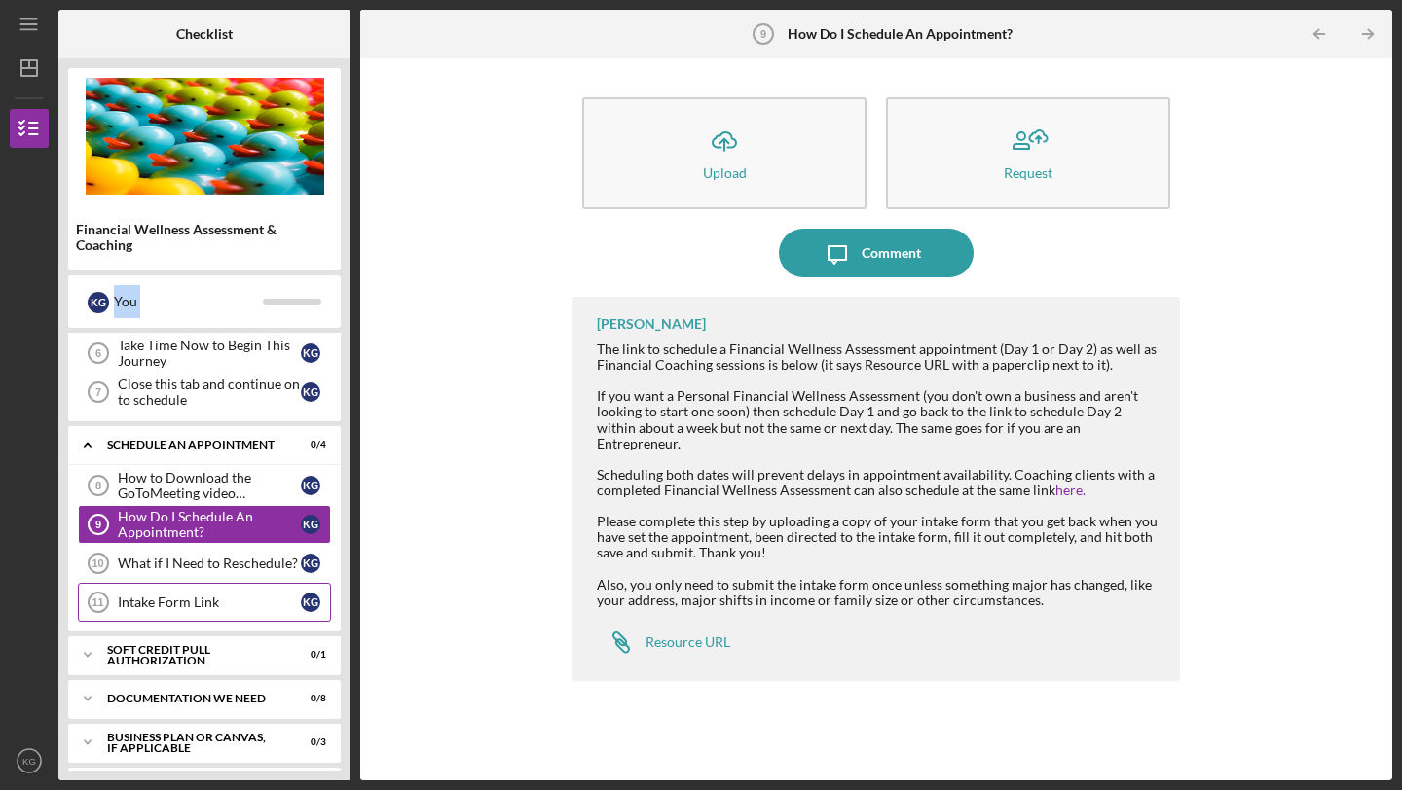
click at [212, 613] on link "Intake Form Link 11 Intake Form Link K G" at bounding box center [204, 602] width 253 height 39
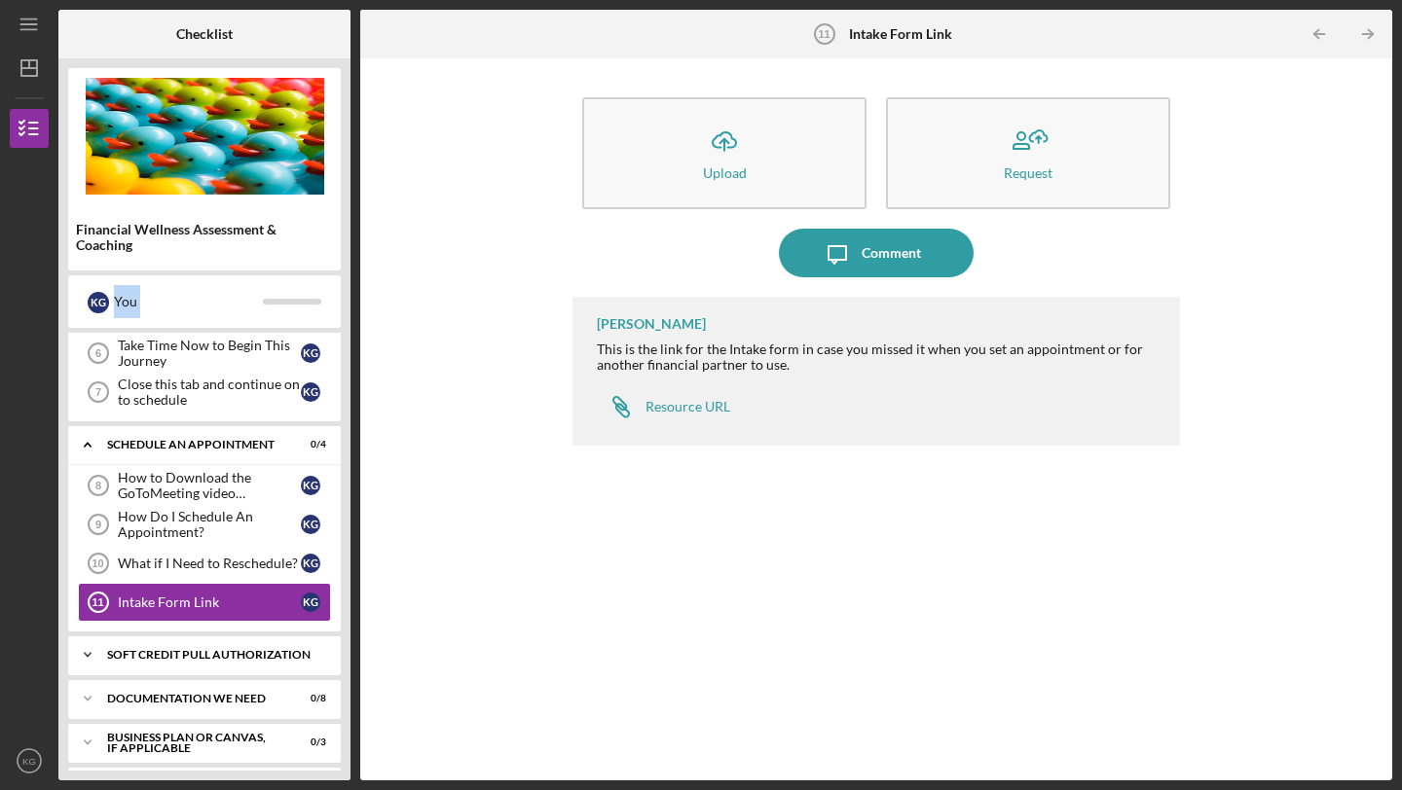
click at [265, 658] on div "Soft Credit Pull Authorization" at bounding box center [211, 655] width 209 height 12
click at [301, 707] on link "Credit Authorization 12 Credit Authorization K G" at bounding box center [204, 696] width 253 height 39
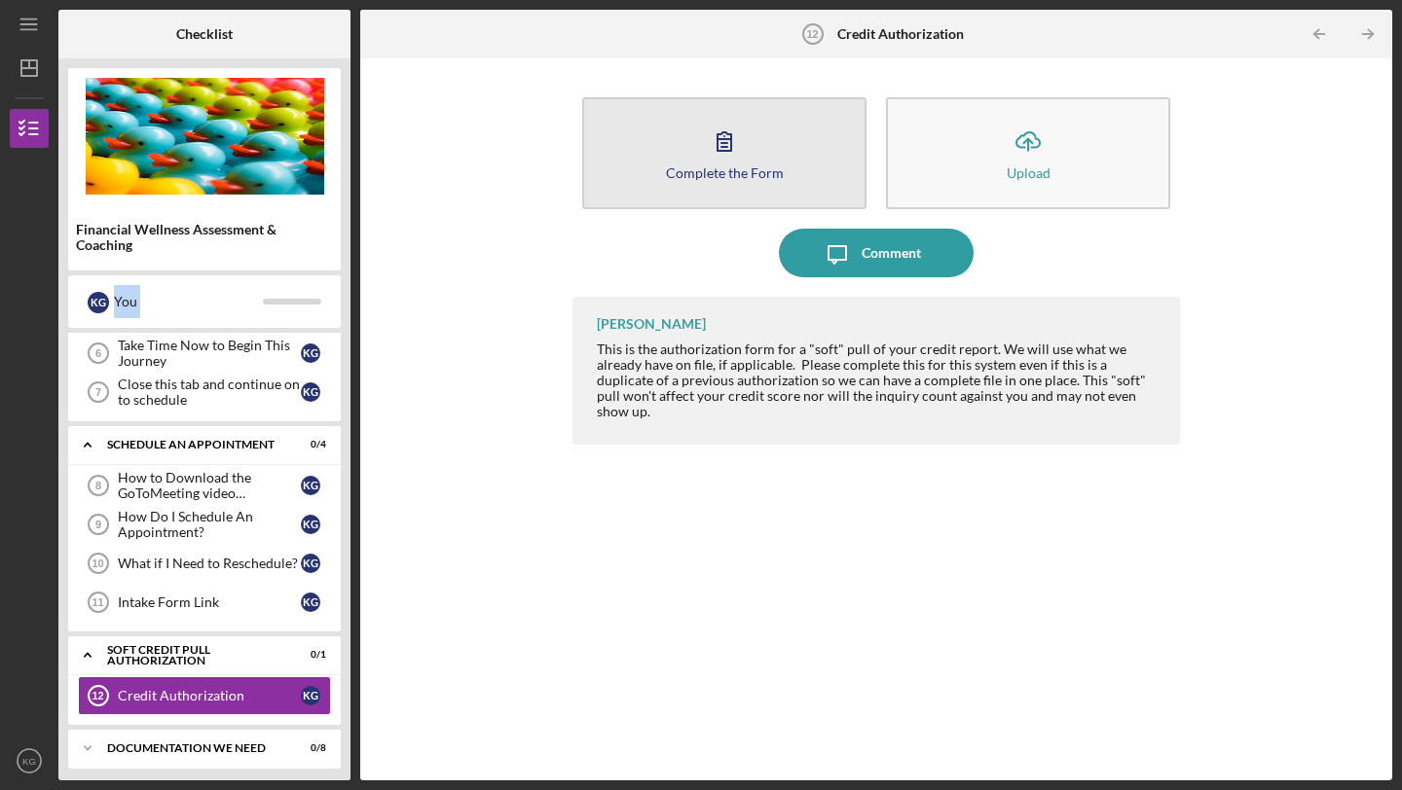
click at [778, 165] on div "Complete the Form" at bounding box center [725, 172] width 118 height 15
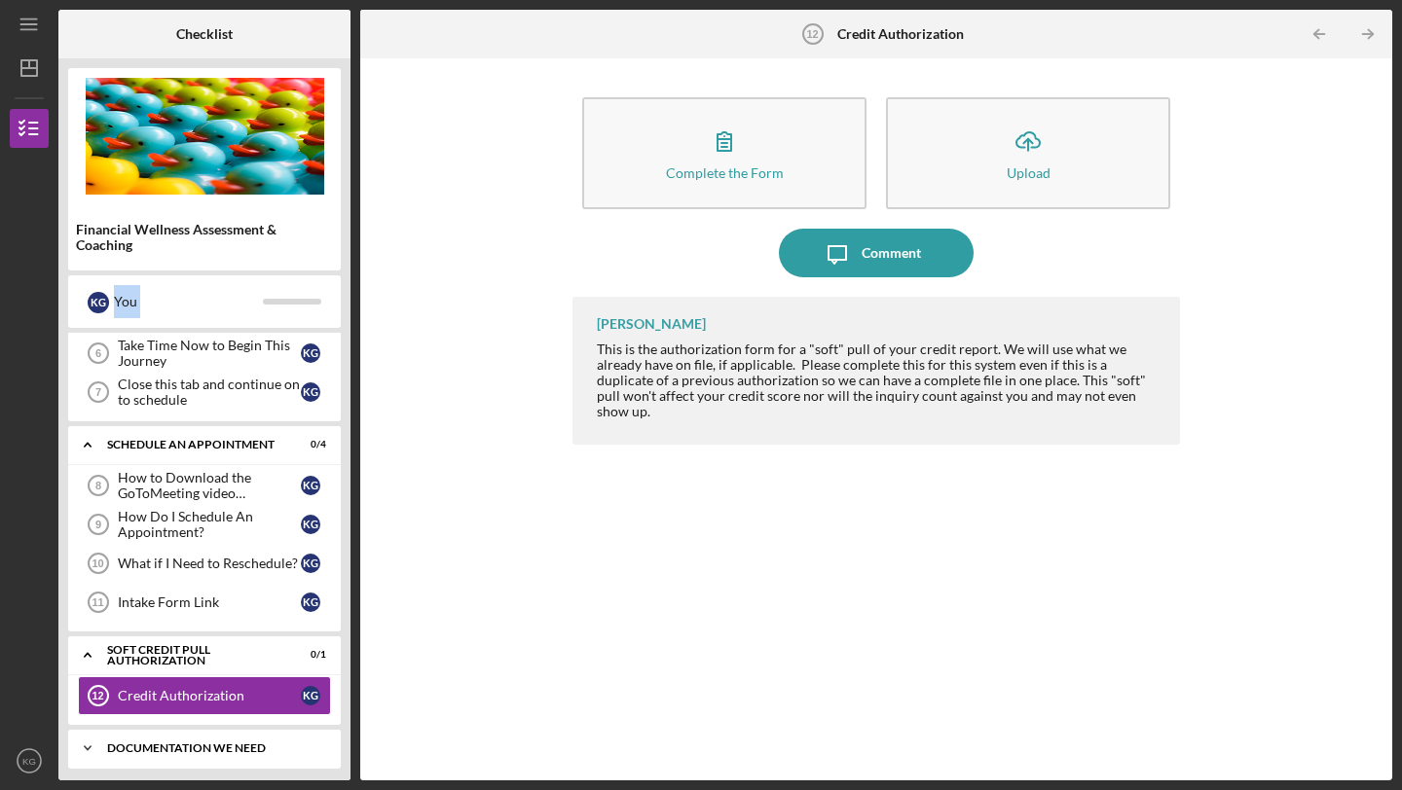
click at [305, 756] on div "Icon/Expander Documentation We Need 0 / 8" at bounding box center [204, 748] width 273 height 39
click at [276, 739] on div "Icon/Expander Documentation We Need 0 / 8" at bounding box center [204, 749] width 273 height 40
click at [91, 754] on icon "Icon/Expander" at bounding box center [87, 748] width 39 height 39
click at [155, 525] on div "How Do I Schedule An Appointment?" at bounding box center [209, 524] width 183 height 31
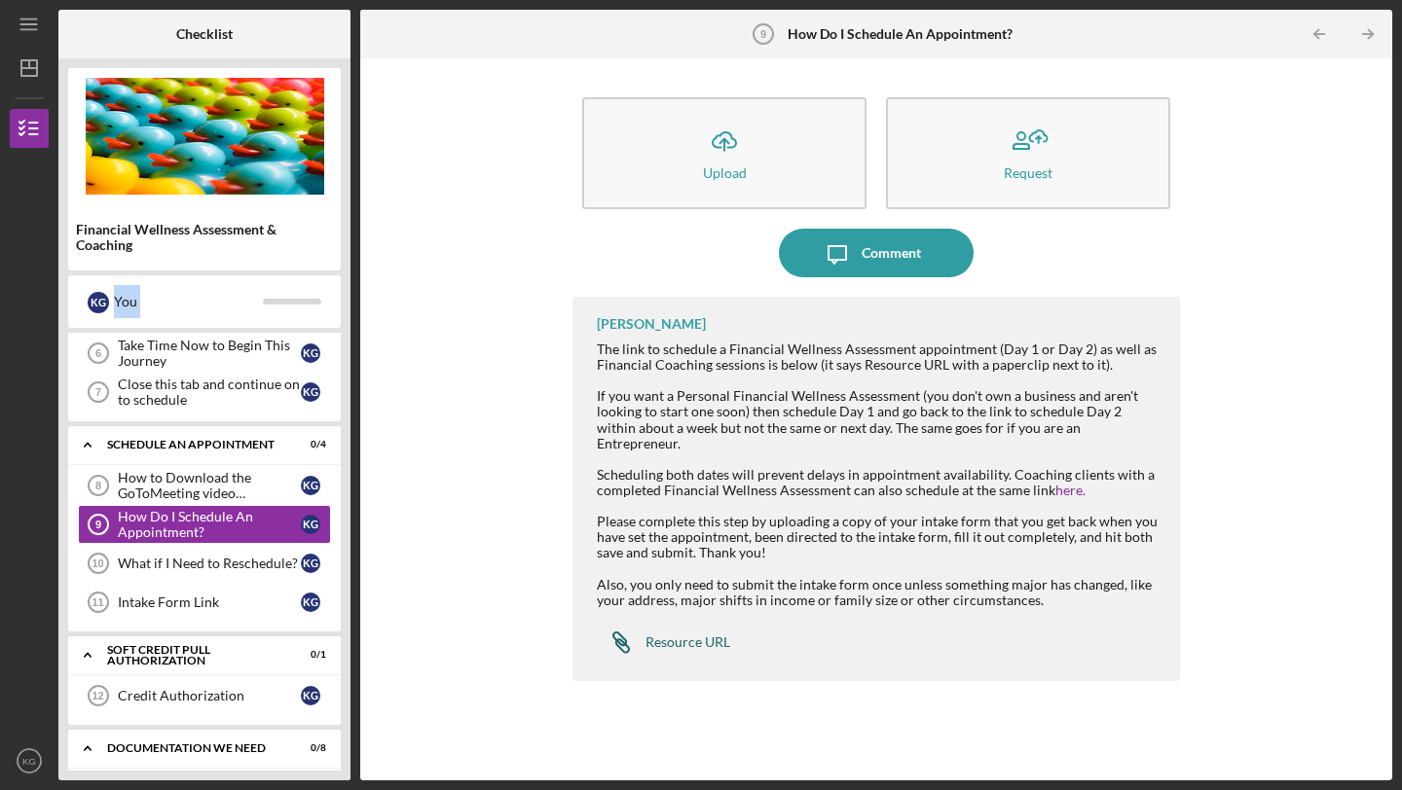
click at [693, 635] on div "Resource URL" at bounding box center [687, 643] width 85 height 16
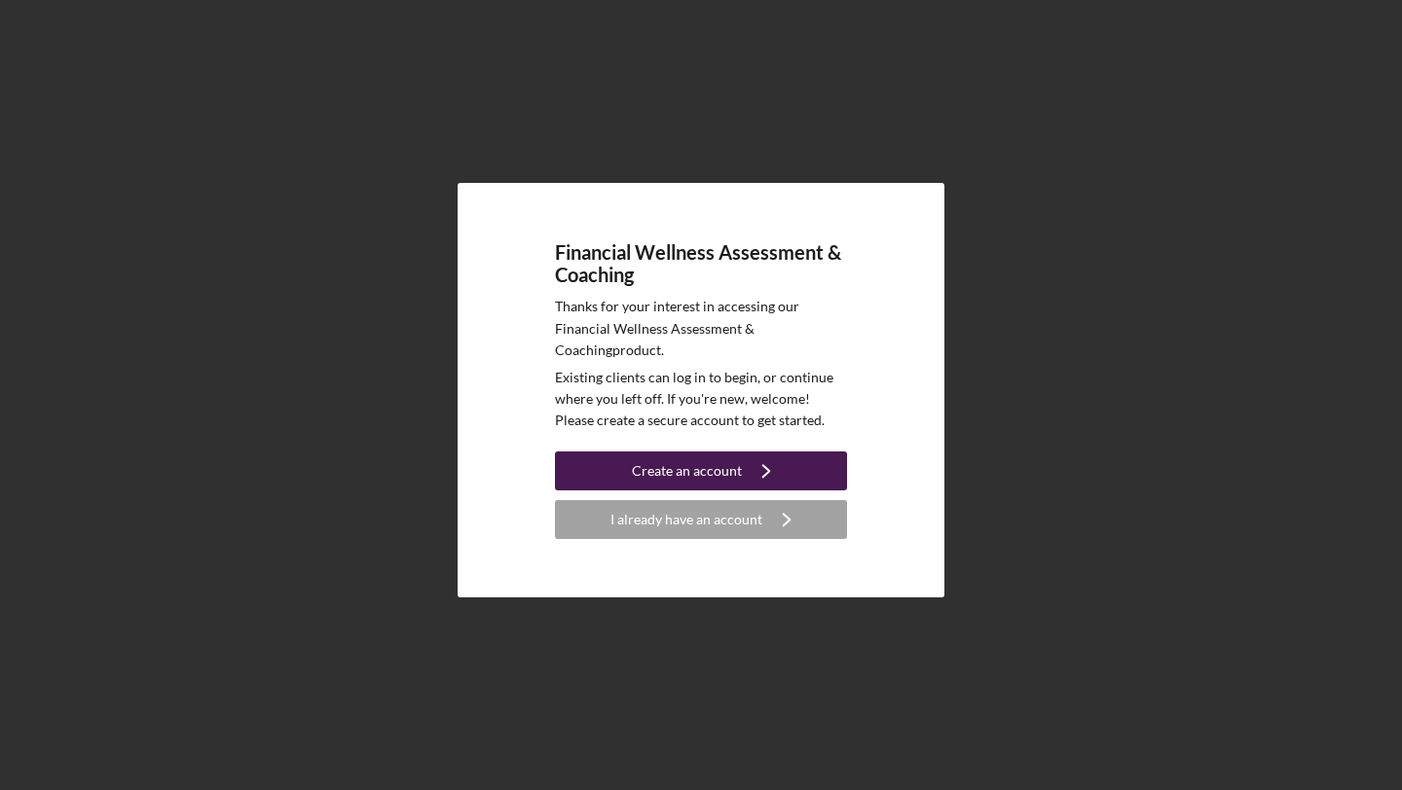
click at [638, 453] on div "Create an account" at bounding box center [687, 471] width 110 height 39
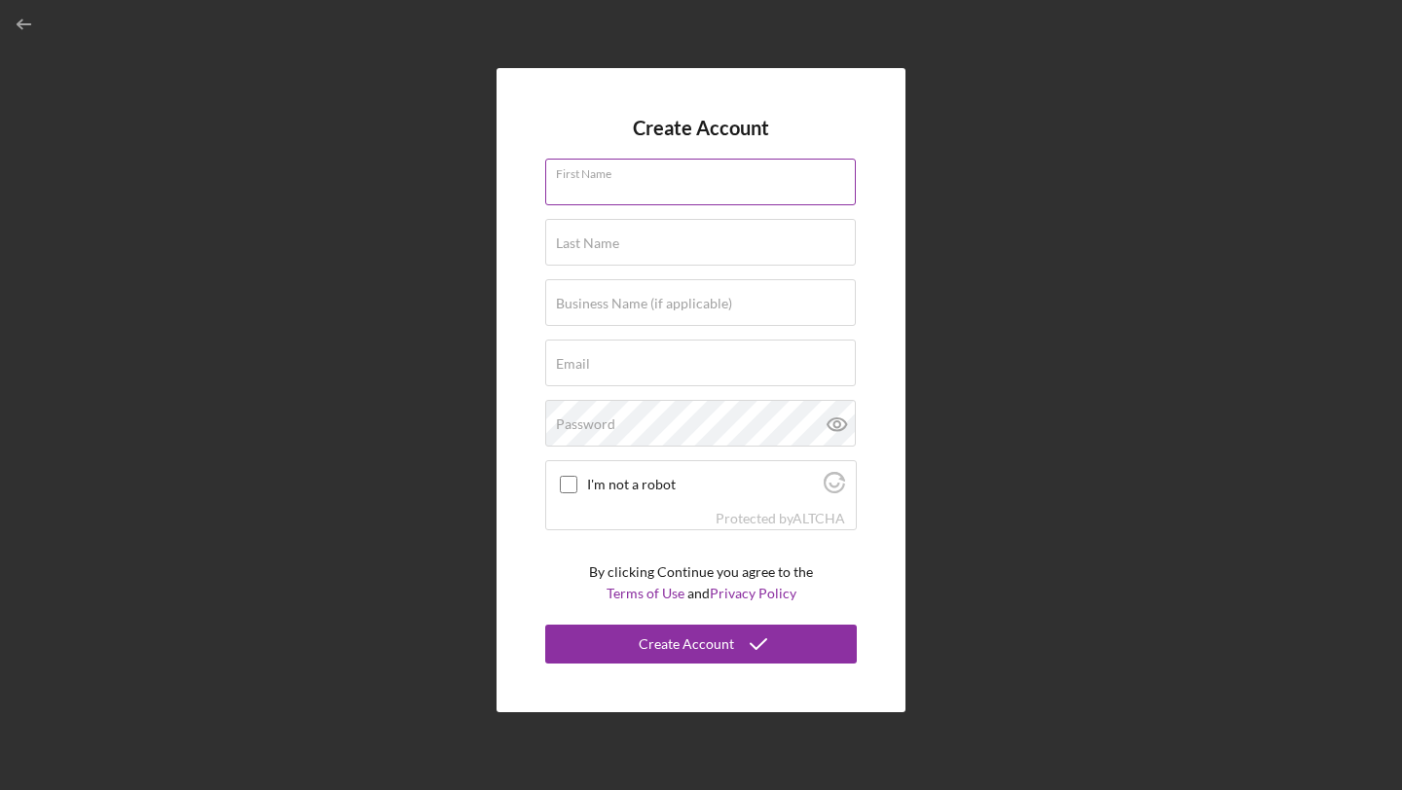
click at [581, 200] on input "First Name" at bounding box center [700, 182] width 311 height 47
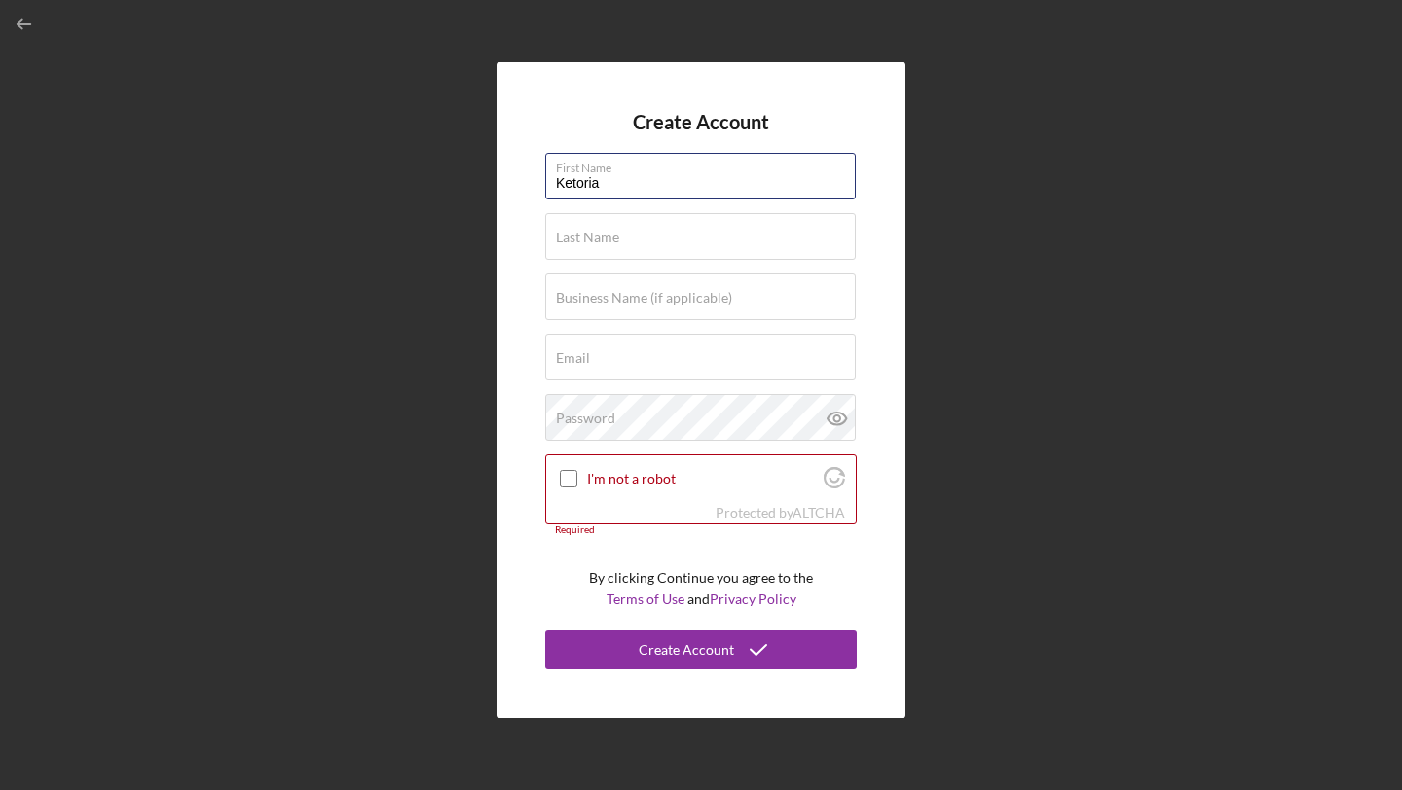
type input "Ketoria"
type input "[PERSON_NAME]"
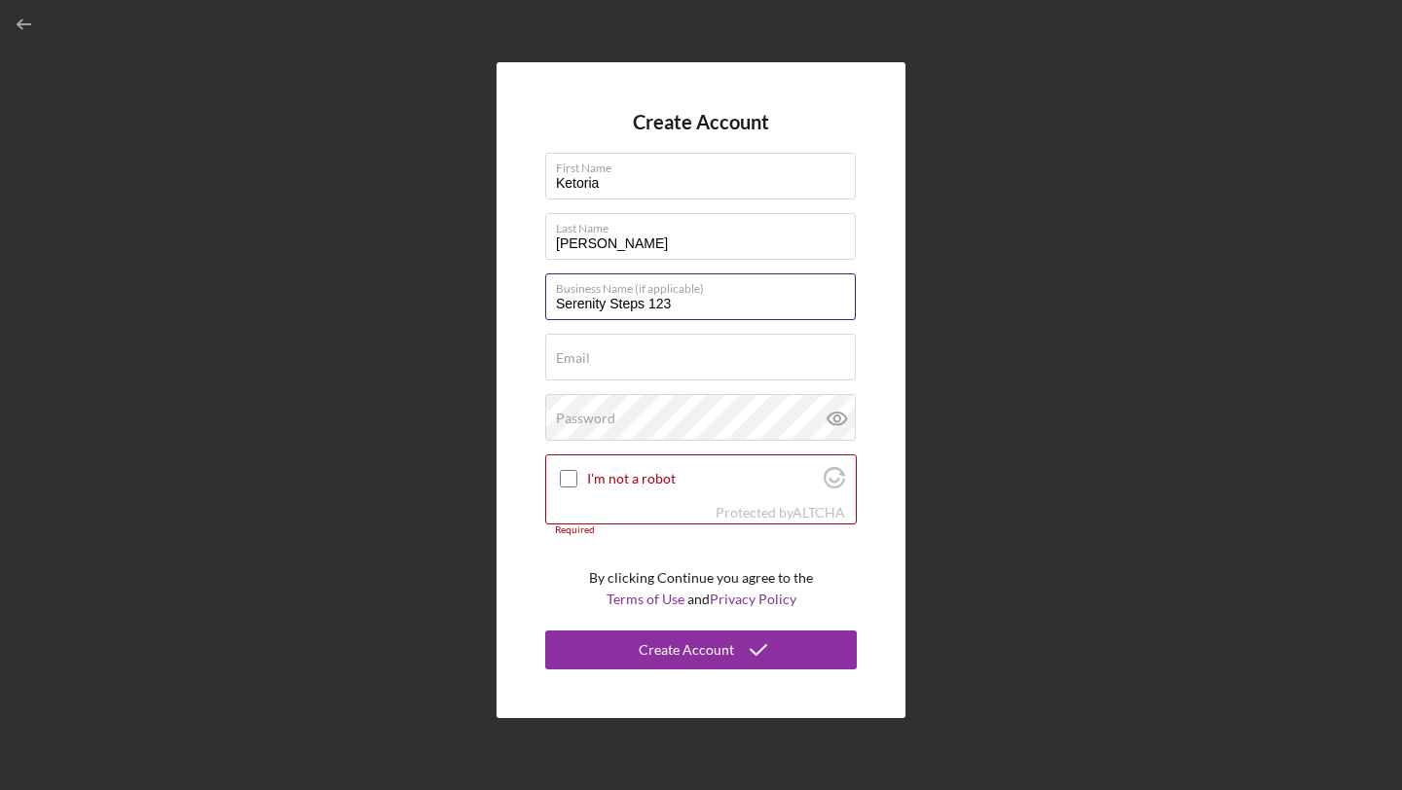
type input "Serenity Steps 123"
click at [608, 385] on form "Create Account First Name Ketoria Last Name Griffin Business Name (if applicabl…" at bounding box center [701, 390] width 312 height 558
click at [613, 353] on div "Email Required" at bounding box center [701, 358] width 312 height 49
type input "[EMAIL_ADDRESS][DOMAIN_NAME]"
click at [569, 478] on input "I'm not a robot" at bounding box center [569, 479] width 18 height 18
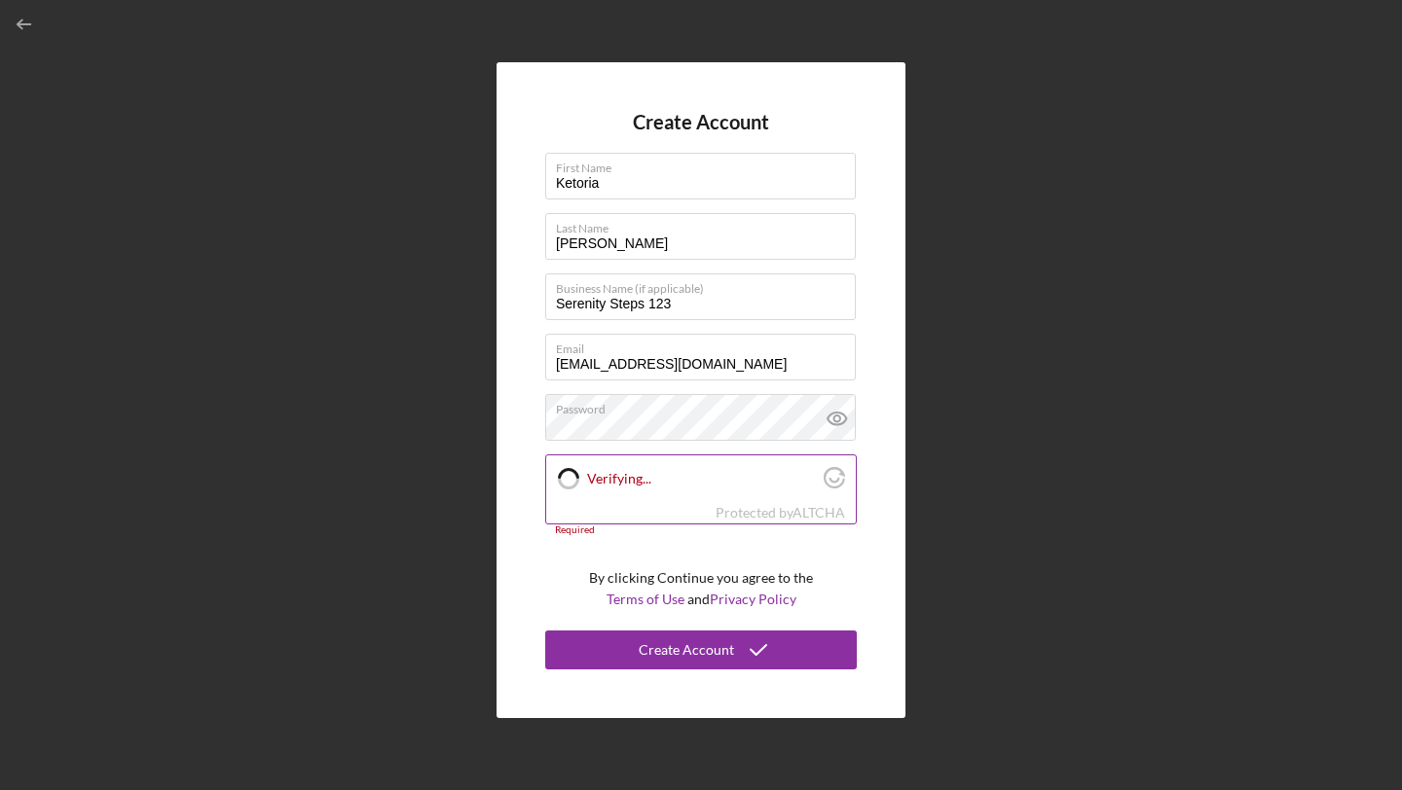
checkbox input "true"
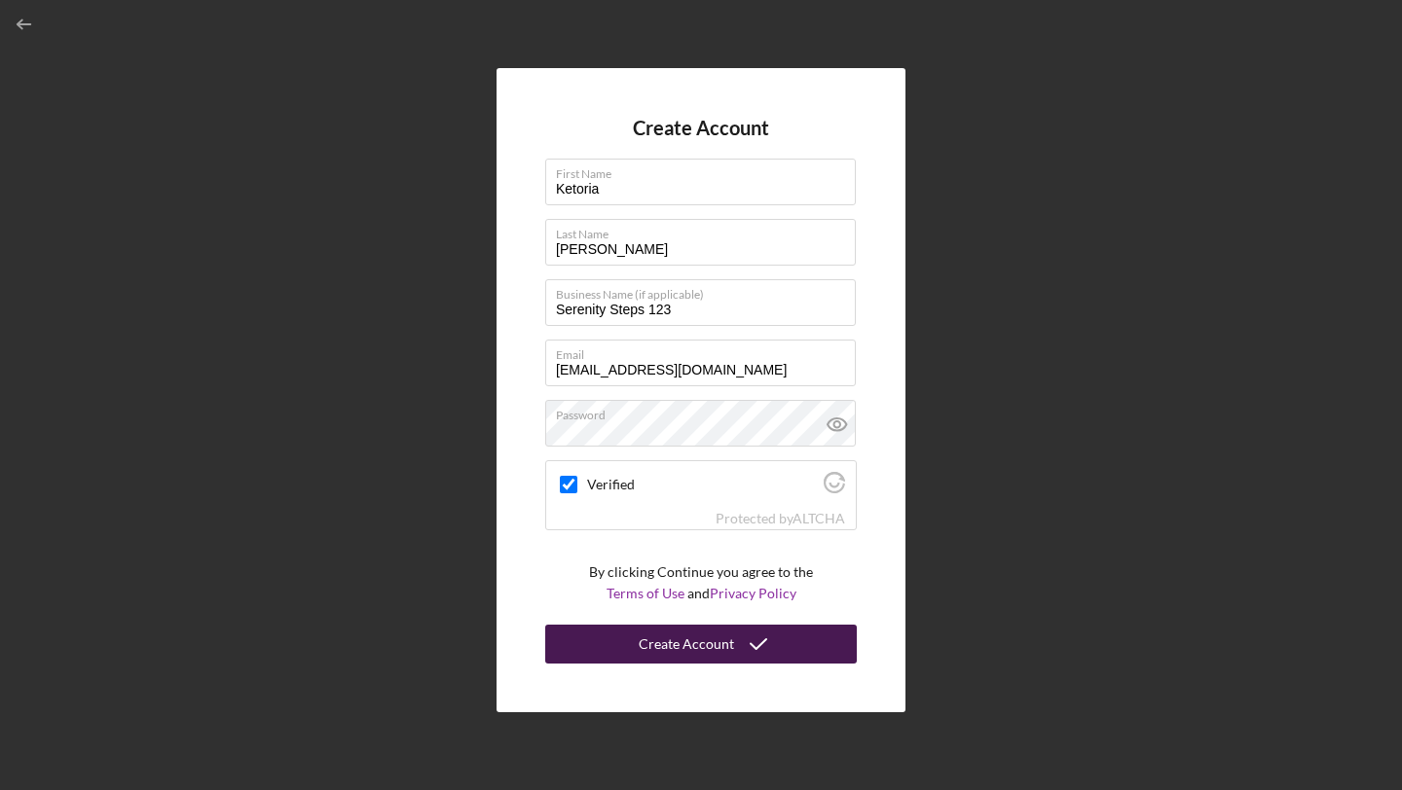
click at [690, 647] on div "Create Account" at bounding box center [686, 644] width 95 height 39
